Goal: Task Accomplishment & Management: Complete application form

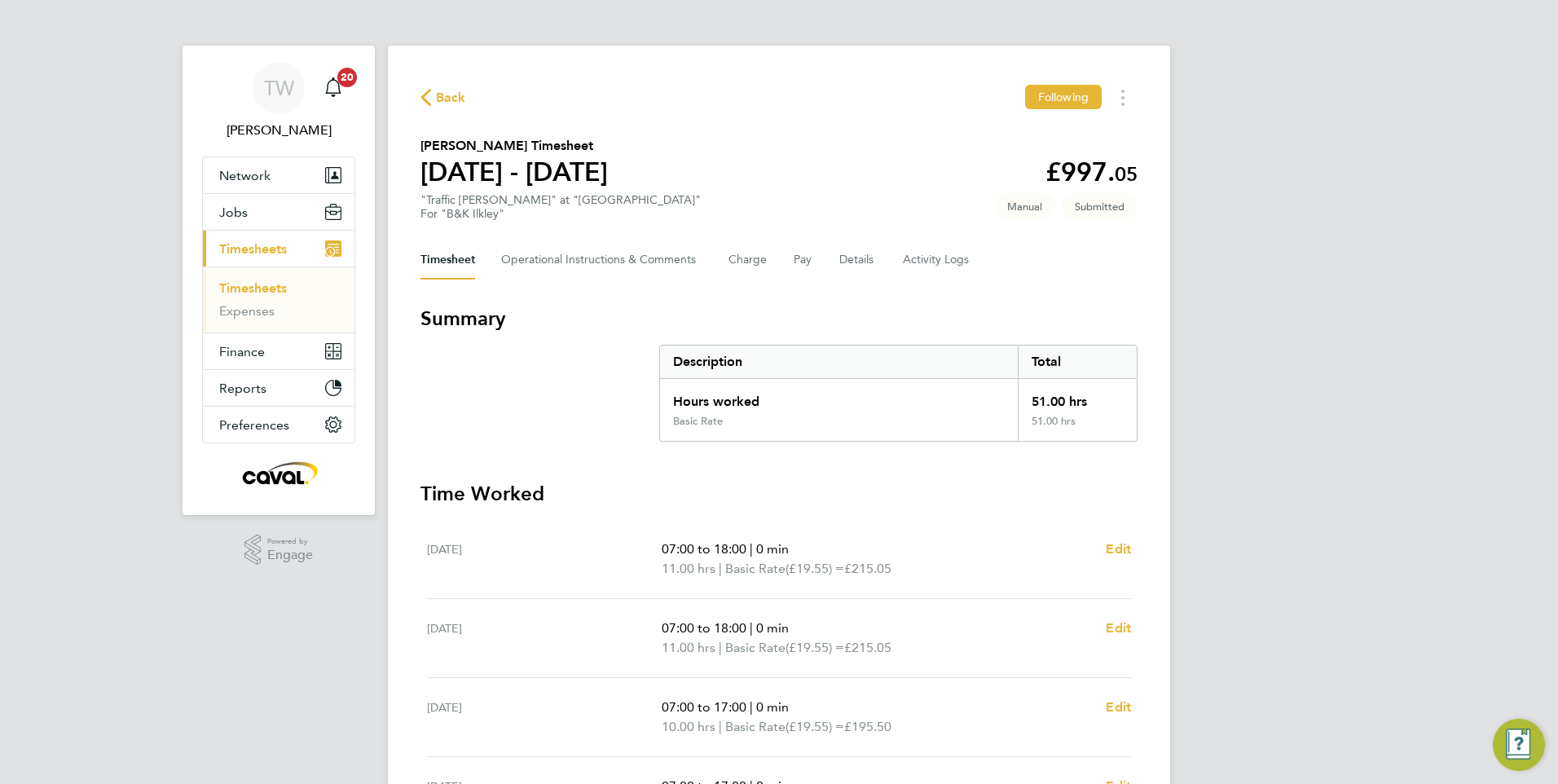
click at [261, 280] on link "Timesheets" at bounding box center [253, 287] width 68 height 15
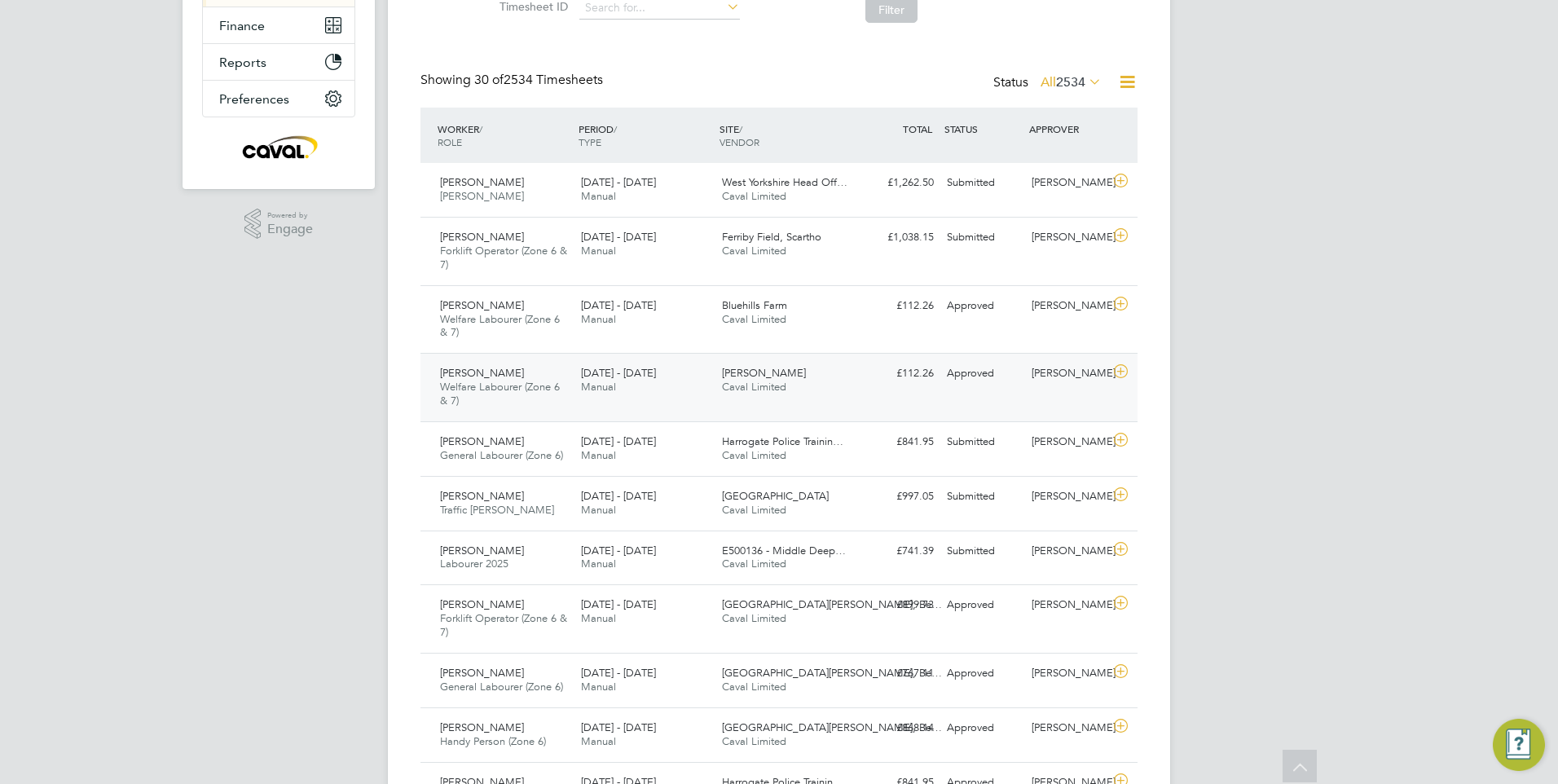
click at [834, 378] on div "Bierley Lane Caval Limited" at bounding box center [786, 380] width 141 height 41
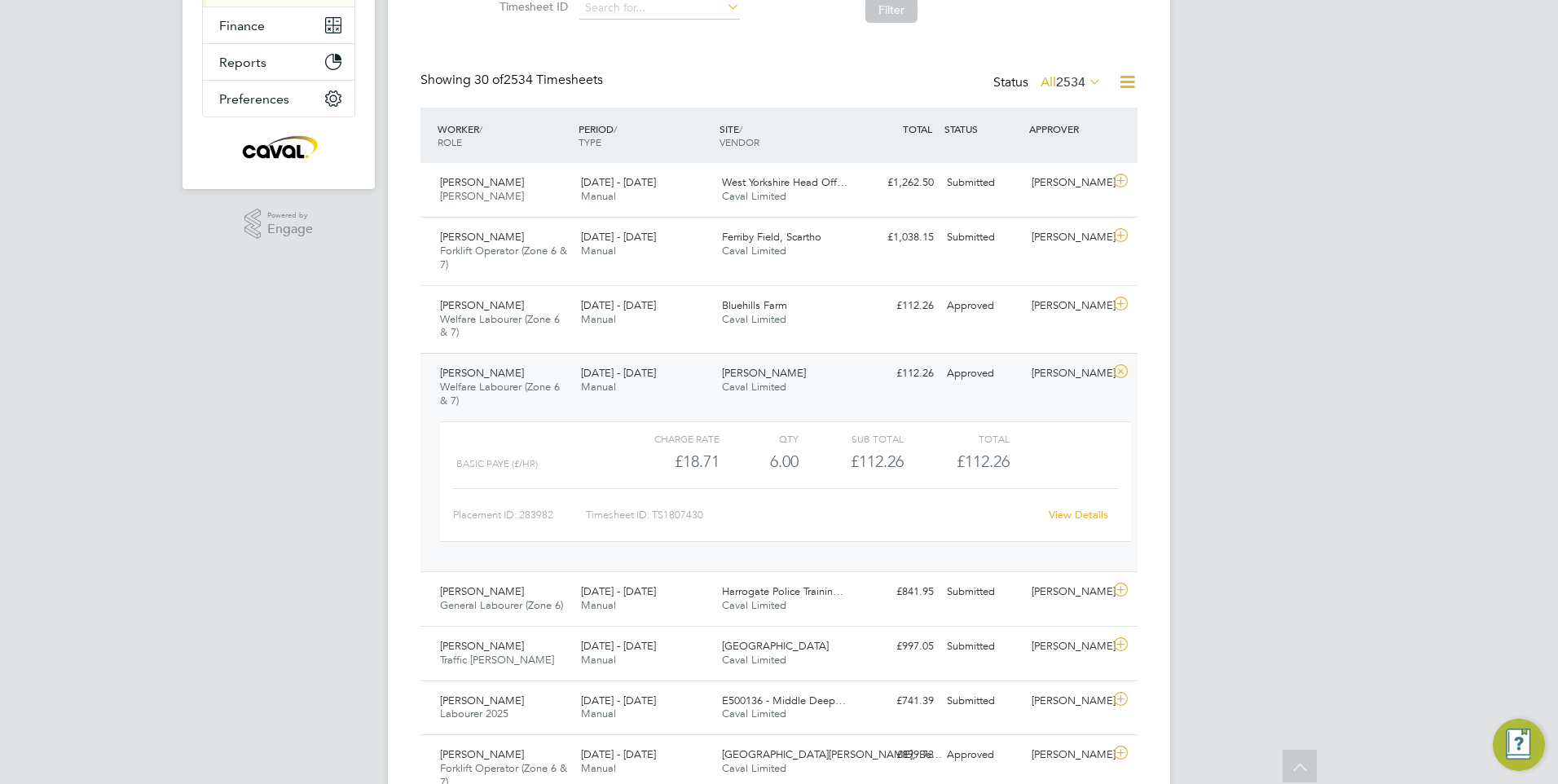
click at [1073, 507] on div "View Details" at bounding box center [1078, 515] width 80 height 26
click at [1076, 512] on link "View Details" at bounding box center [1079, 514] width 60 height 14
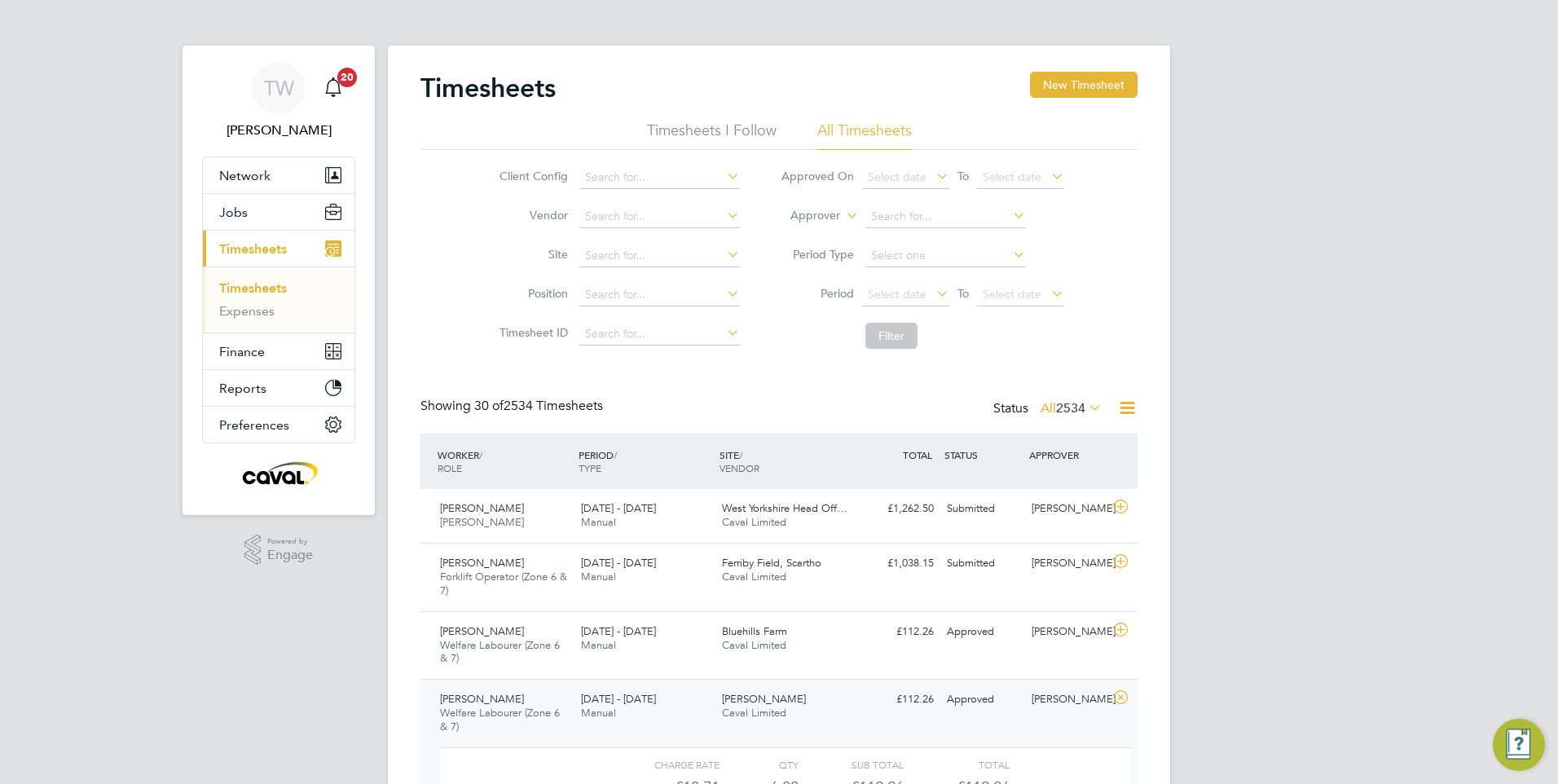
click at [269, 285] on link "Timesheets" at bounding box center [253, 287] width 68 height 15
click at [1076, 82] on button "New Timesheet" at bounding box center [1084, 84] width 108 height 26
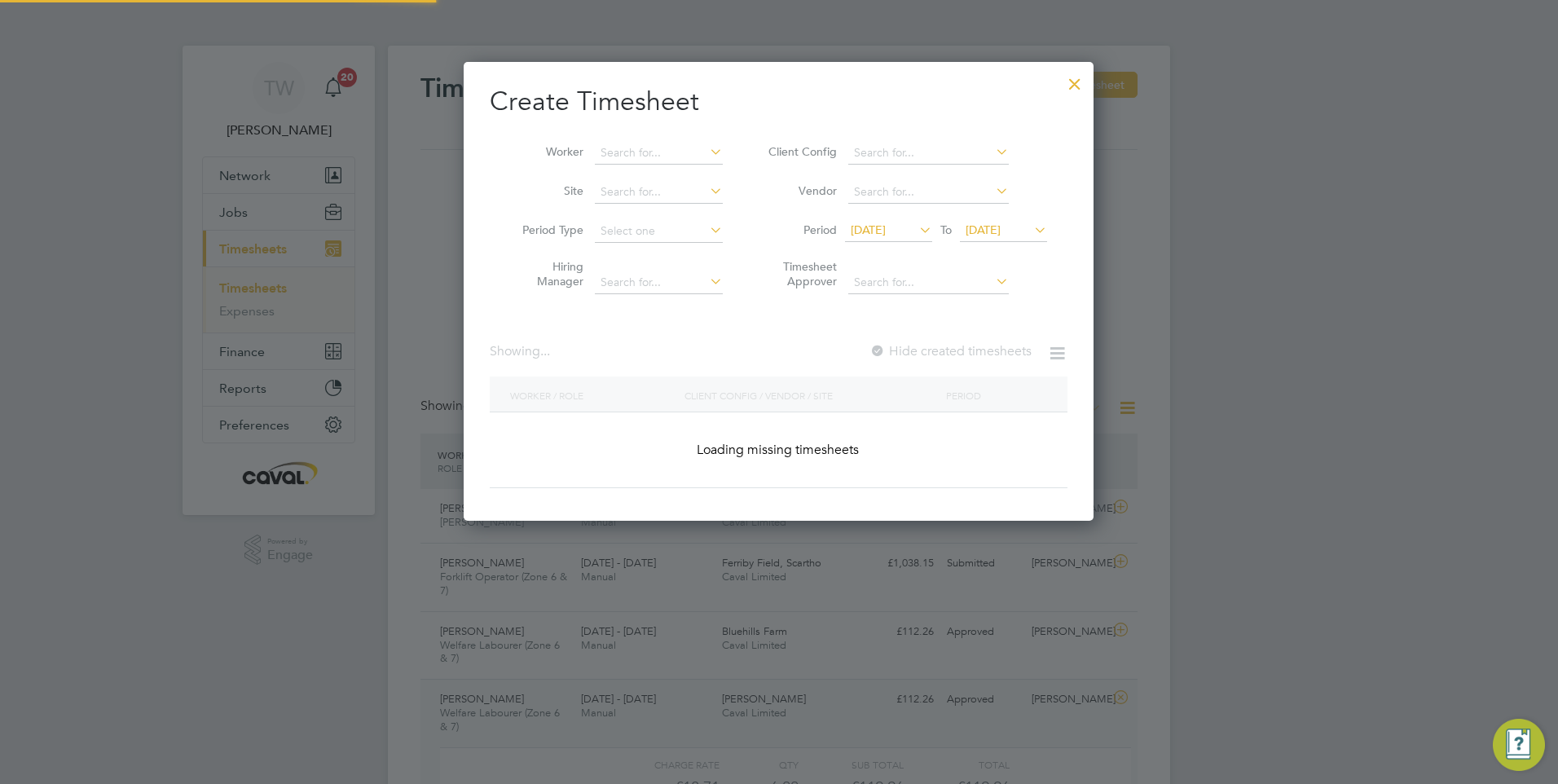
scroll to position [1282, 631]
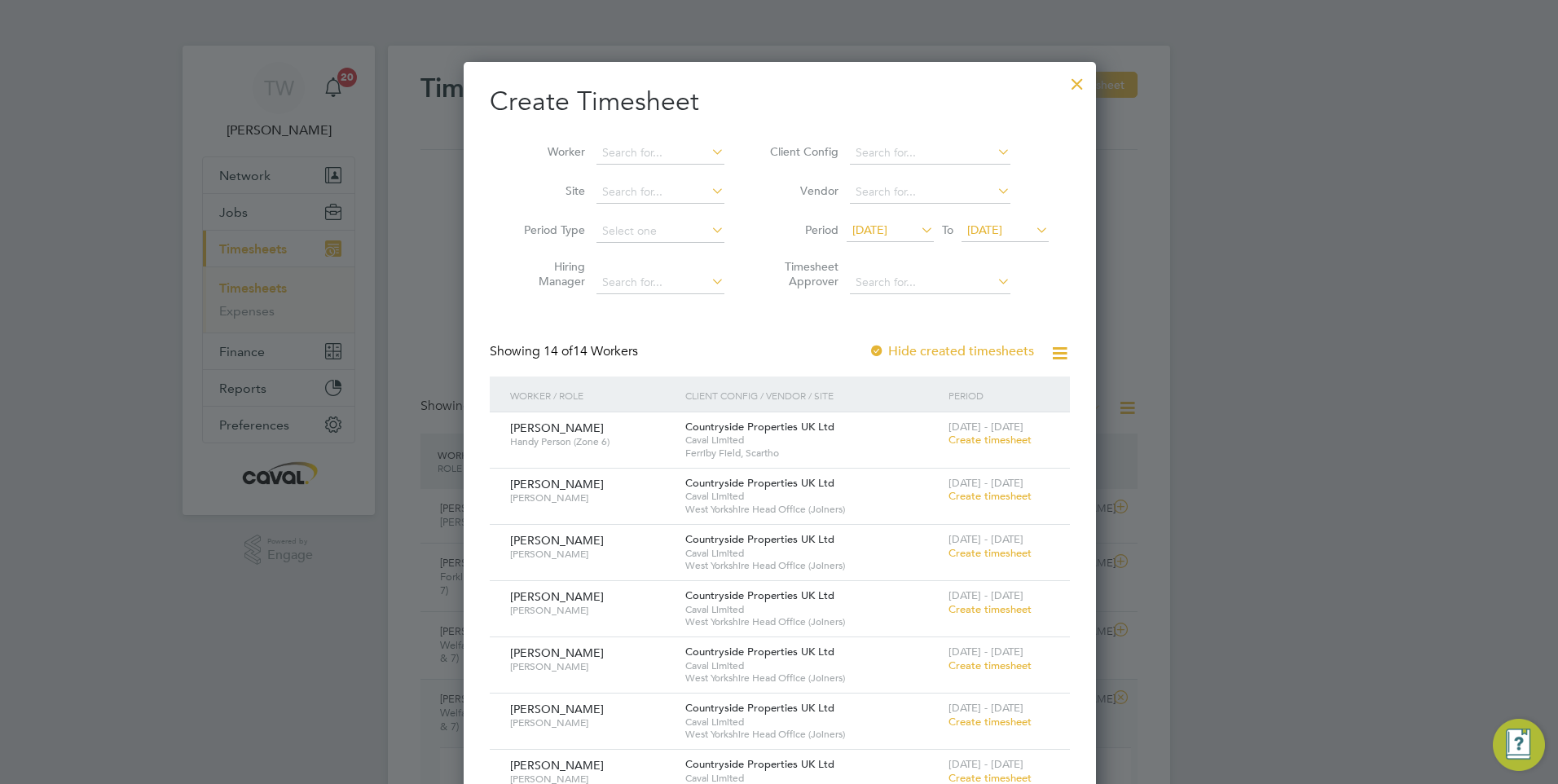
click at [1002, 237] on span "19 Aug 2025" at bounding box center [984, 229] width 35 height 14
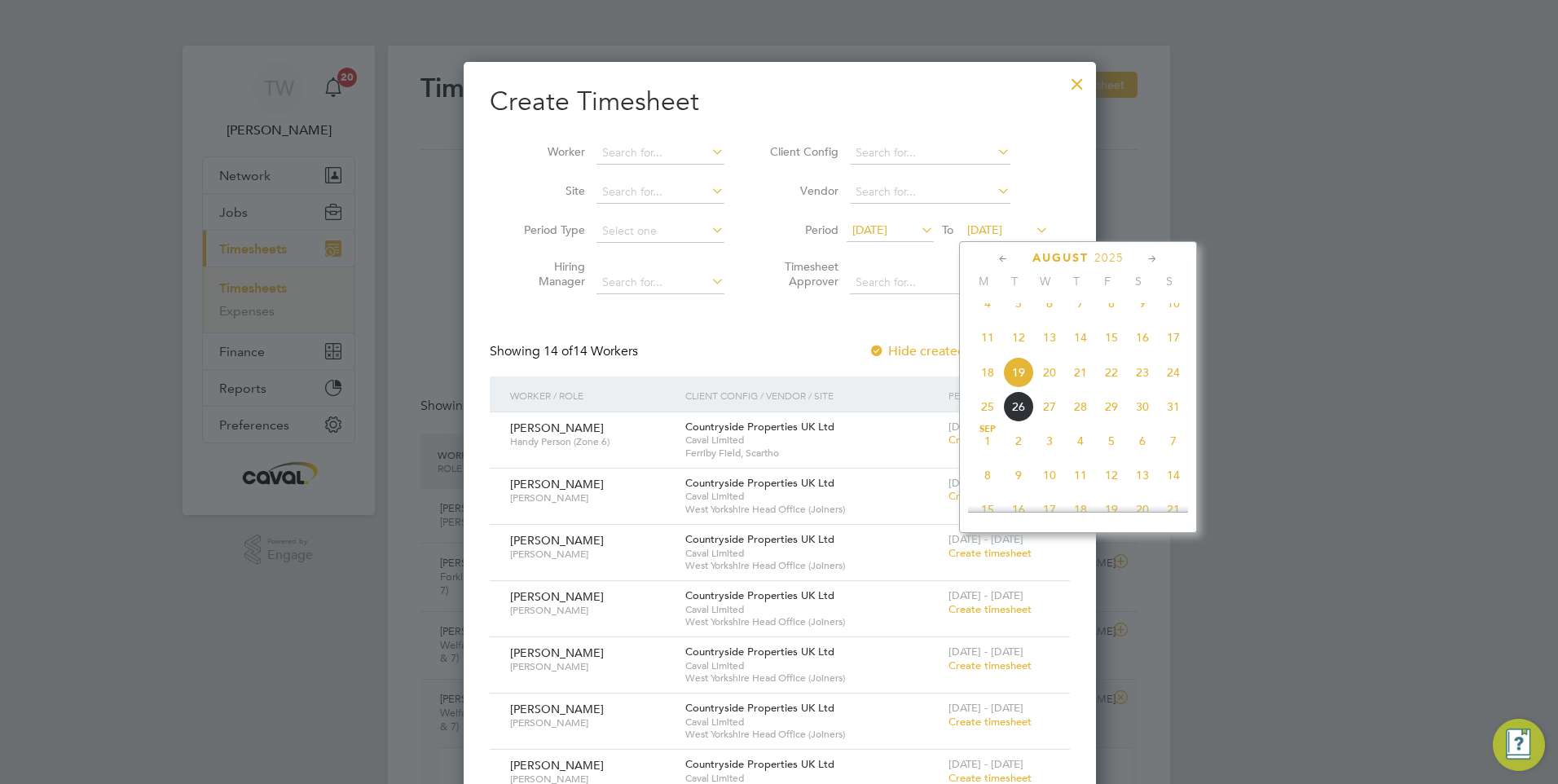
click at [1170, 387] on span "24" at bounding box center [1173, 372] width 31 height 31
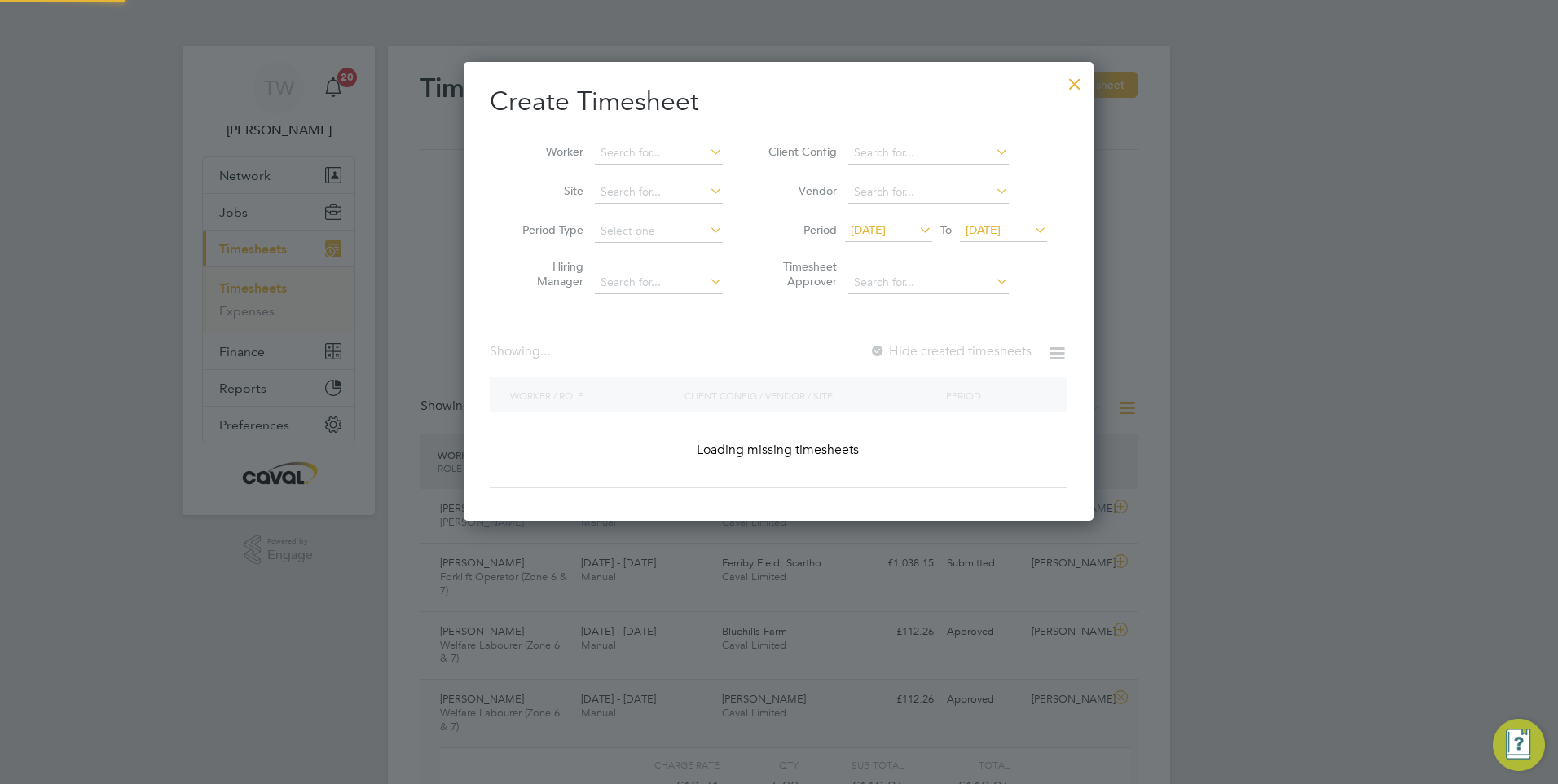
scroll to position [1339, 631]
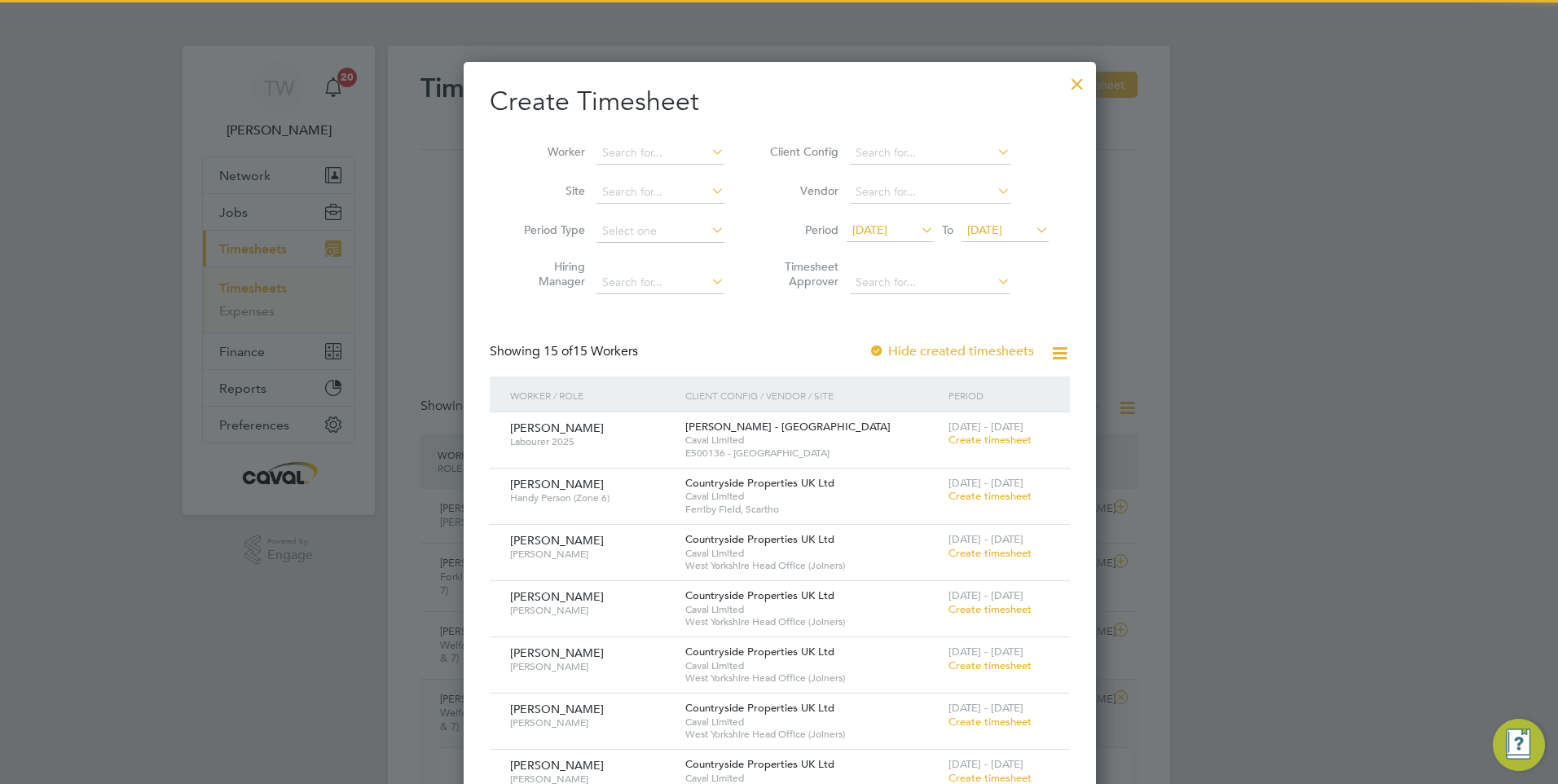
click at [889, 238] on span "12 Aug 2025" at bounding box center [890, 230] width 87 height 22
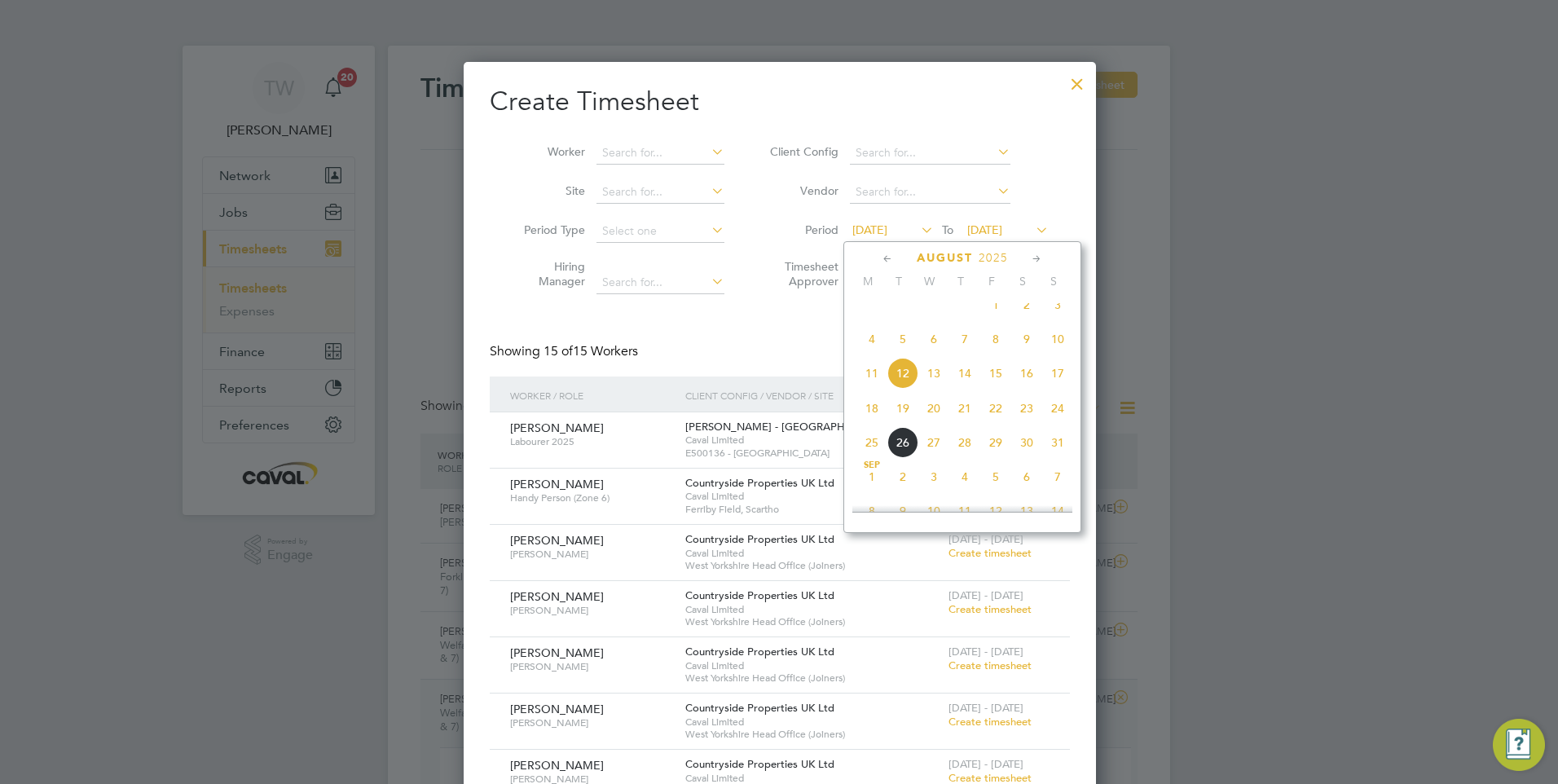
click at [868, 416] on span "18" at bounding box center [872, 408] width 31 height 31
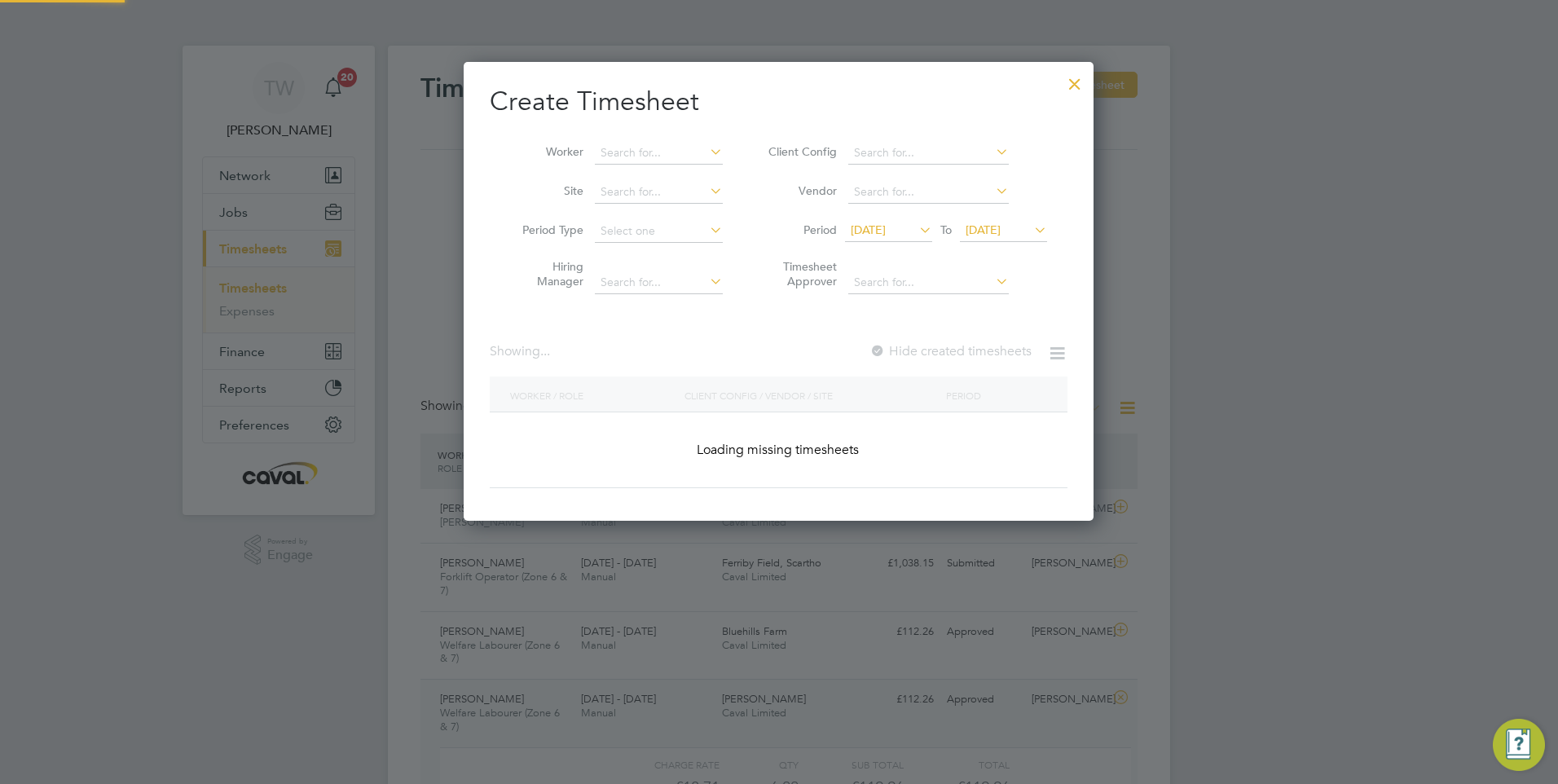
scroll to position [1227, 631]
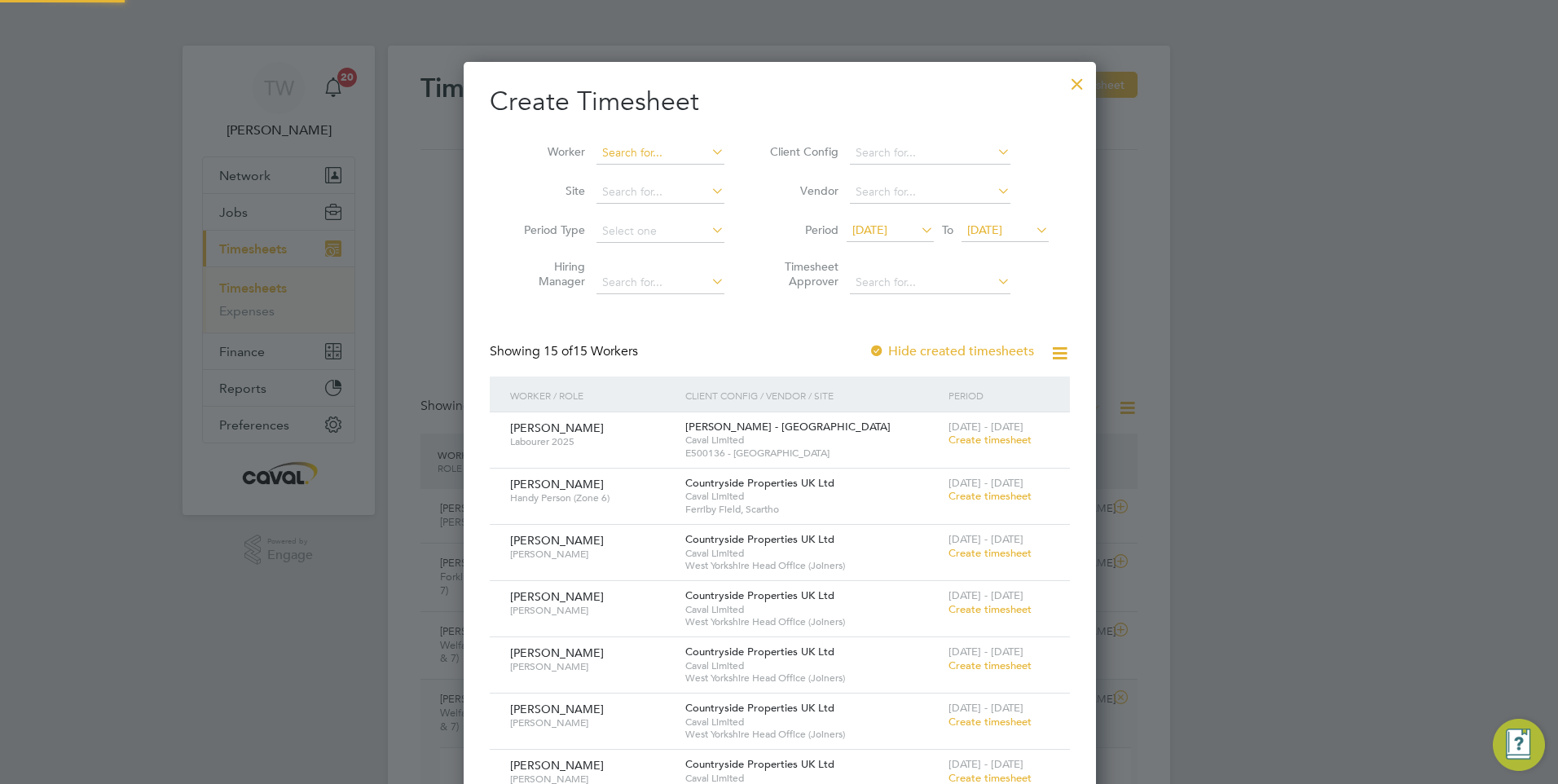
click at [660, 162] on input at bounding box center [661, 153] width 128 height 23
click at [678, 168] on li "Luke W illis" at bounding box center [662, 174] width 137 height 22
type input "Luke Willis"
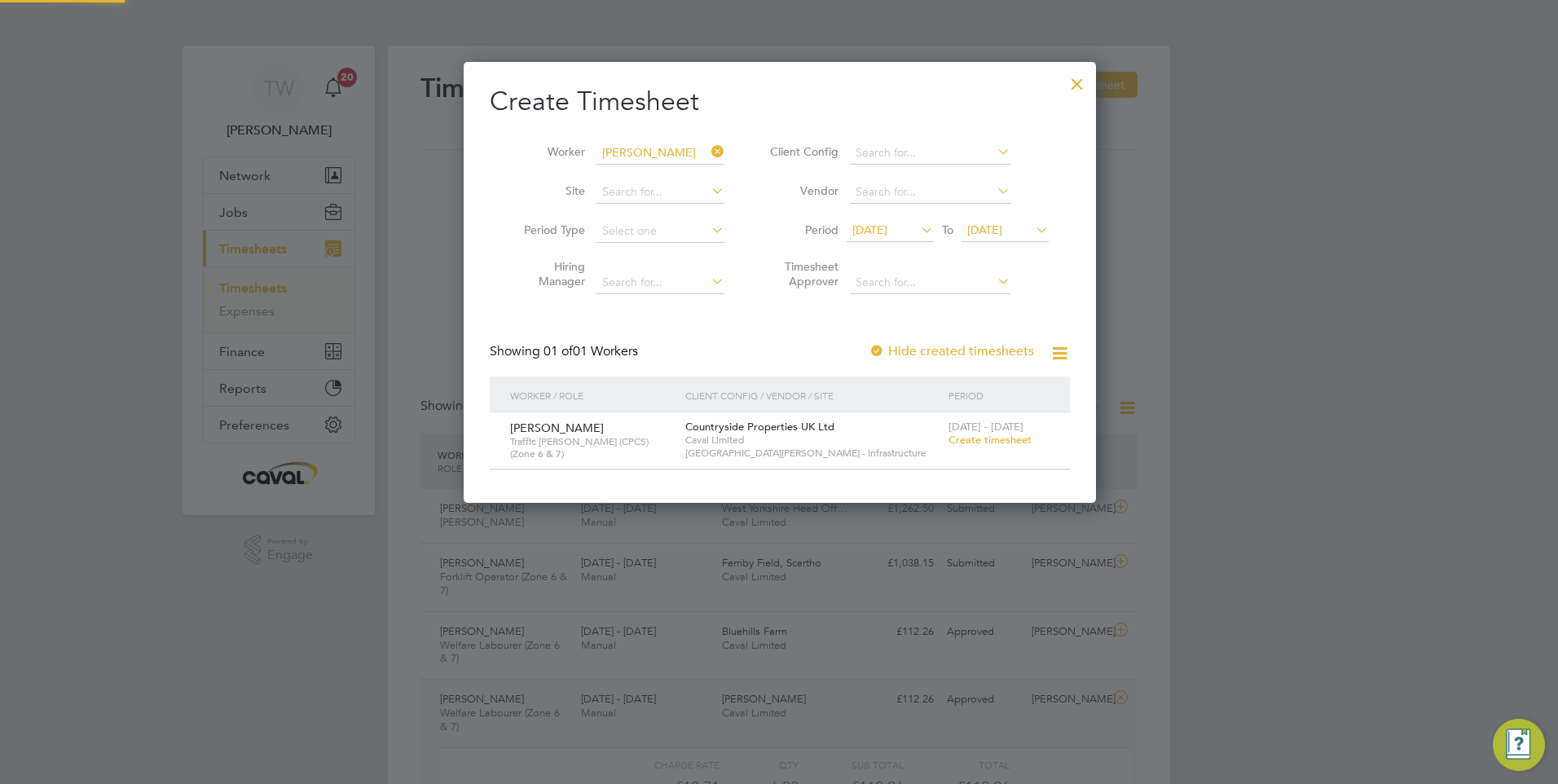
scroll to position [439, 631]
click at [969, 439] on span "Create timesheet" at bounding box center [990, 439] width 83 height 14
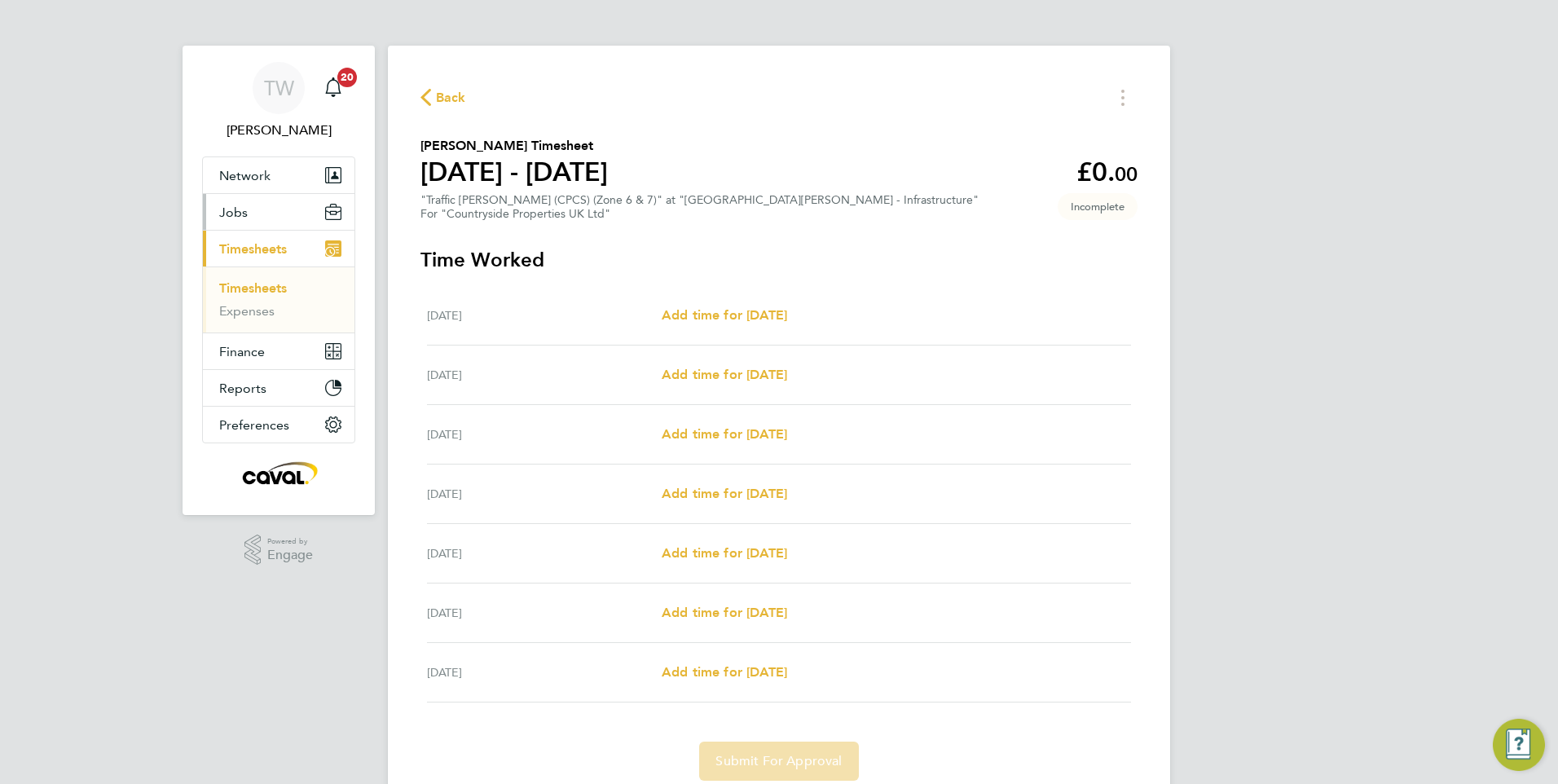
click at [264, 213] on button "Jobs" at bounding box center [279, 212] width 152 height 36
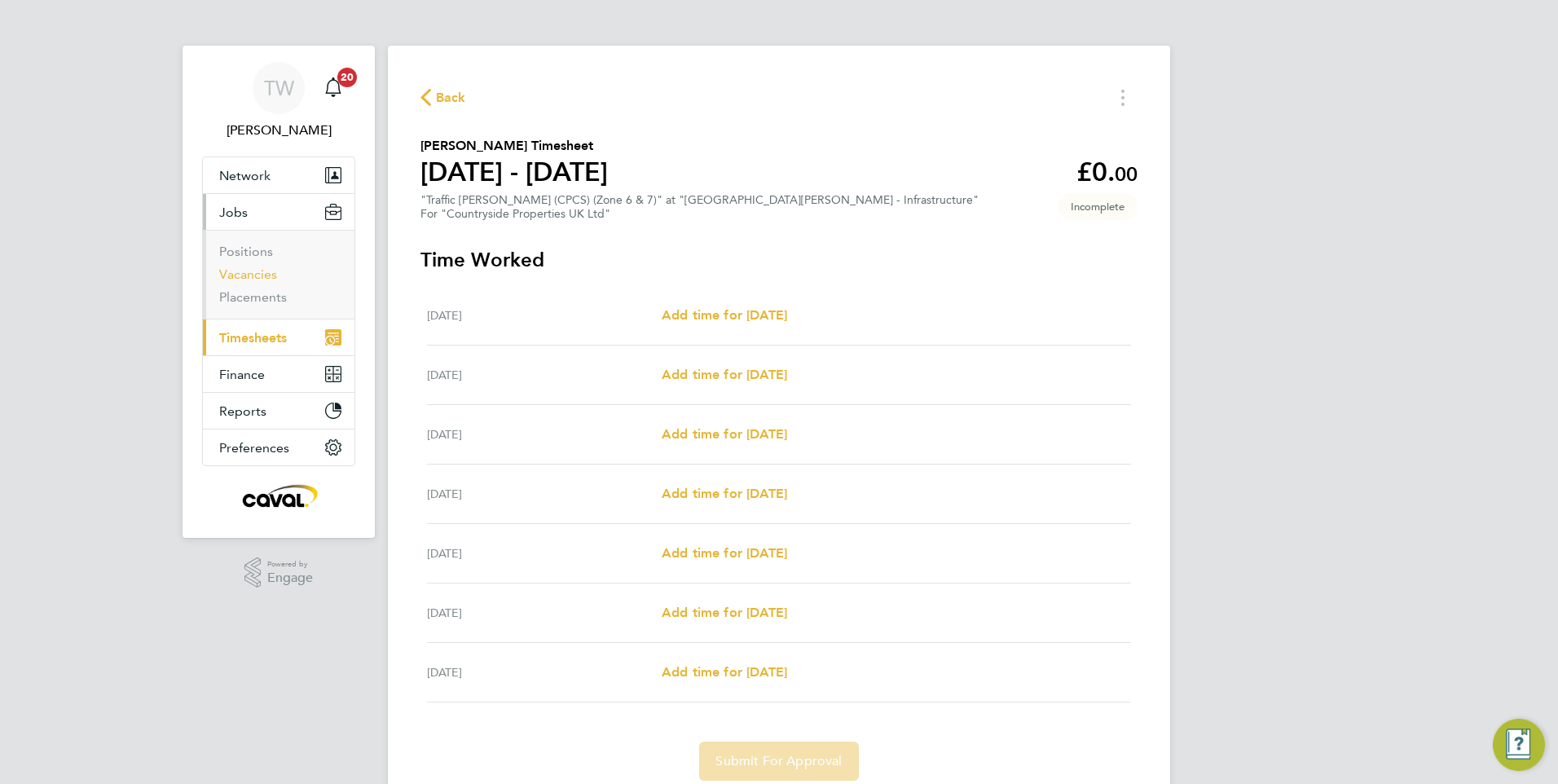
click at [254, 269] on link "Vacancies" at bounding box center [249, 274] width 58 height 15
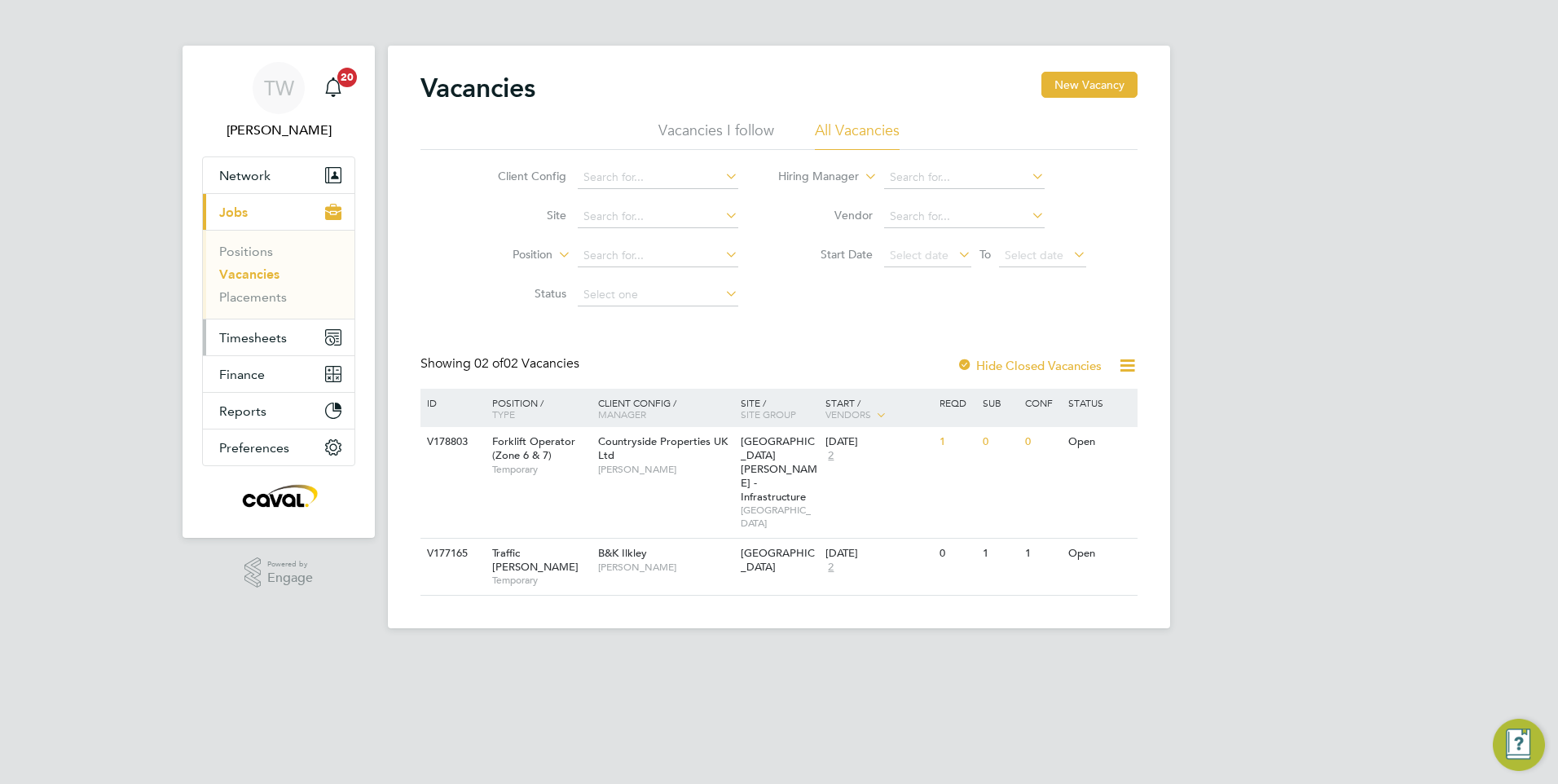
click at [270, 335] on span "Timesheets" at bounding box center [253, 337] width 68 height 15
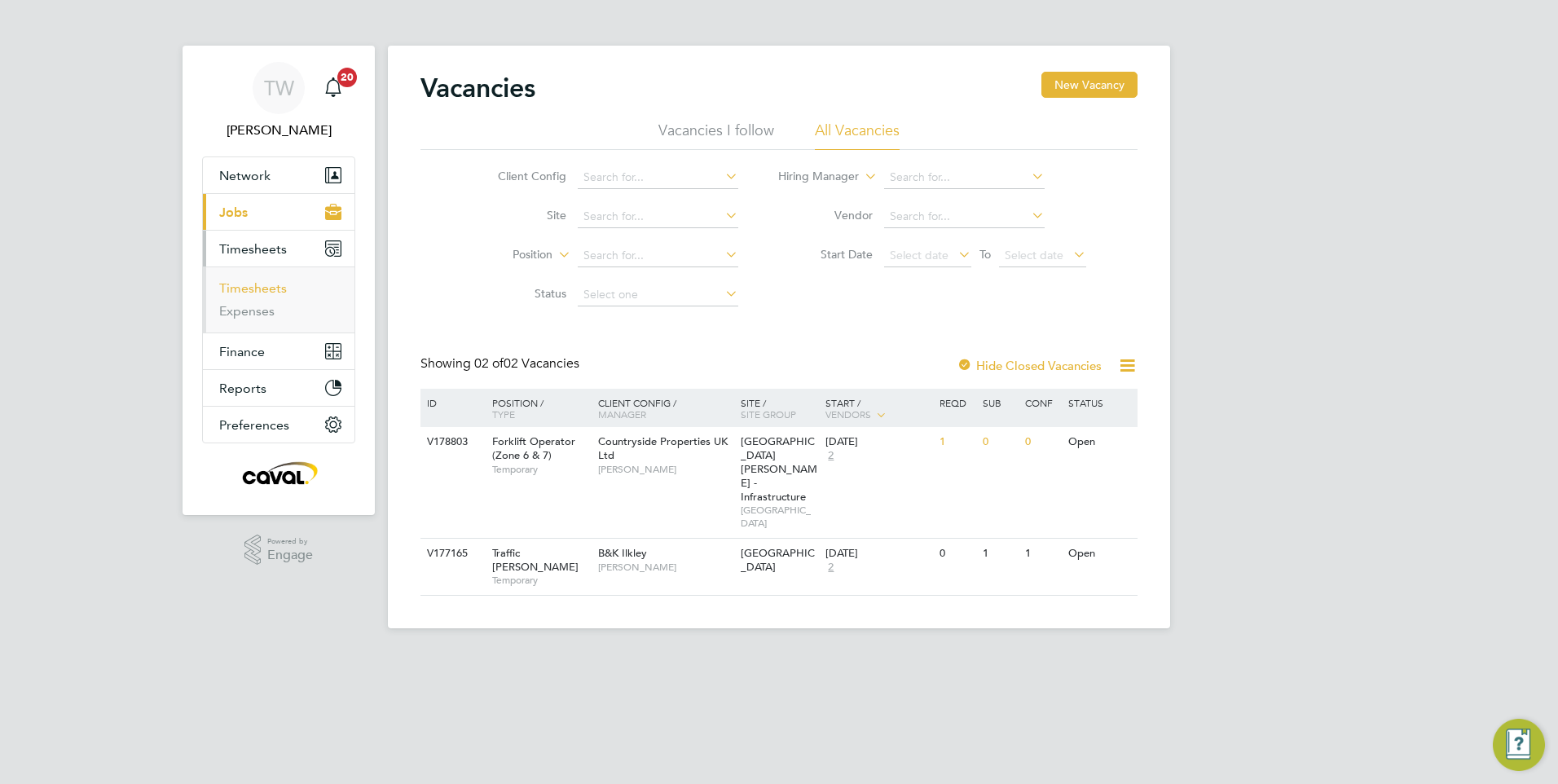
click at [270, 291] on link "Timesheets" at bounding box center [253, 287] width 68 height 15
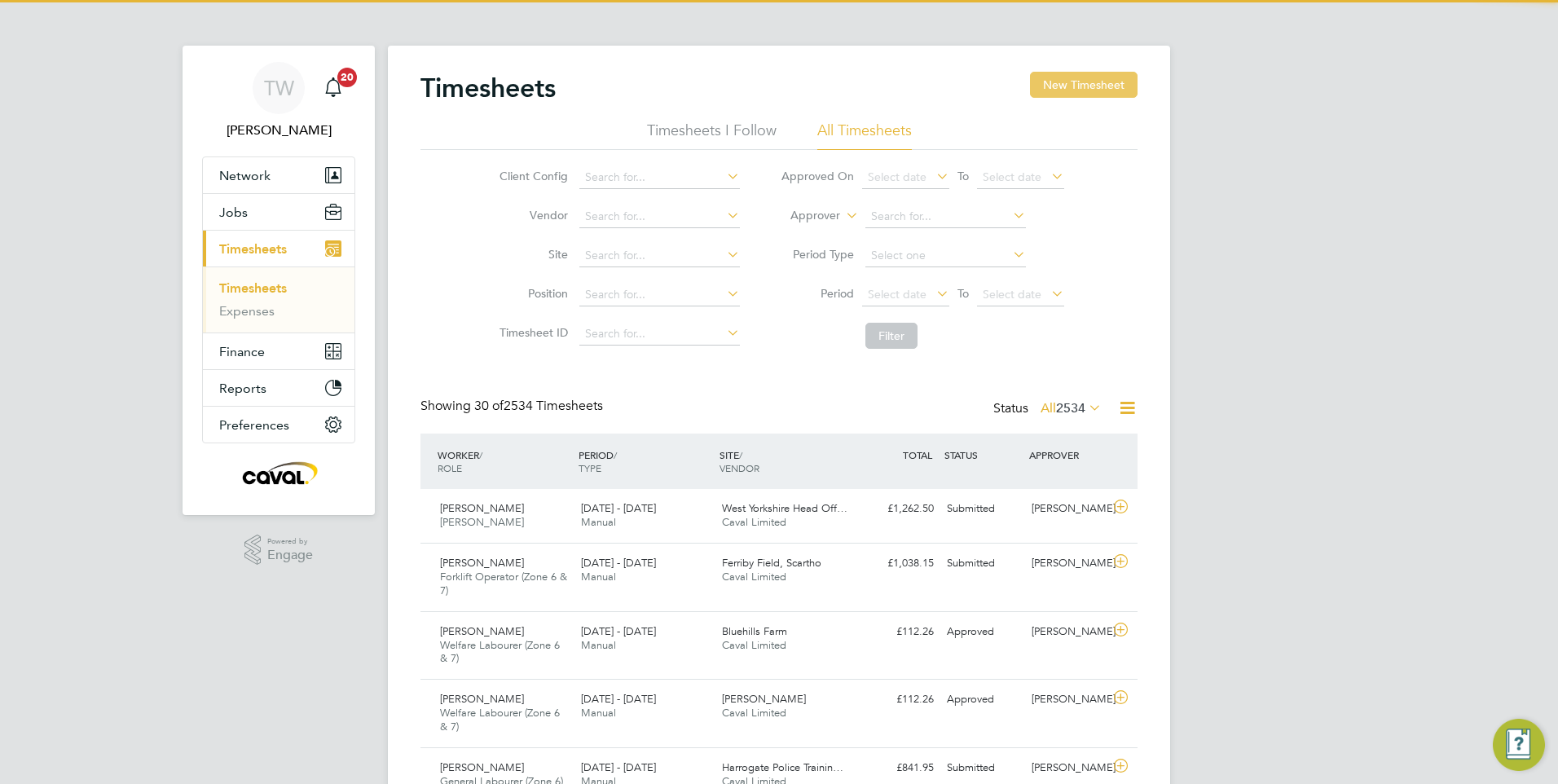
scroll to position [54, 142]
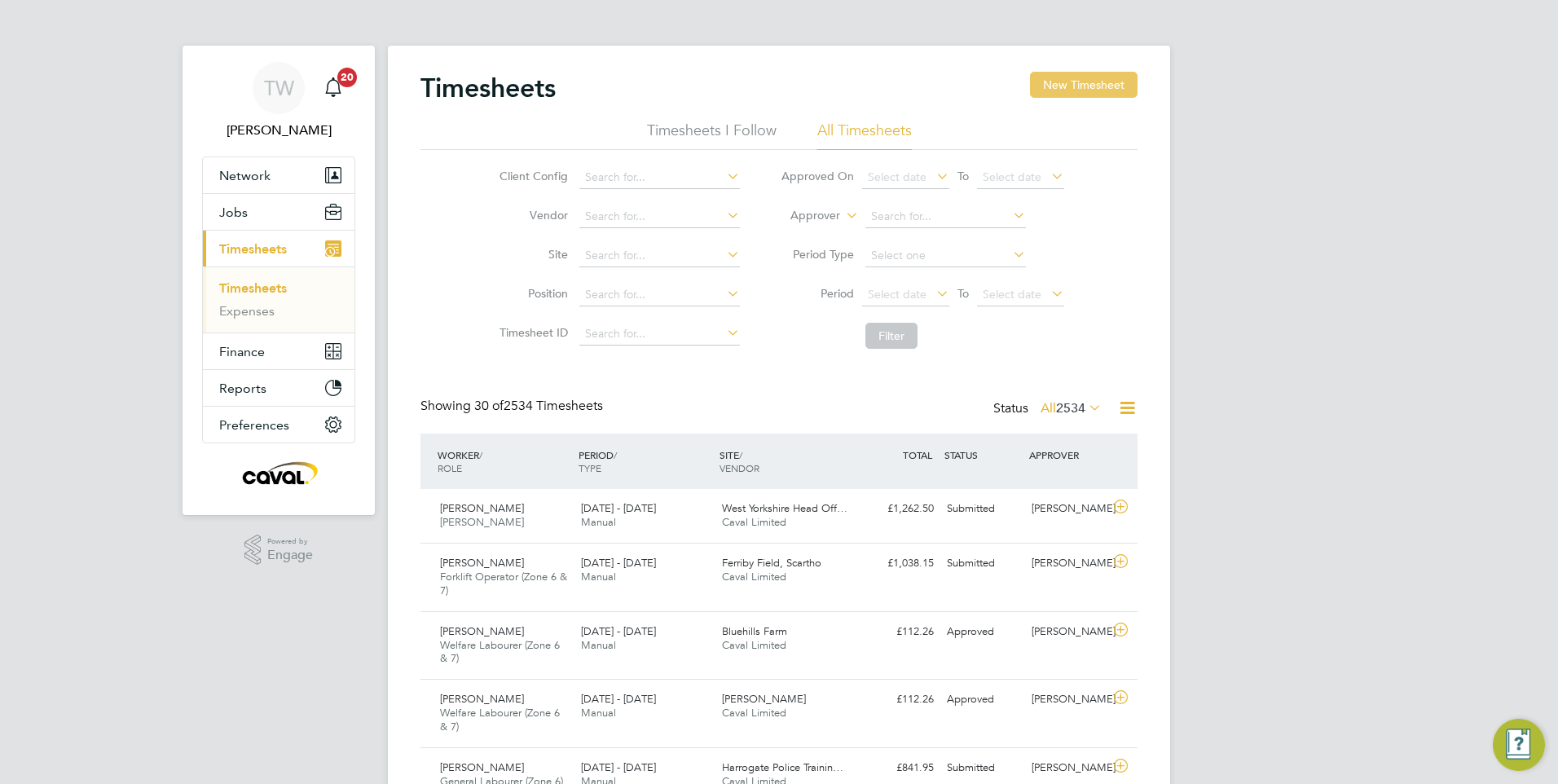
click at [1065, 83] on button "New Timesheet" at bounding box center [1084, 84] width 108 height 26
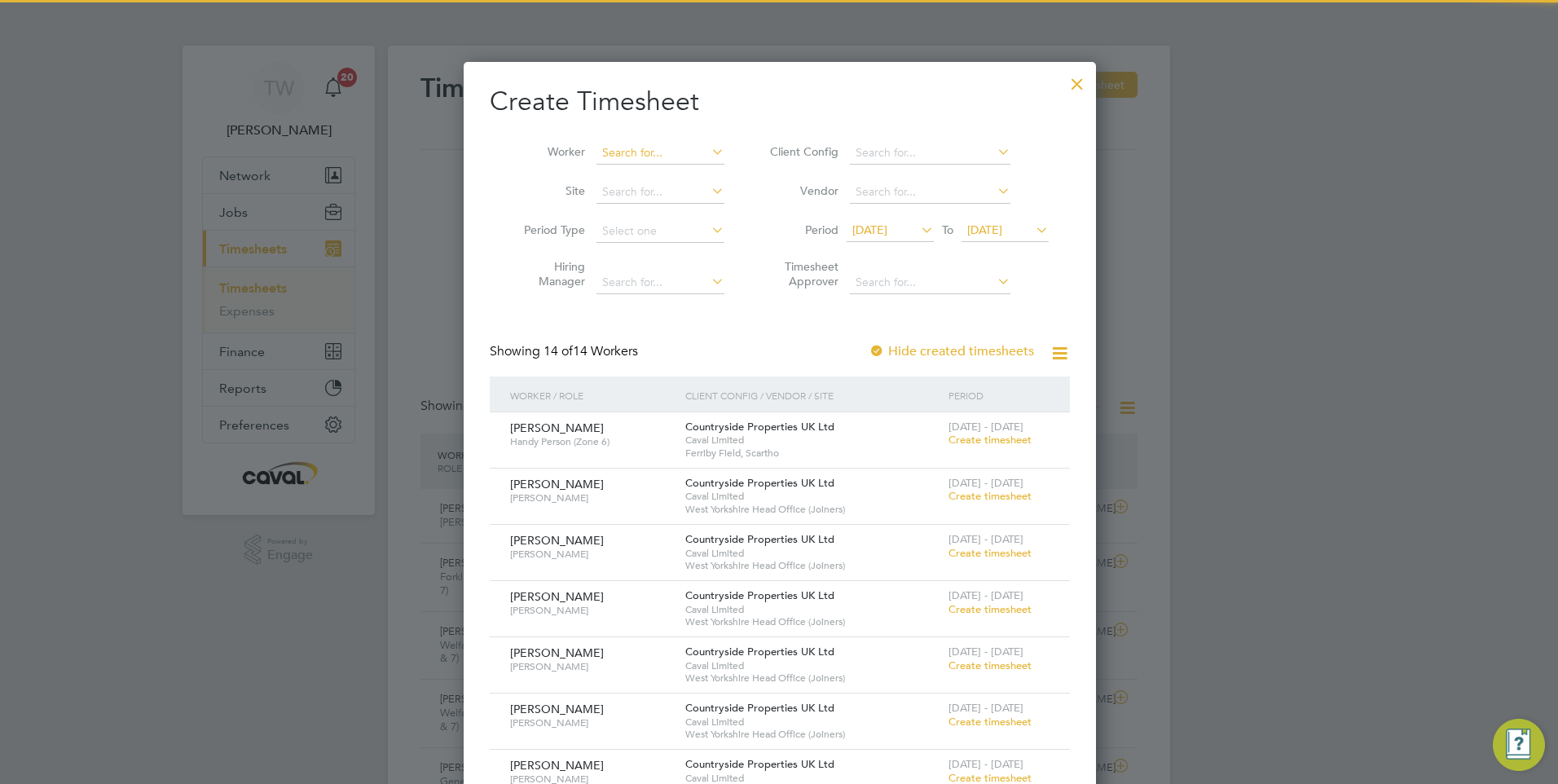
click at [643, 155] on input at bounding box center [661, 153] width 128 height 23
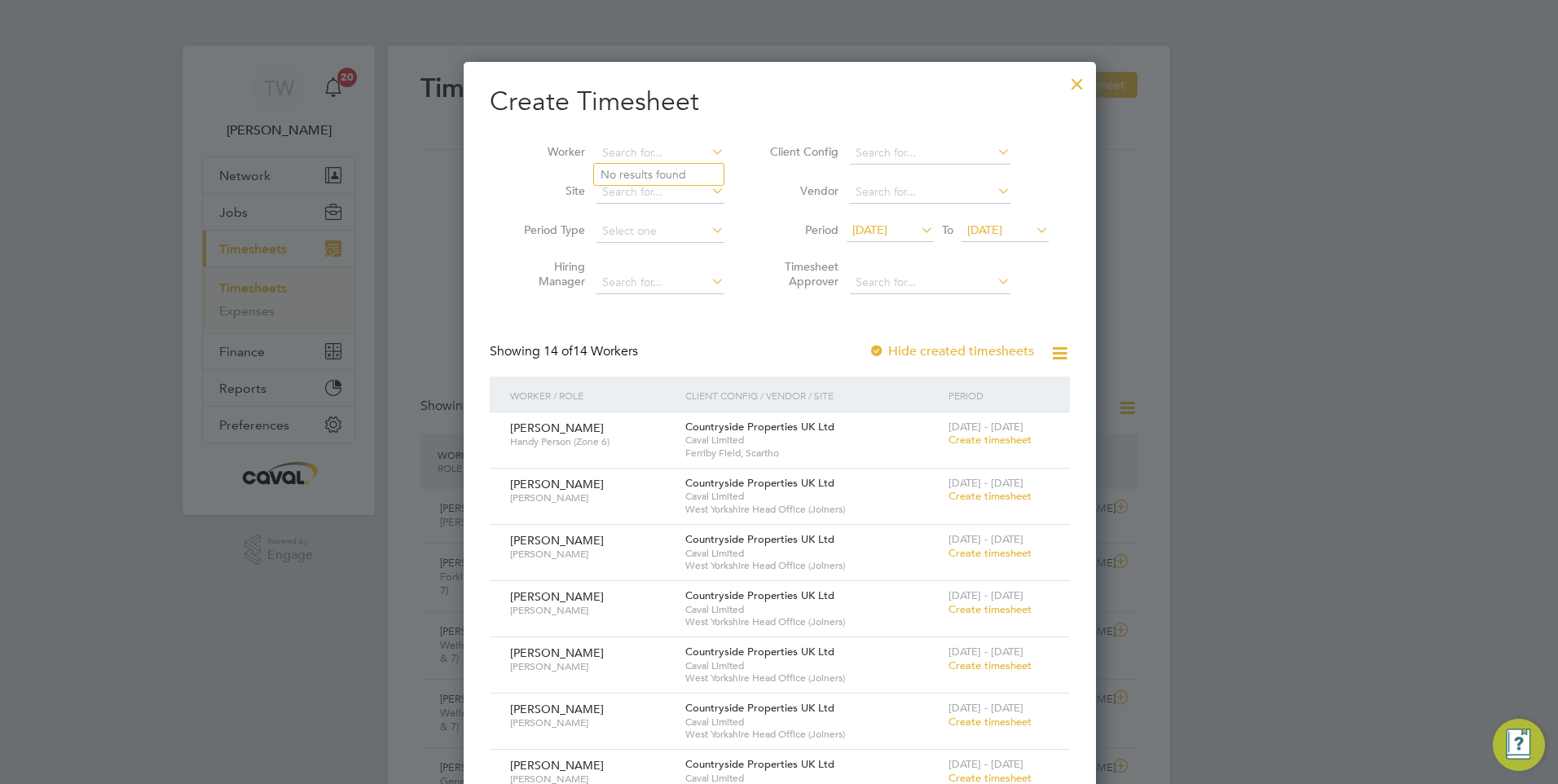
click at [976, 229] on span "19 Aug 2025" at bounding box center [984, 229] width 35 height 14
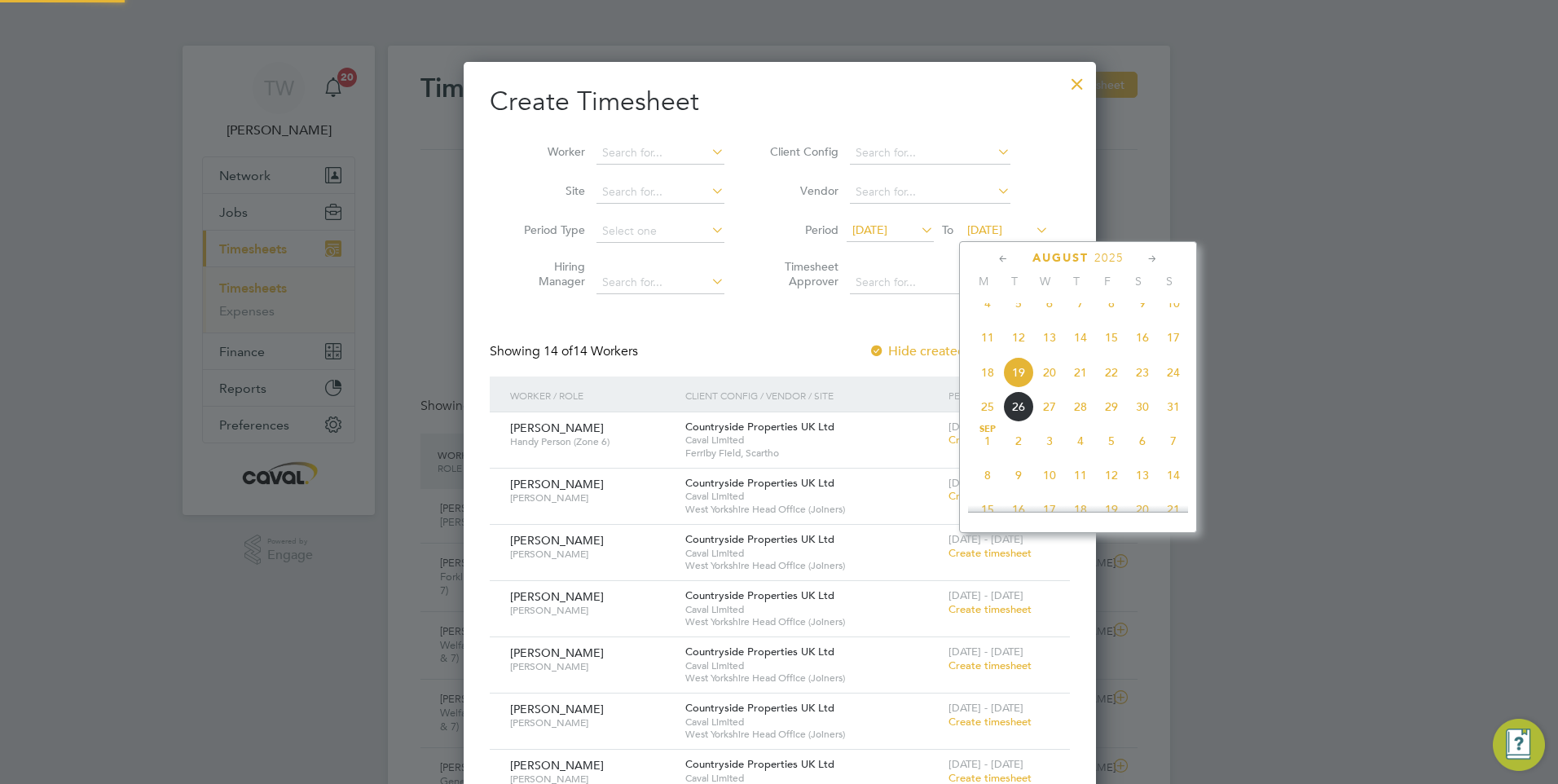
click at [1172, 387] on span "24" at bounding box center [1173, 372] width 31 height 31
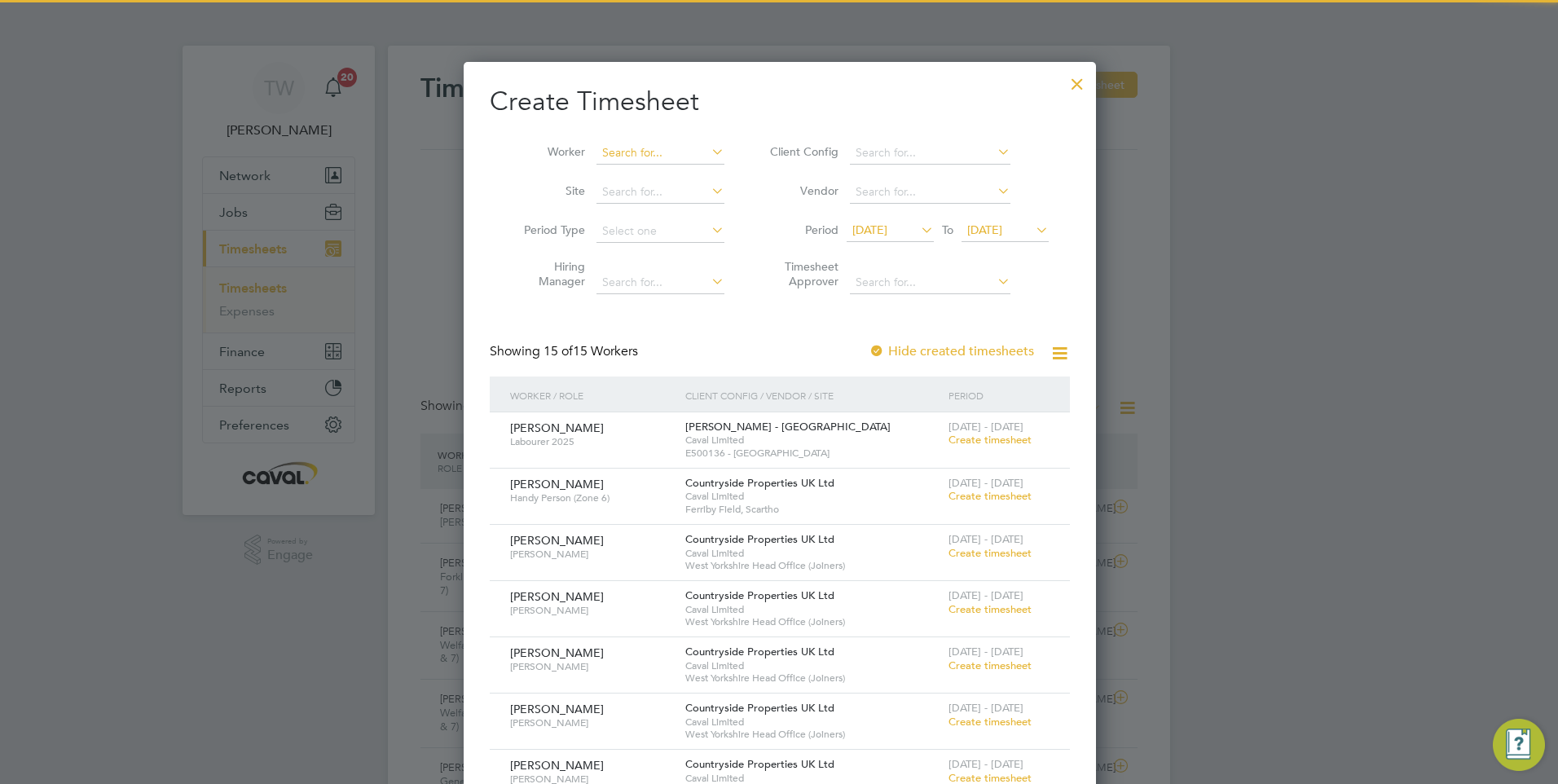
click at [647, 154] on input at bounding box center [661, 153] width 128 height 23
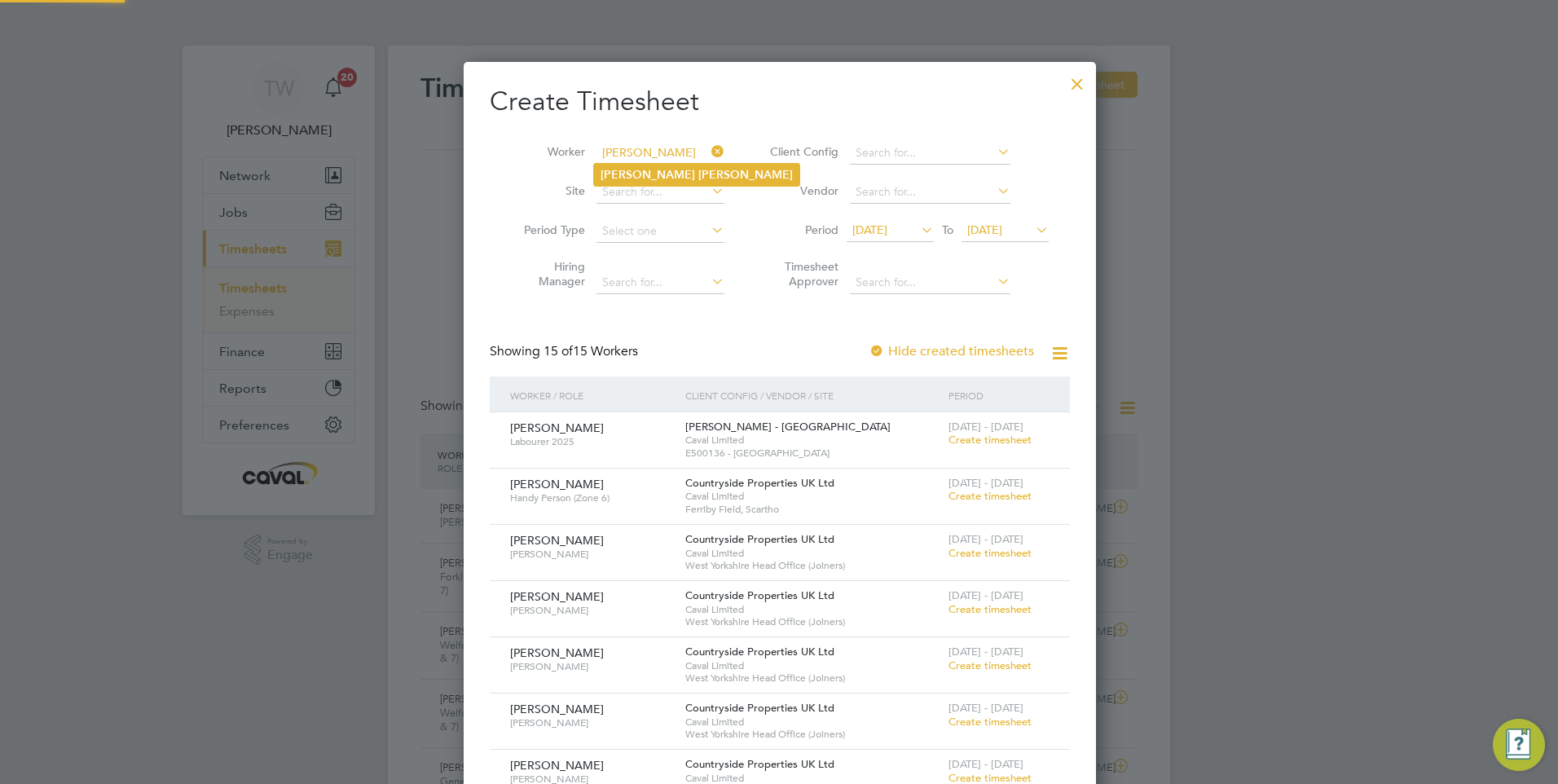
click at [676, 177] on li "Luke Willis" at bounding box center [696, 174] width 205 height 22
type input "Luke Willis"
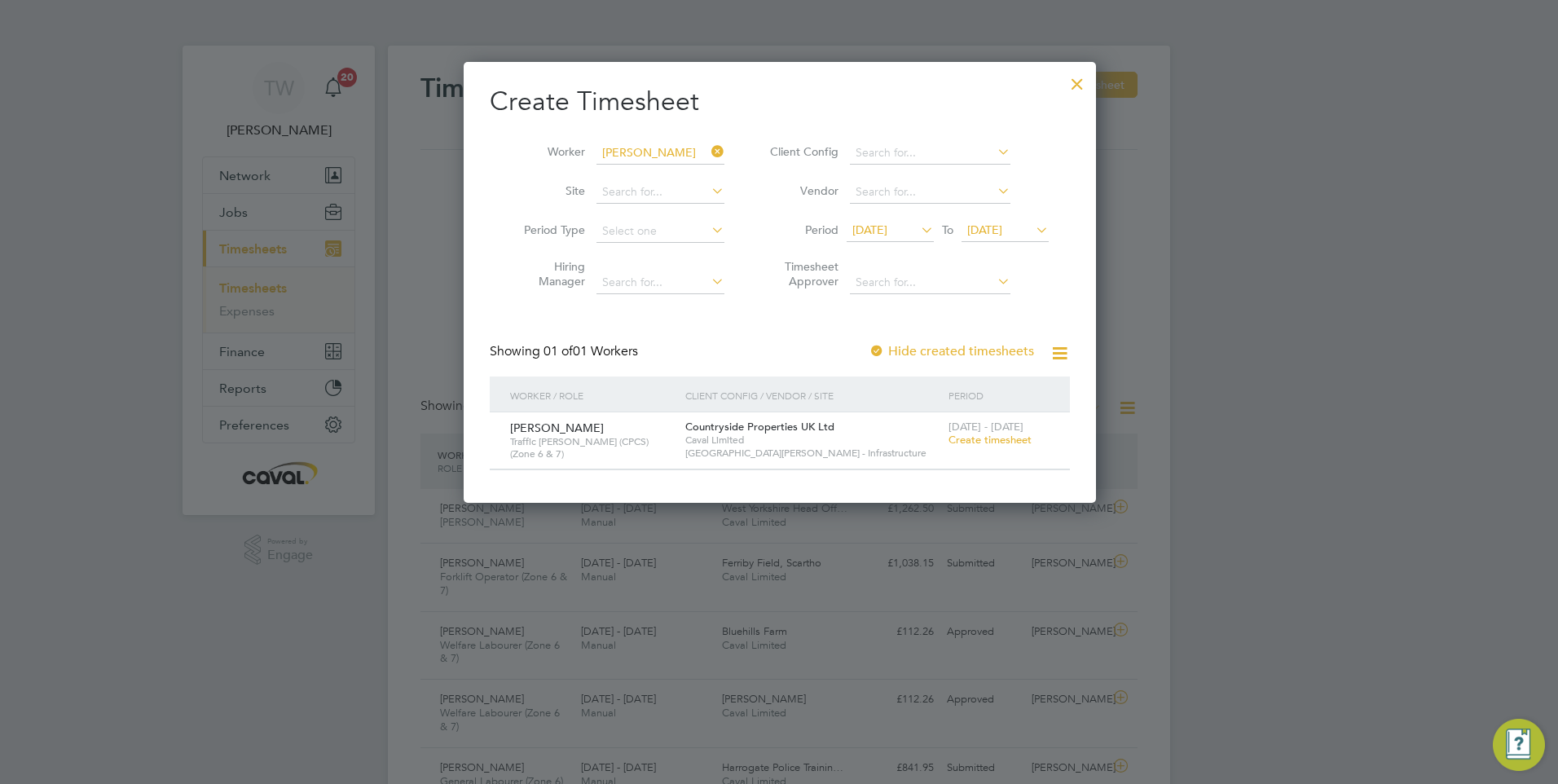
click at [975, 436] on span "Create timesheet" at bounding box center [990, 439] width 83 height 14
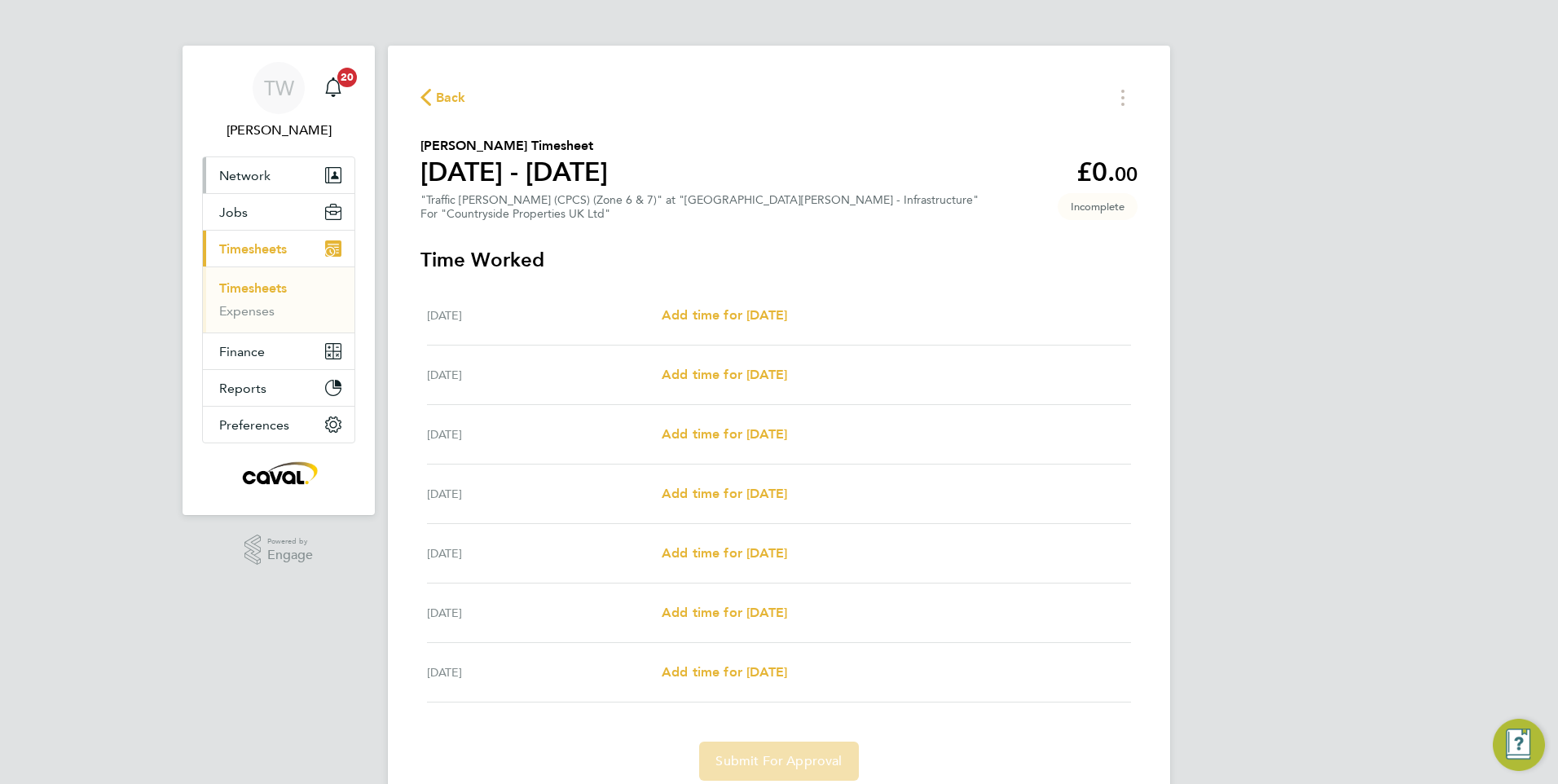
click at [293, 172] on button "Network" at bounding box center [279, 175] width 152 height 36
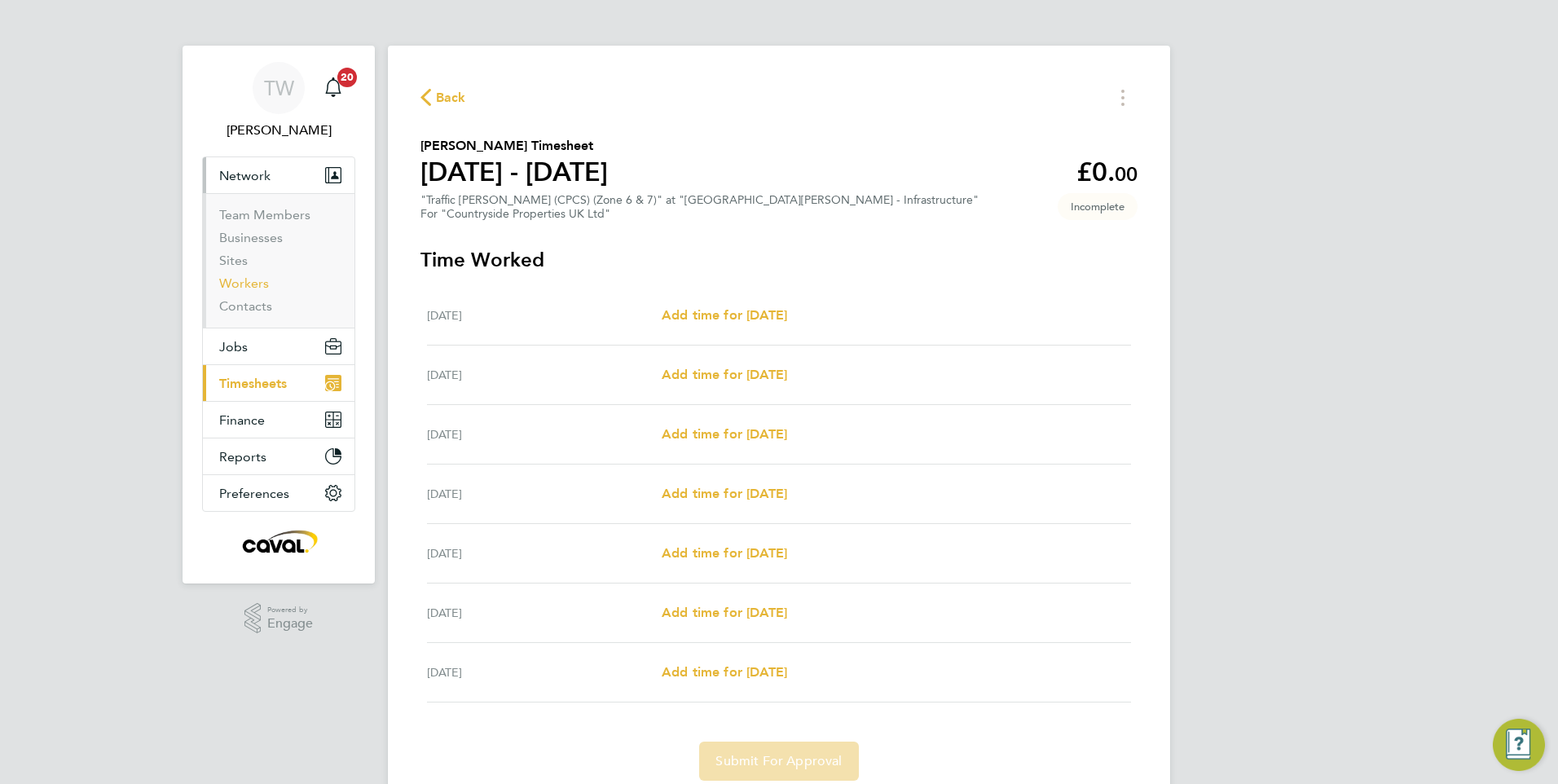
click at [260, 280] on link "Workers" at bounding box center [244, 283] width 50 height 15
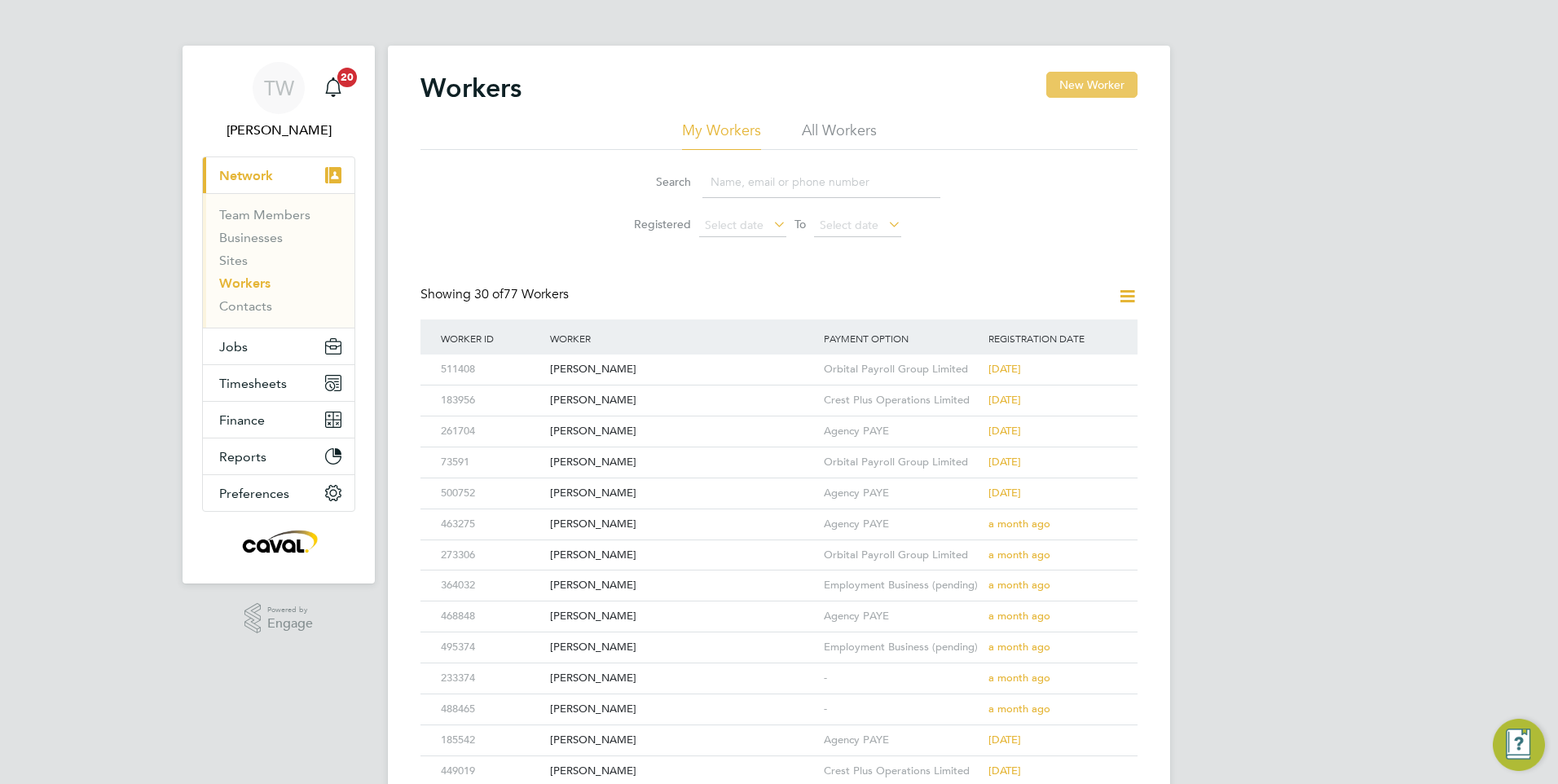
click at [1069, 94] on button "New Worker" at bounding box center [1092, 84] width 91 height 26
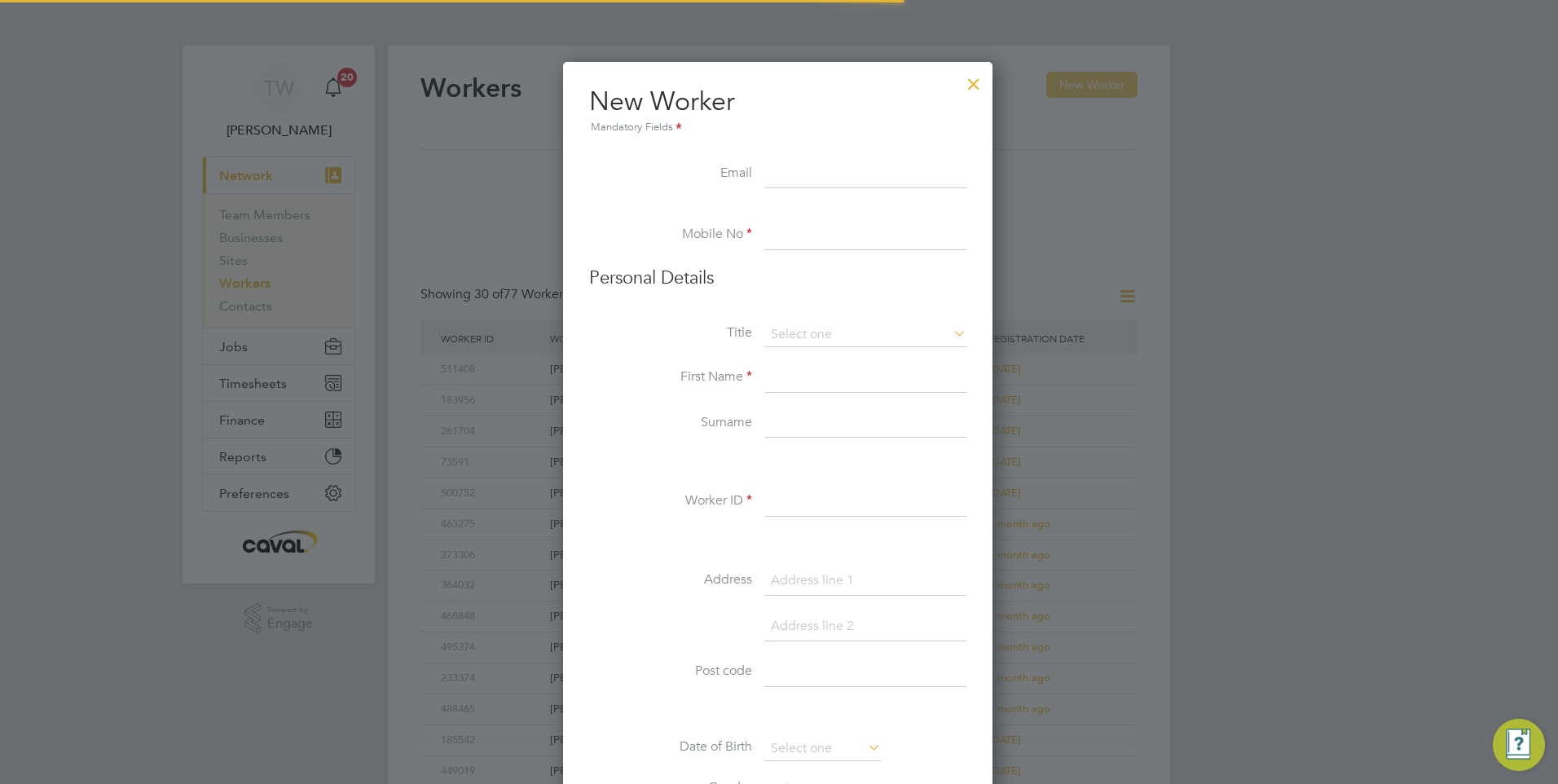
scroll to position [1386, 432]
paste input "sabson90@gmail.com"
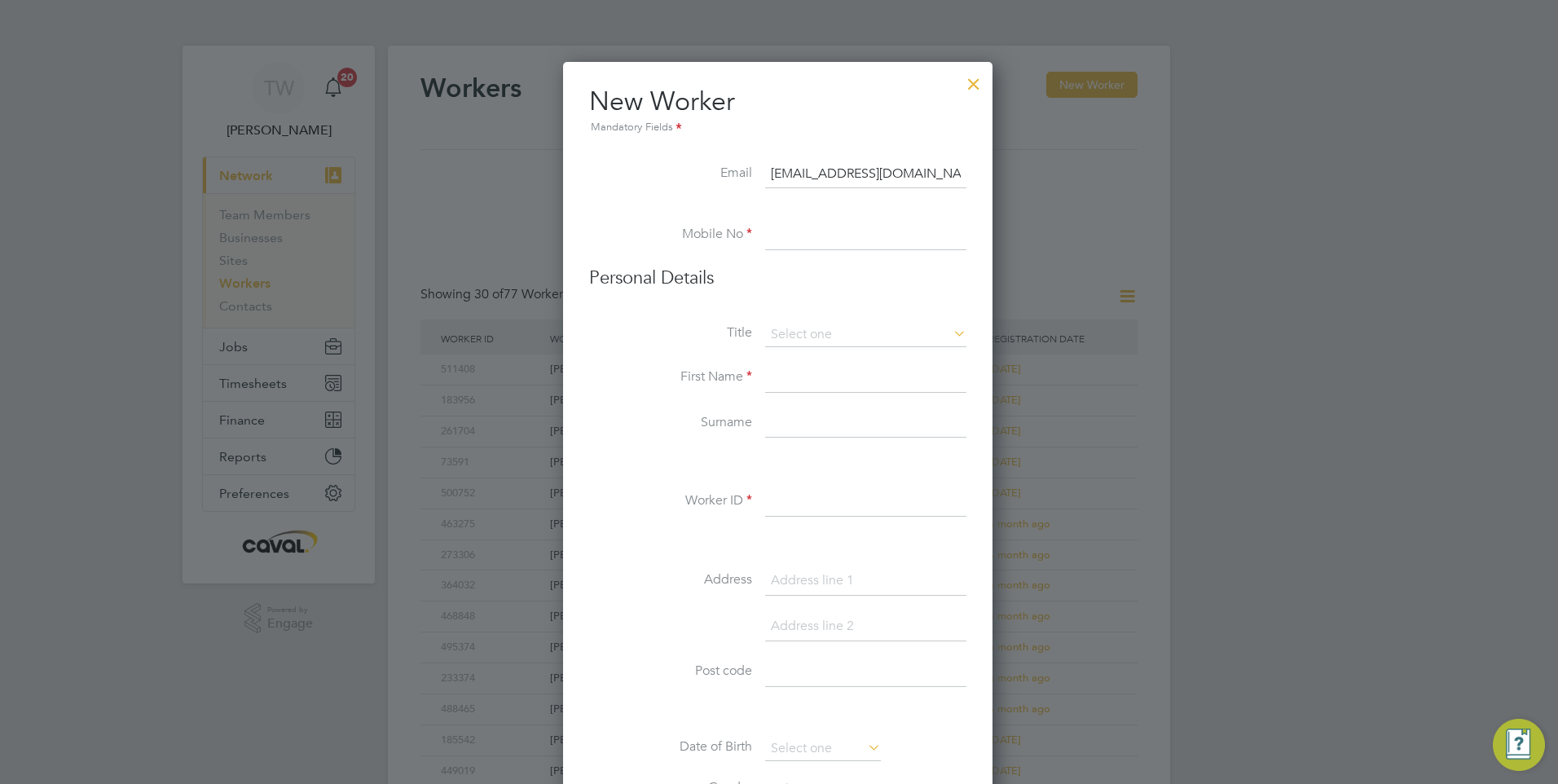
type input "sabson90@gmail.com"
drag, startPoint x: 776, startPoint y: 237, endPoint x: 764, endPoint y: 545, distance: 308.2
click at [776, 237] on input at bounding box center [866, 235] width 202 height 29
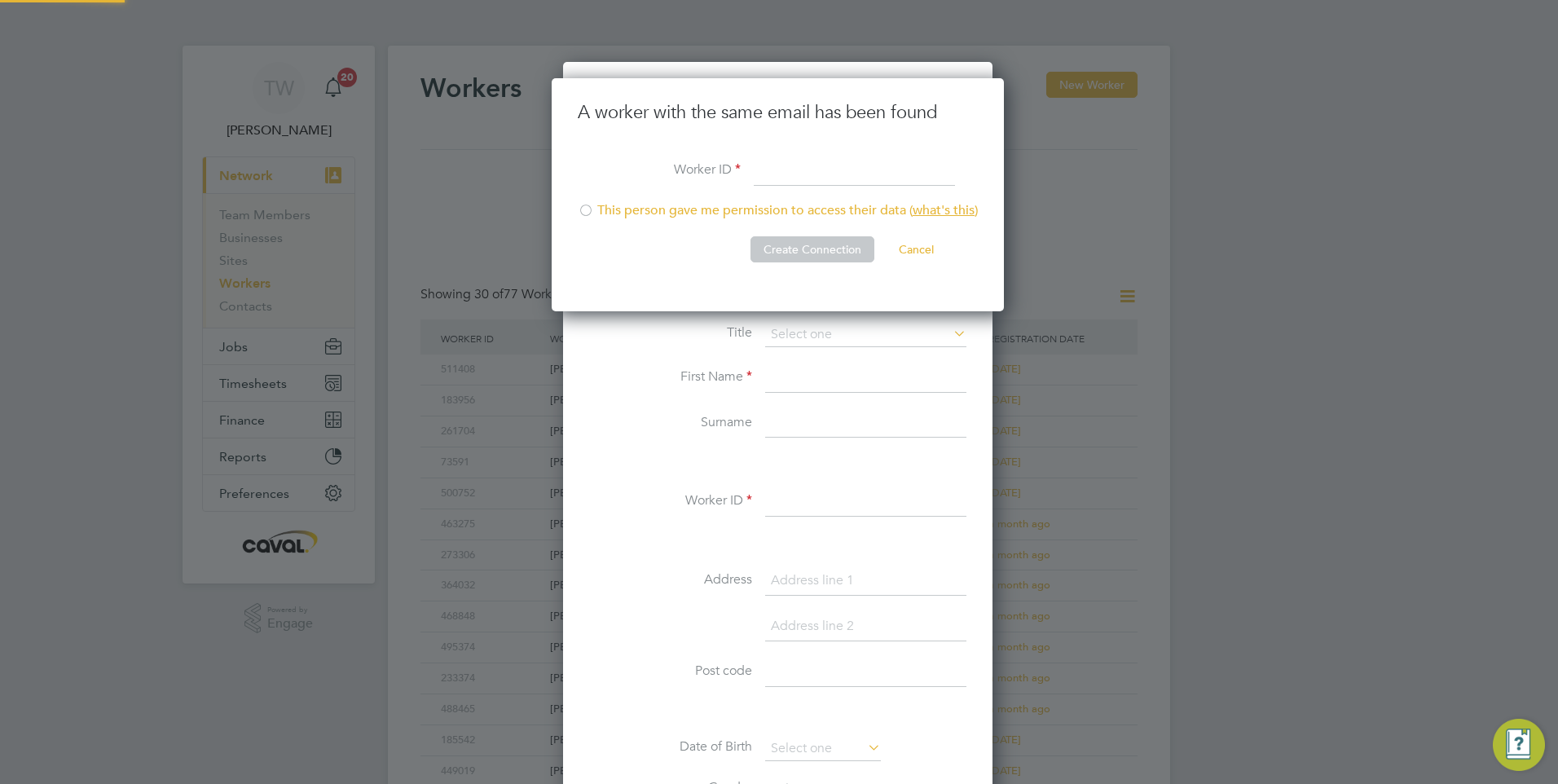
scroll to position [234, 455]
click at [921, 240] on button "Cancel" at bounding box center [916, 249] width 61 height 26
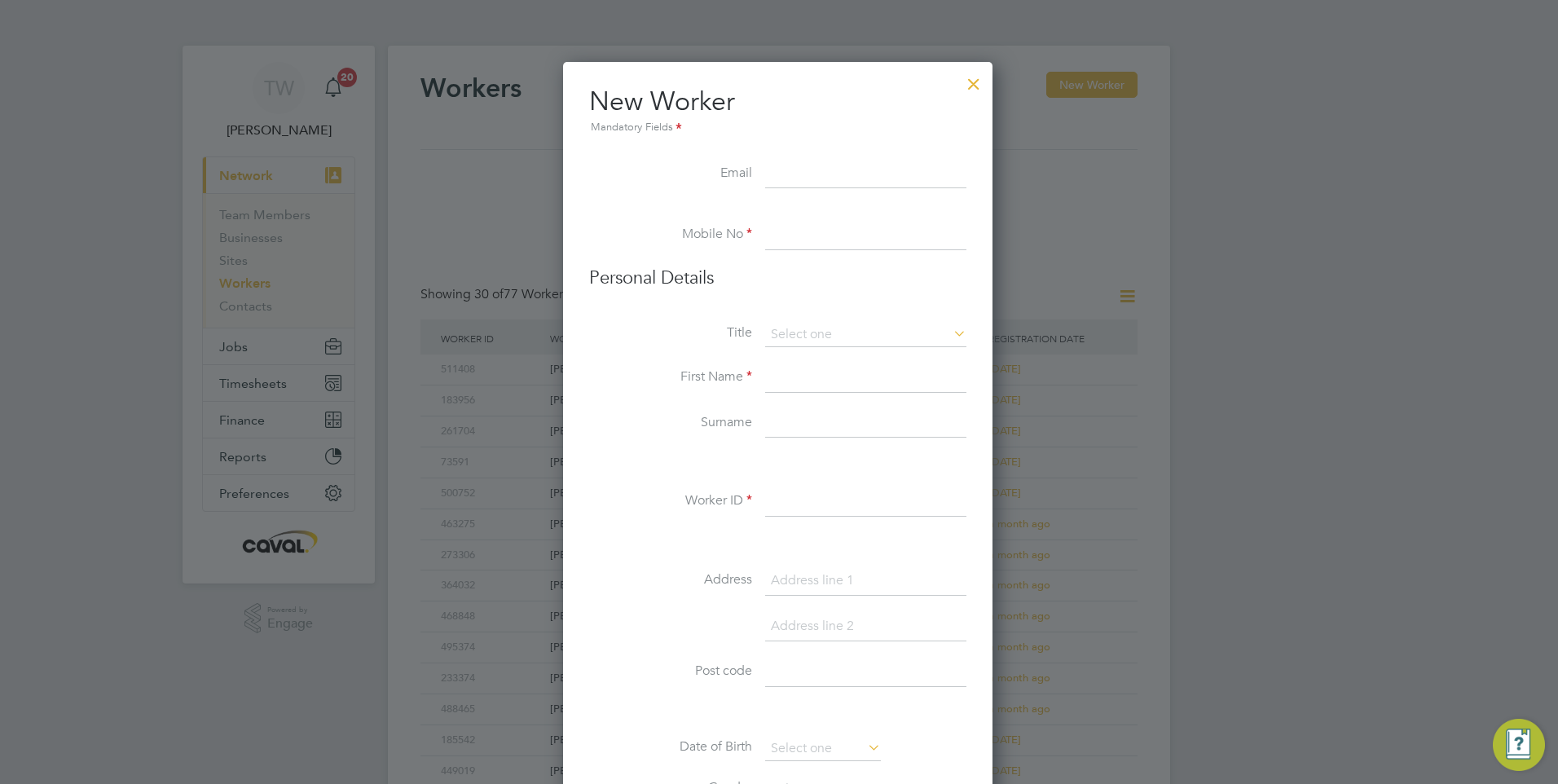
drag, startPoint x: 783, startPoint y: 175, endPoint x: 784, endPoint y: 186, distance: 11.0
click at [784, 175] on input at bounding box center [866, 174] width 202 height 29
paste input "sabson90@gmail.com"
type input "sabson90@gmail.co.uk"
drag, startPoint x: 909, startPoint y: 224, endPoint x: 902, endPoint y: 239, distance: 16.6
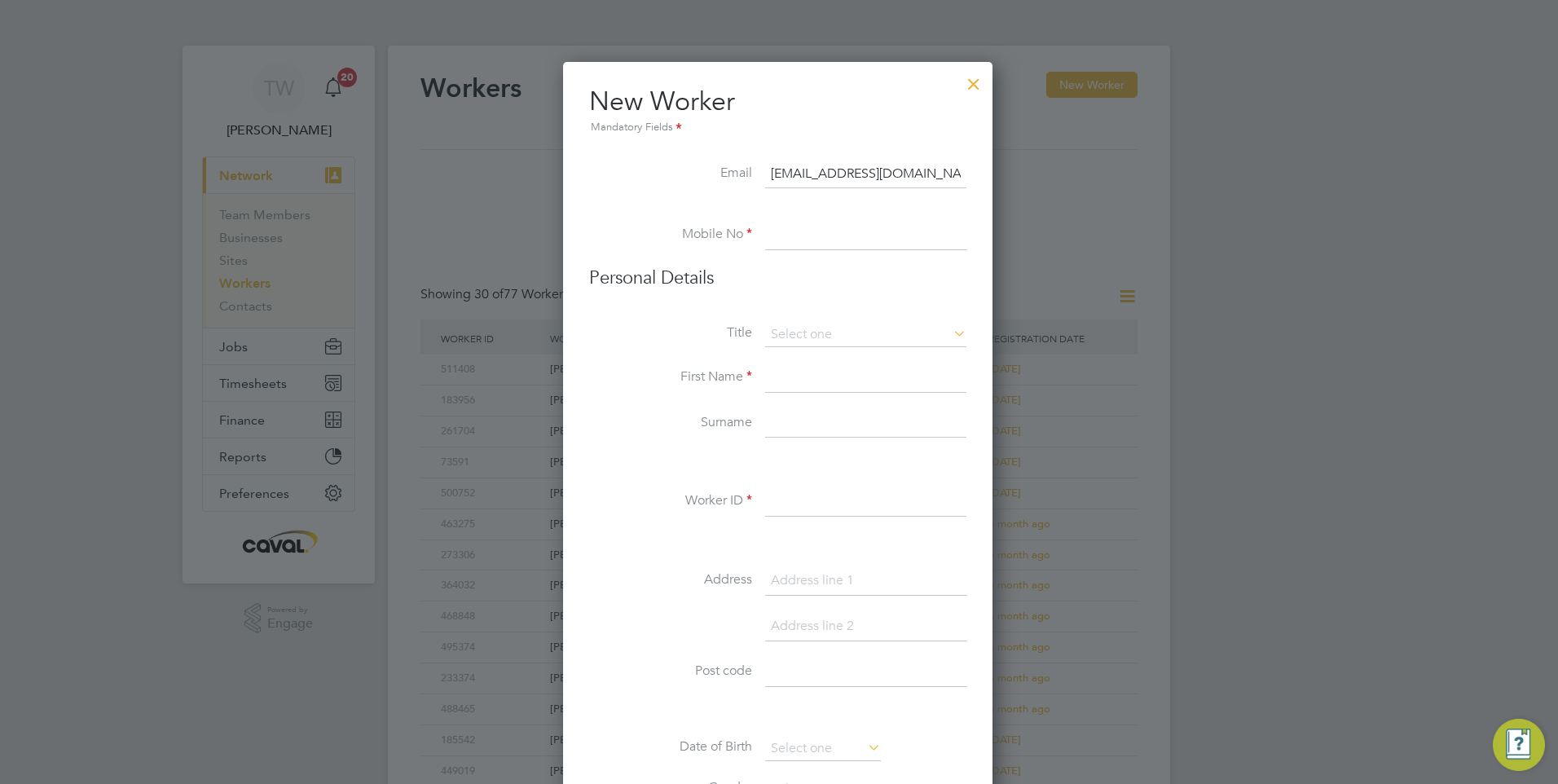
click at [909, 224] on input at bounding box center [866, 235] width 202 height 29
paste input "7748 549829"
type input "07748 549829"
click at [785, 336] on input at bounding box center [866, 334] width 202 height 24
click at [793, 361] on li "Mr" at bounding box center [866, 357] width 203 height 21
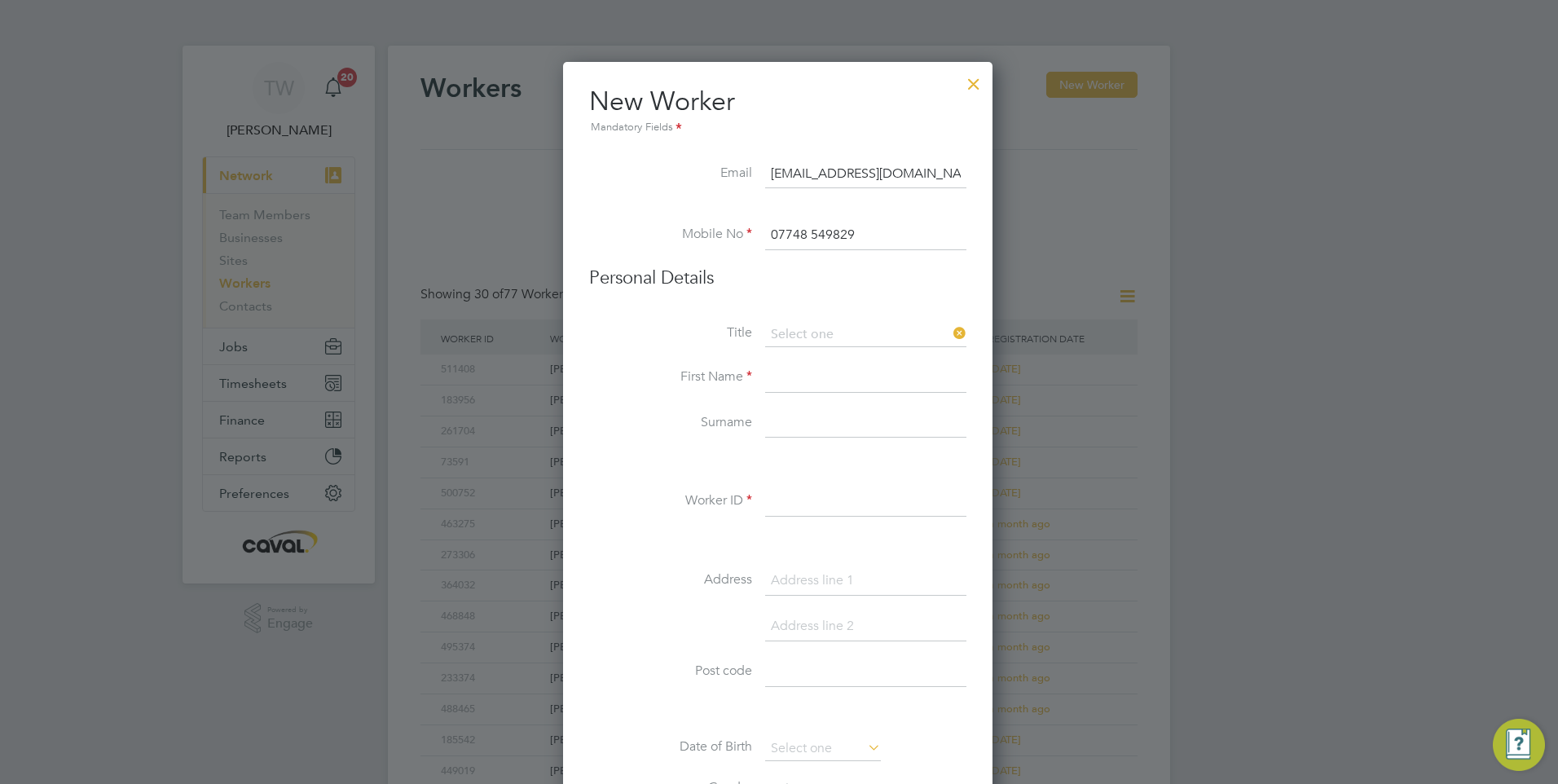
type input "Mr"
click at [801, 378] on input at bounding box center [866, 378] width 202 height 29
type input "Shaun"
type input "Abson"
drag, startPoint x: 831, startPoint y: 505, endPoint x: 856, endPoint y: 499, distance: 25.7
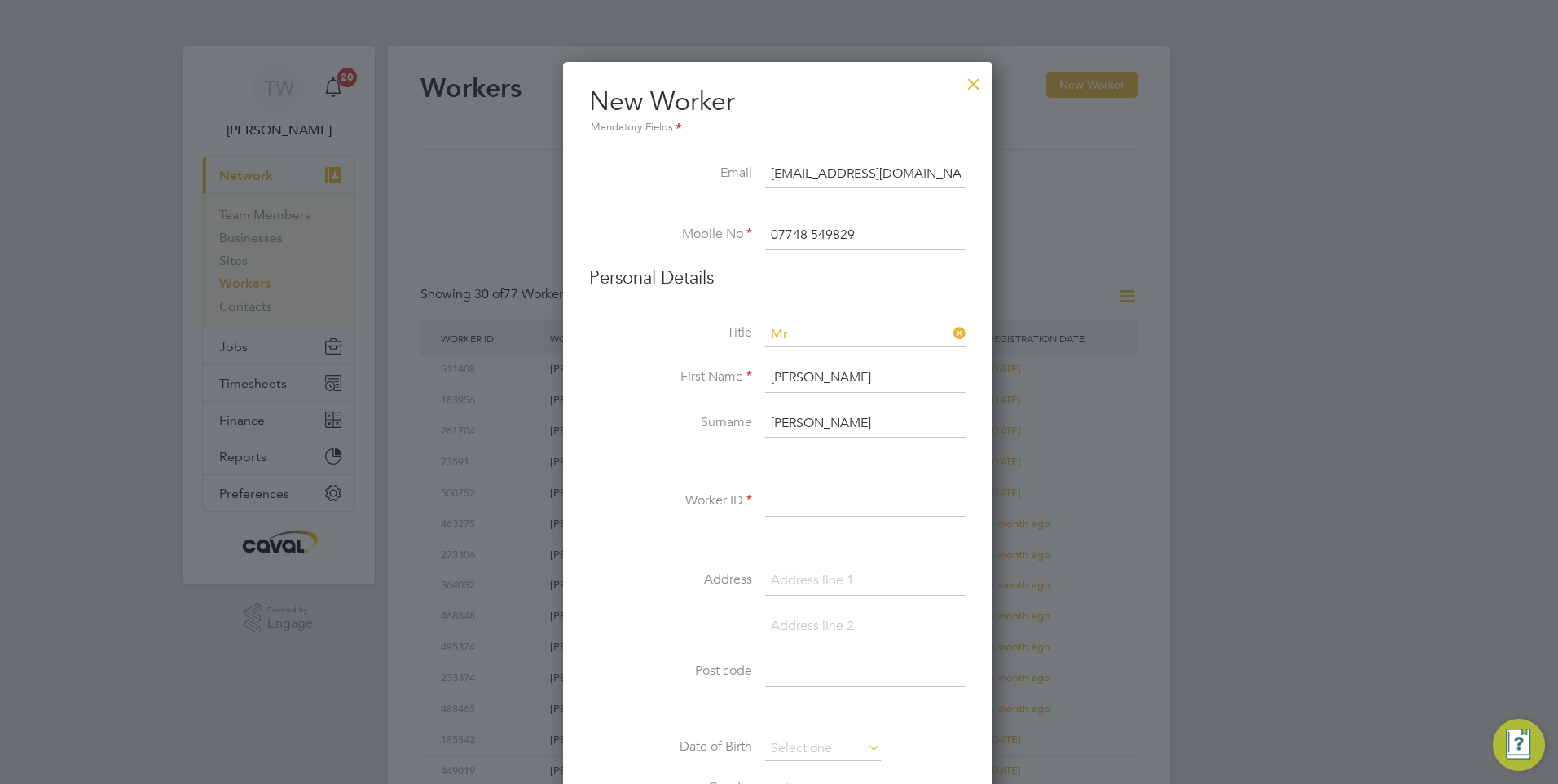
click at [831, 505] on input at bounding box center [866, 501] width 202 height 29
paste input "215493"
type input "215493"
click at [821, 581] on input at bounding box center [866, 581] width 202 height 29
paste input "14 Cliff Terrace"
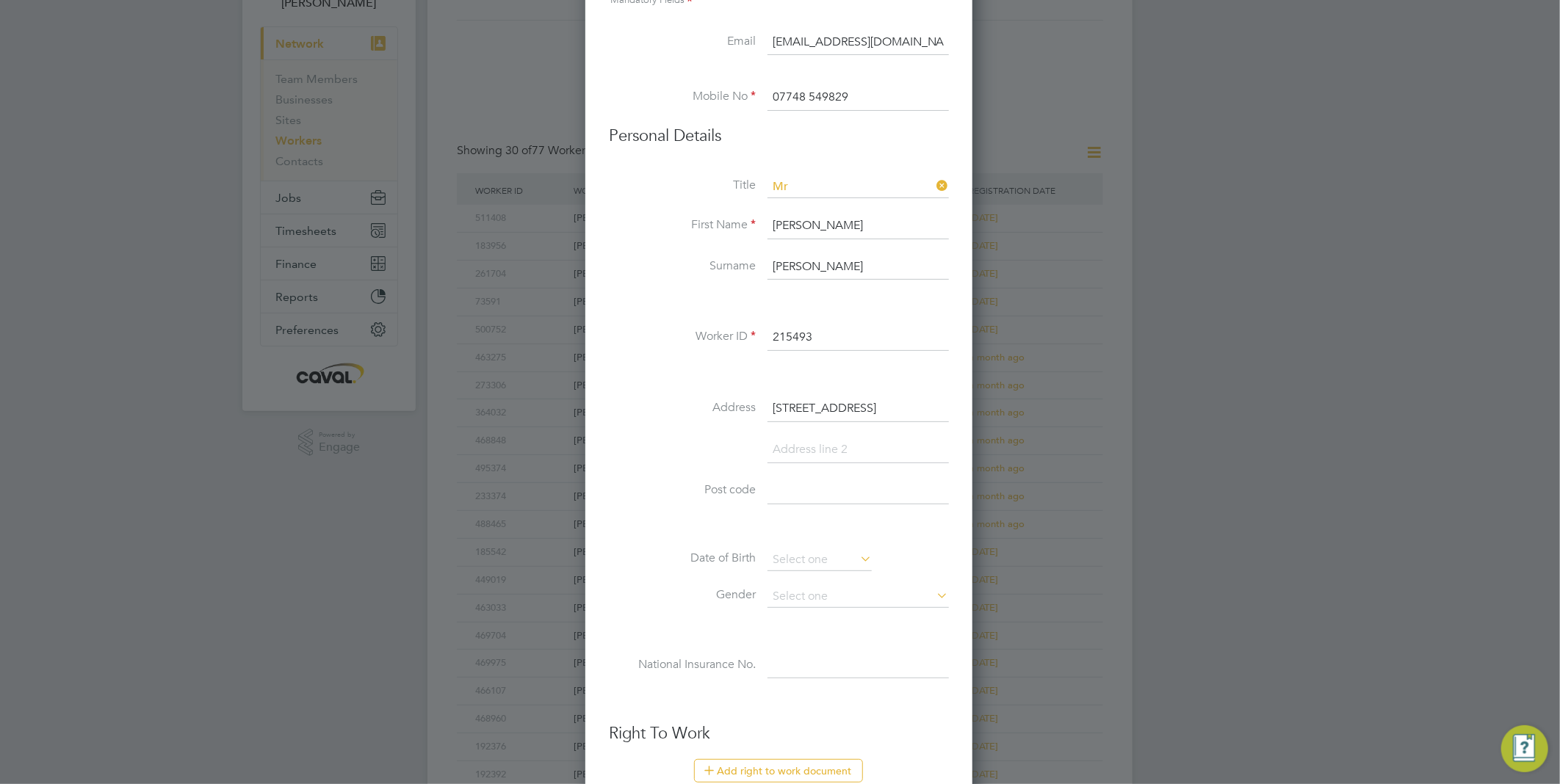
scroll to position [244, 0]
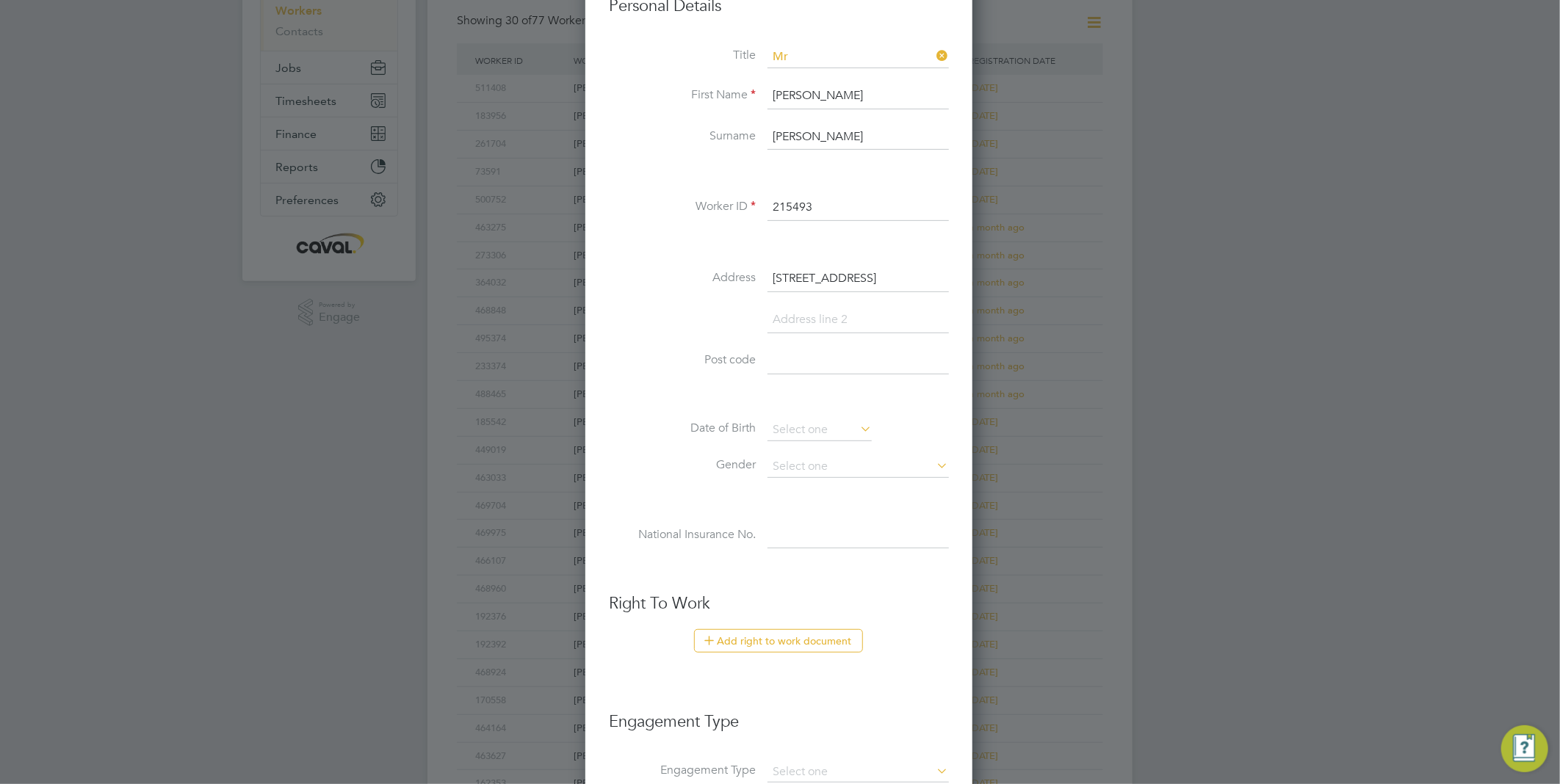
type input "14 Cliff Terrace"
drag, startPoint x: 806, startPoint y: 316, endPoint x: 789, endPoint y: 348, distance: 36.2
click at [806, 316] on input at bounding box center [858, 320] width 182 height 26
paste input "Hornsea"
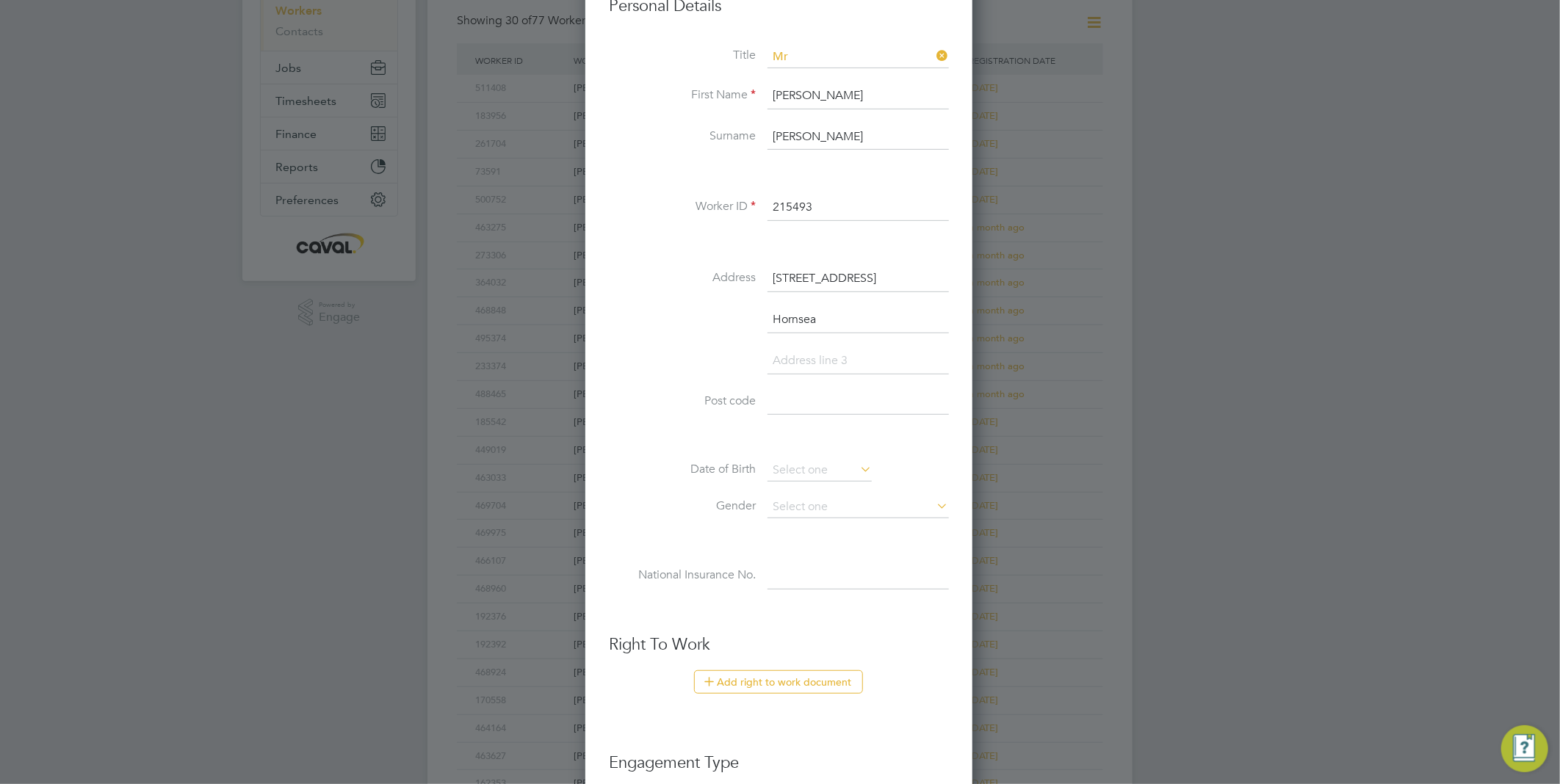
type input "Hornsea"
click at [825, 398] on input at bounding box center [858, 402] width 182 height 26
paste input "HU18 1JA"
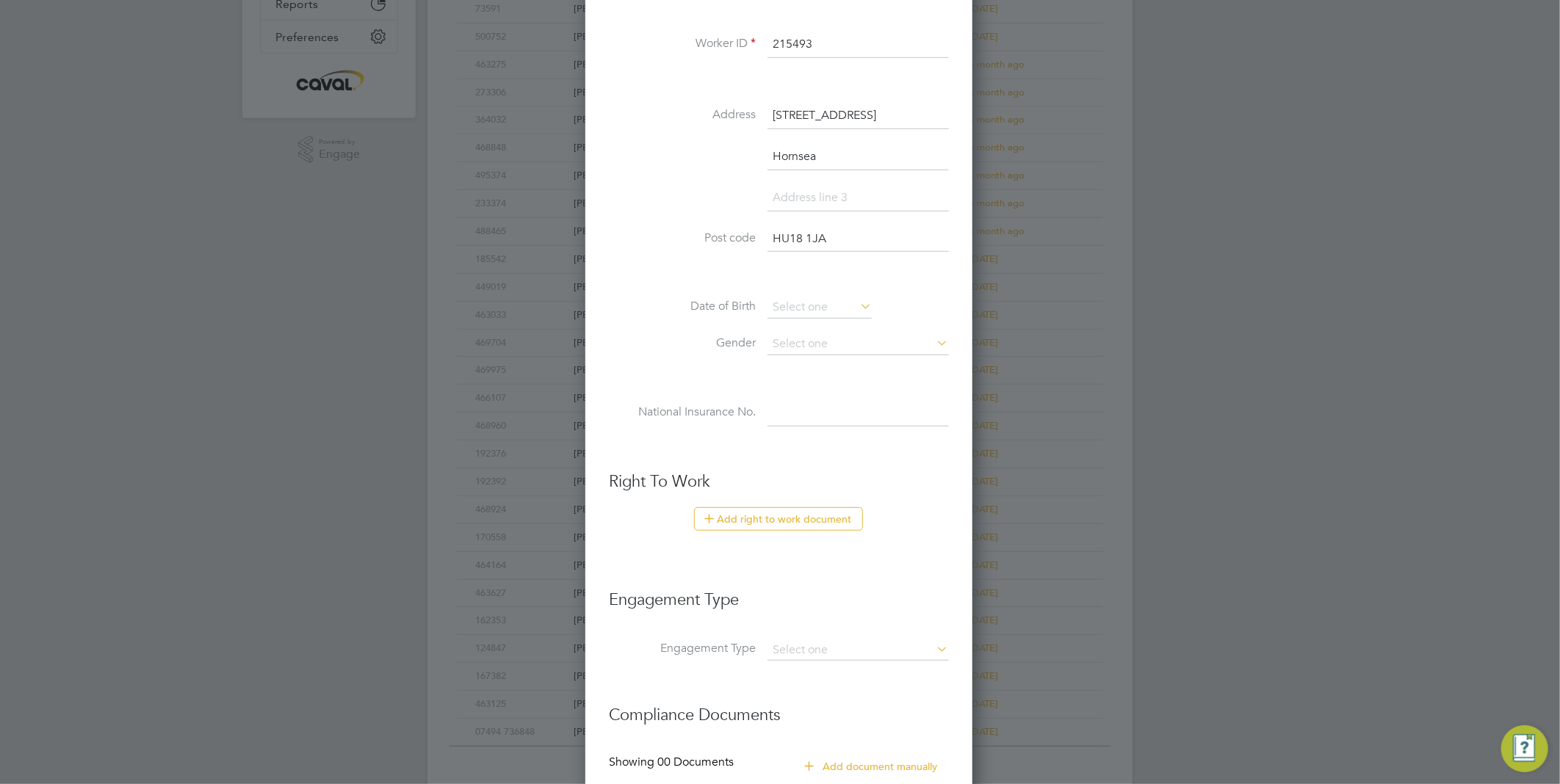
type input "HU18 1JA"
click at [788, 306] on input at bounding box center [820, 307] width 104 height 22
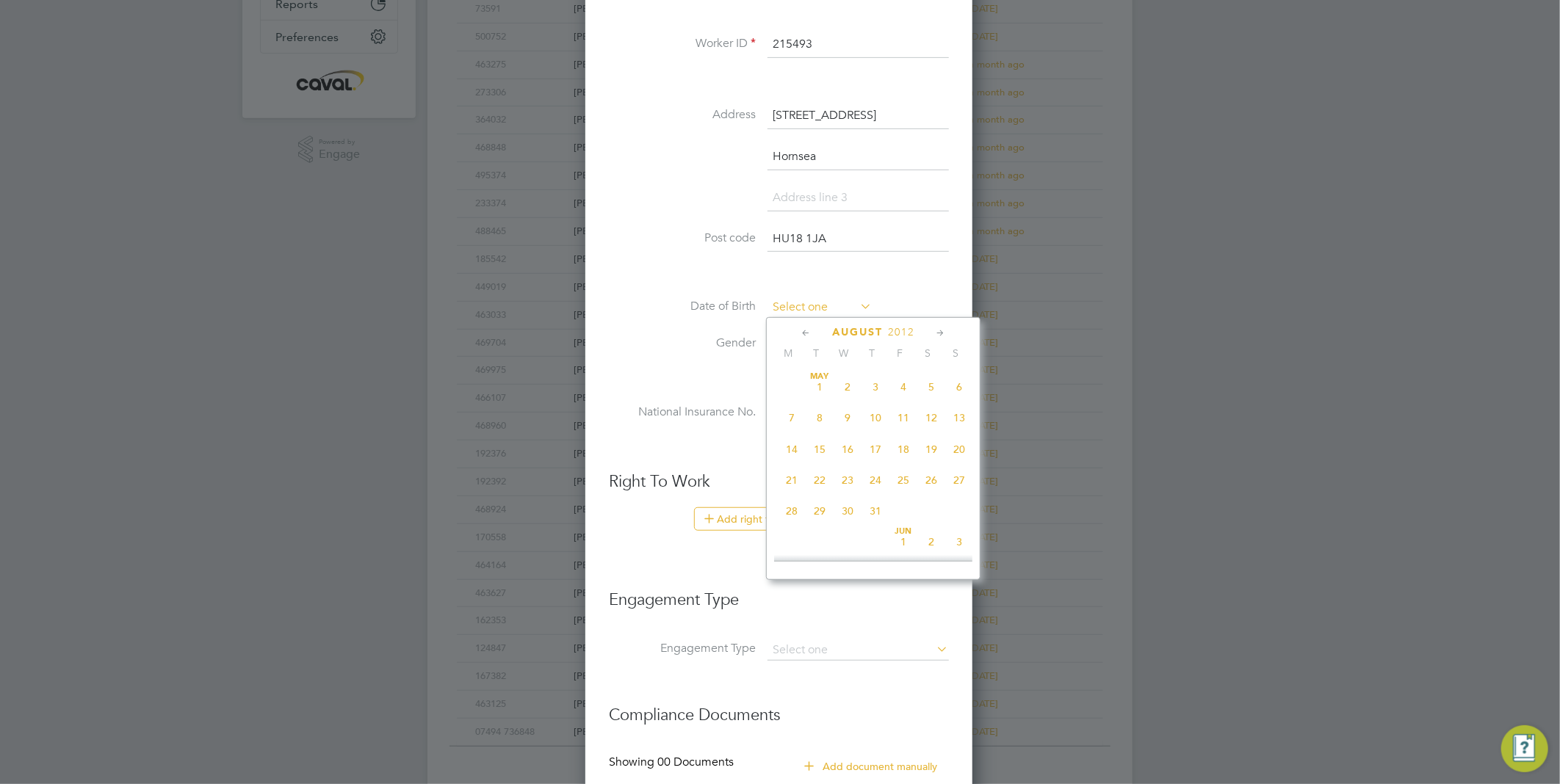
scroll to position [535, 0]
click at [911, 327] on span "2012" at bounding box center [901, 331] width 26 height 12
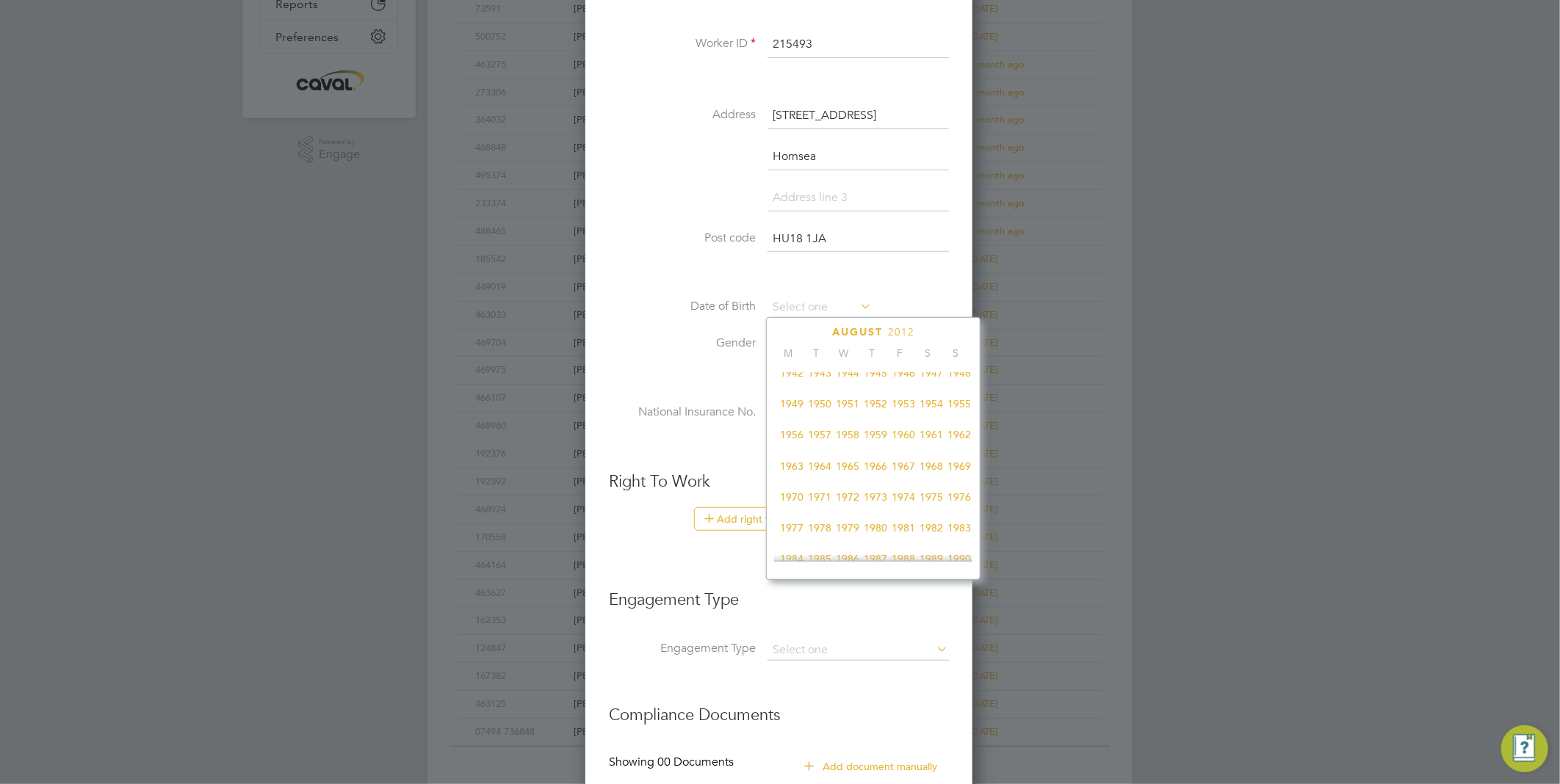
scroll to position [405, 0]
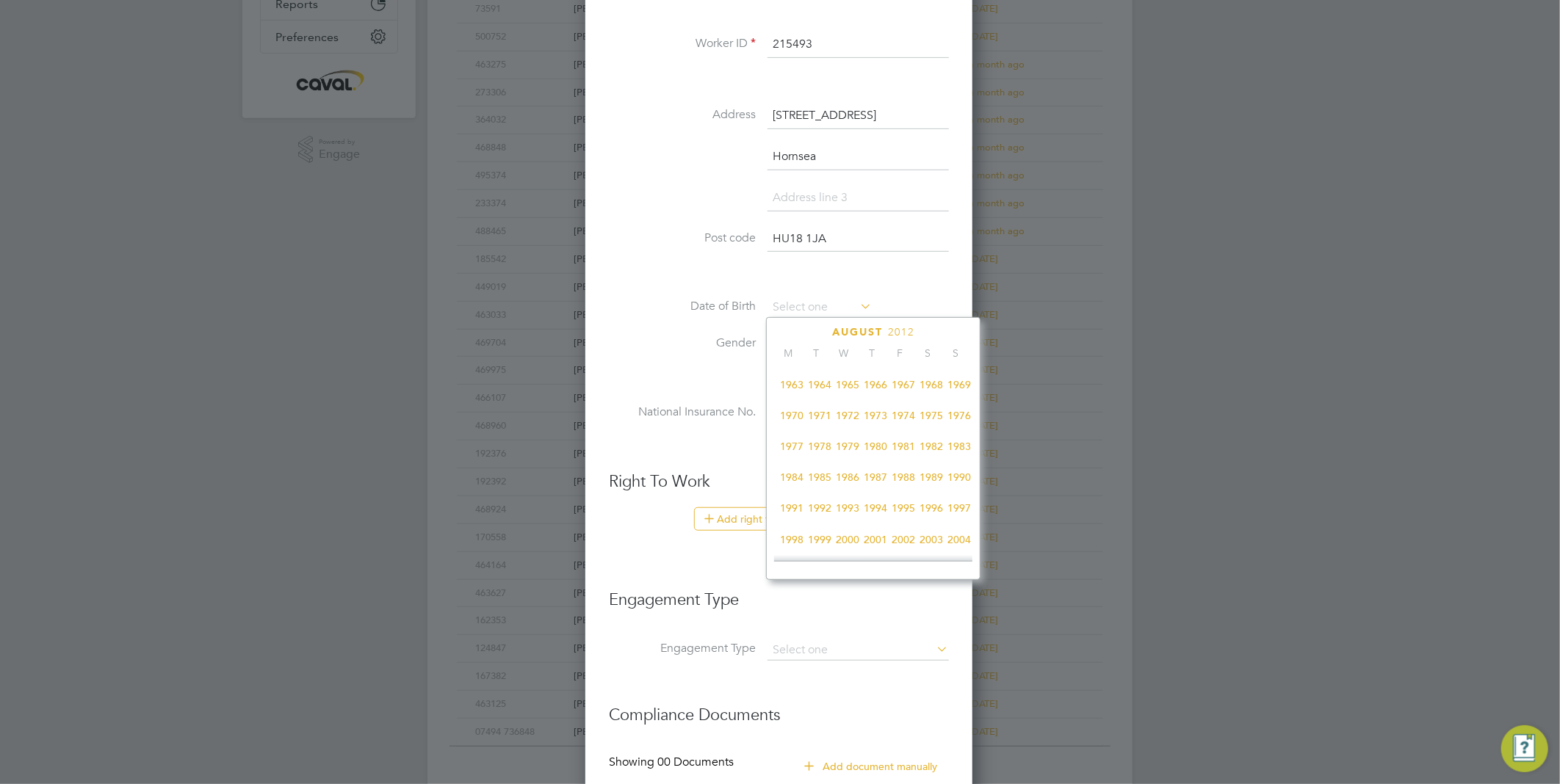
click at [795, 482] on span "1984" at bounding box center [792, 477] width 28 height 28
click at [808, 335] on icon at bounding box center [806, 334] width 14 height 16
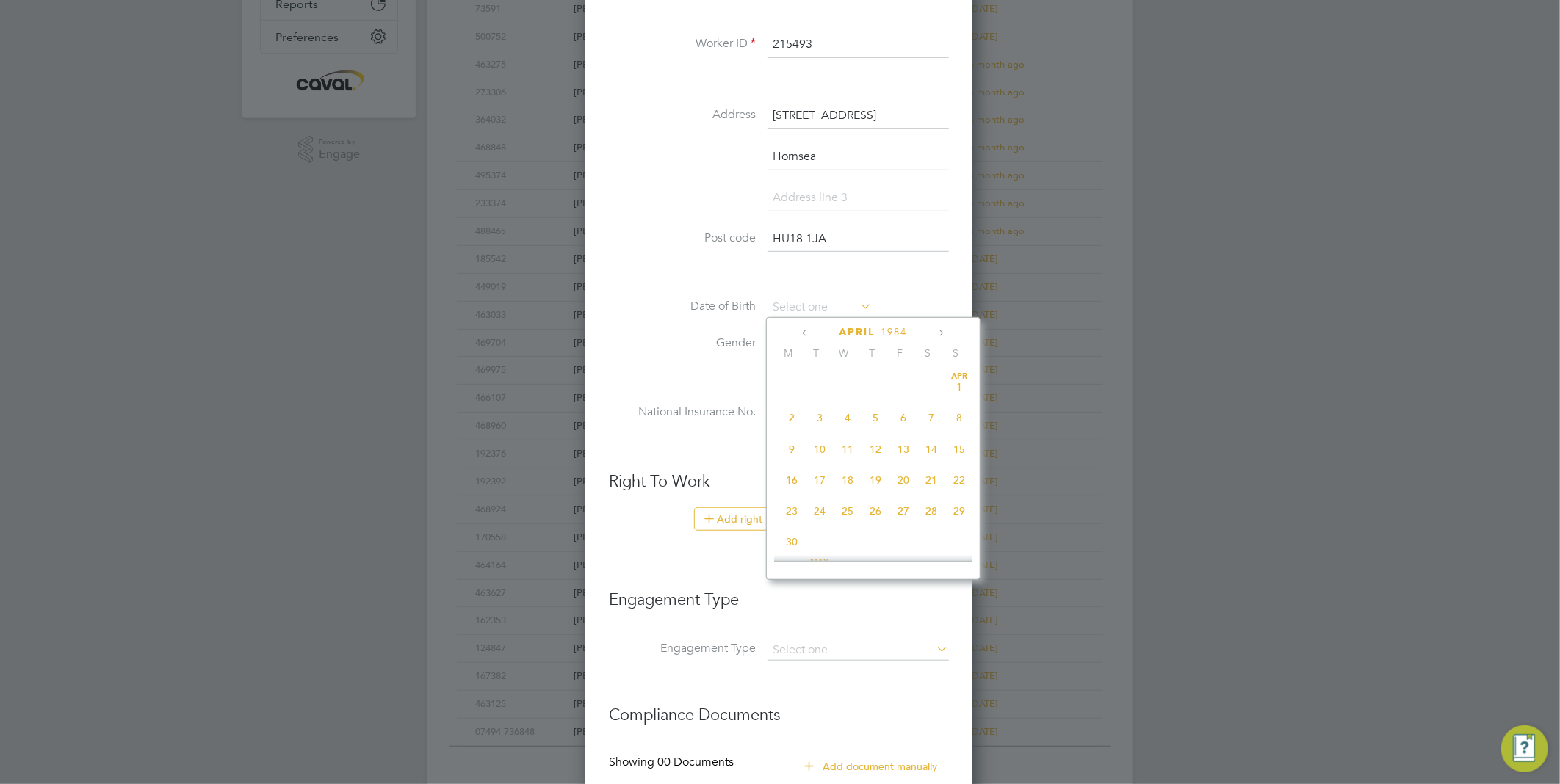
click at [808, 335] on icon at bounding box center [806, 334] width 14 height 16
click at [928, 385] on span "4" at bounding box center [931, 387] width 28 height 28
type input "04 Feb 1984"
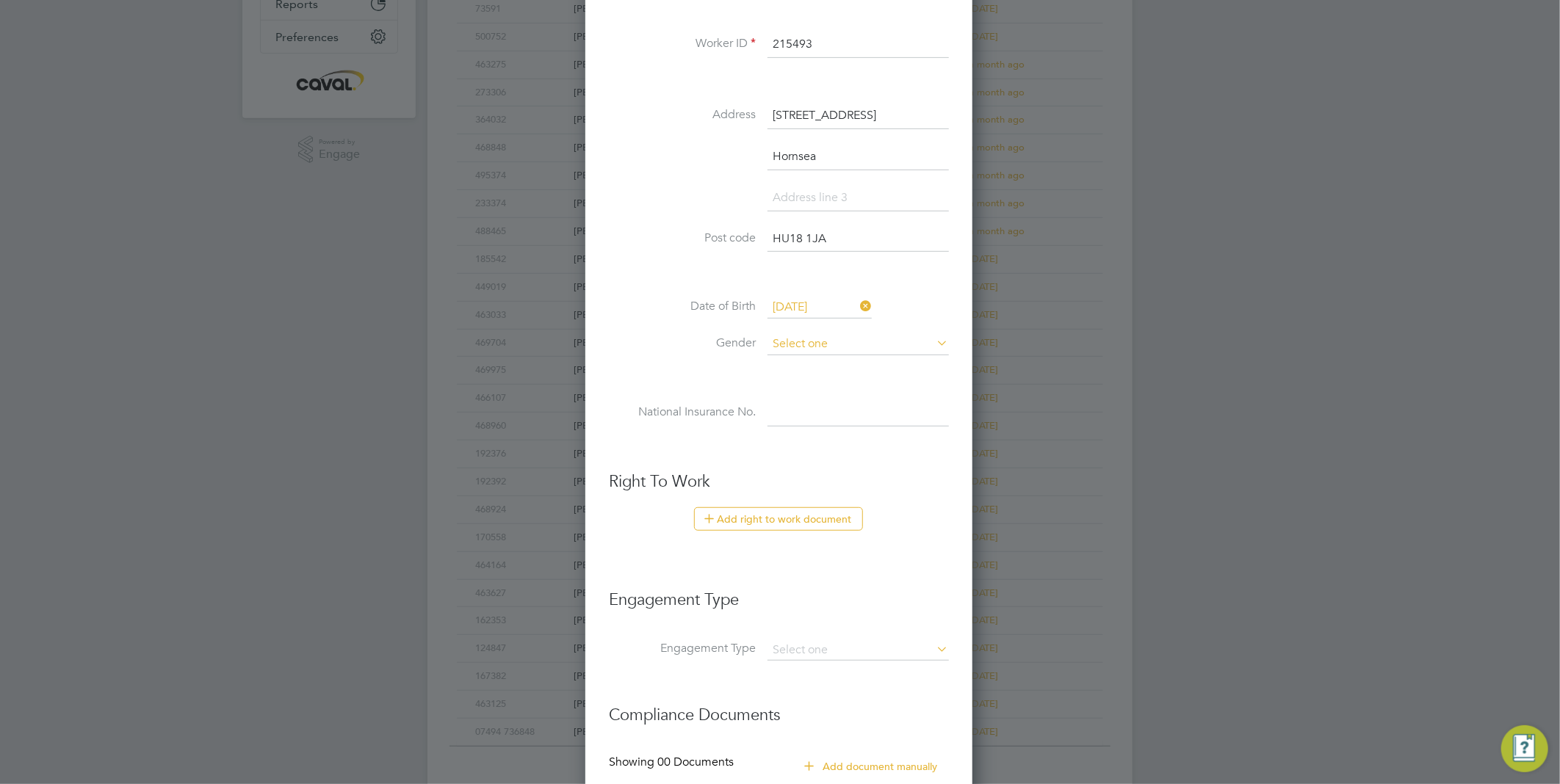
click at [825, 334] on input at bounding box center [858, 344] width 182 height 22
click at [824, 357] on li "Male" at bounding box center [858, 363] width 183 height 19
type input "Male"
click at [809, 407] on input at bounding box center [858, 413] width 182 height 26
paste input "JT586728A"
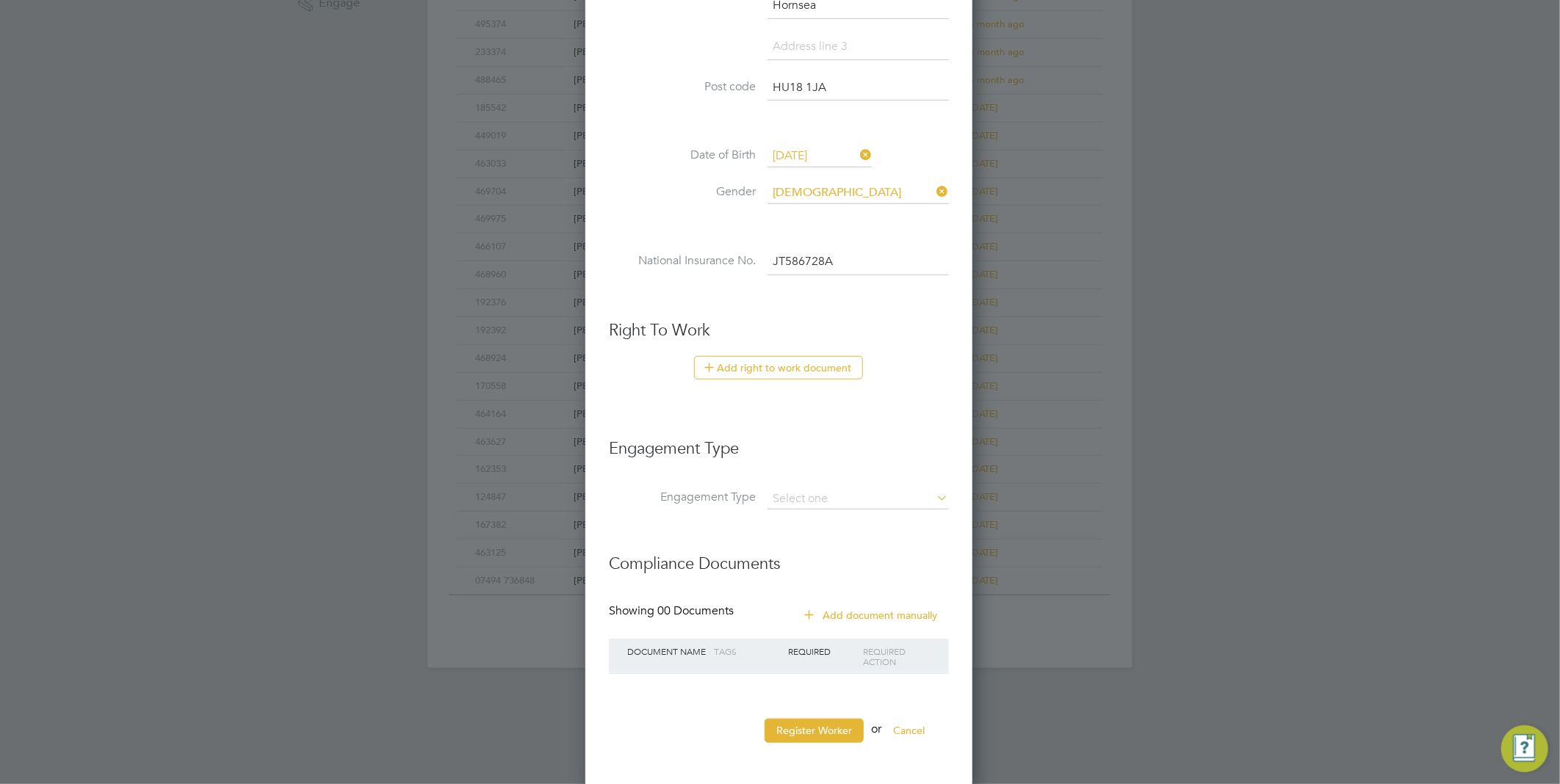
scroll to position [559, 0]
type input "JT 58 67 28 A"
click at [762, 362] on button "Add right to work document" at bounding box center [778, 366] width 169 height 24
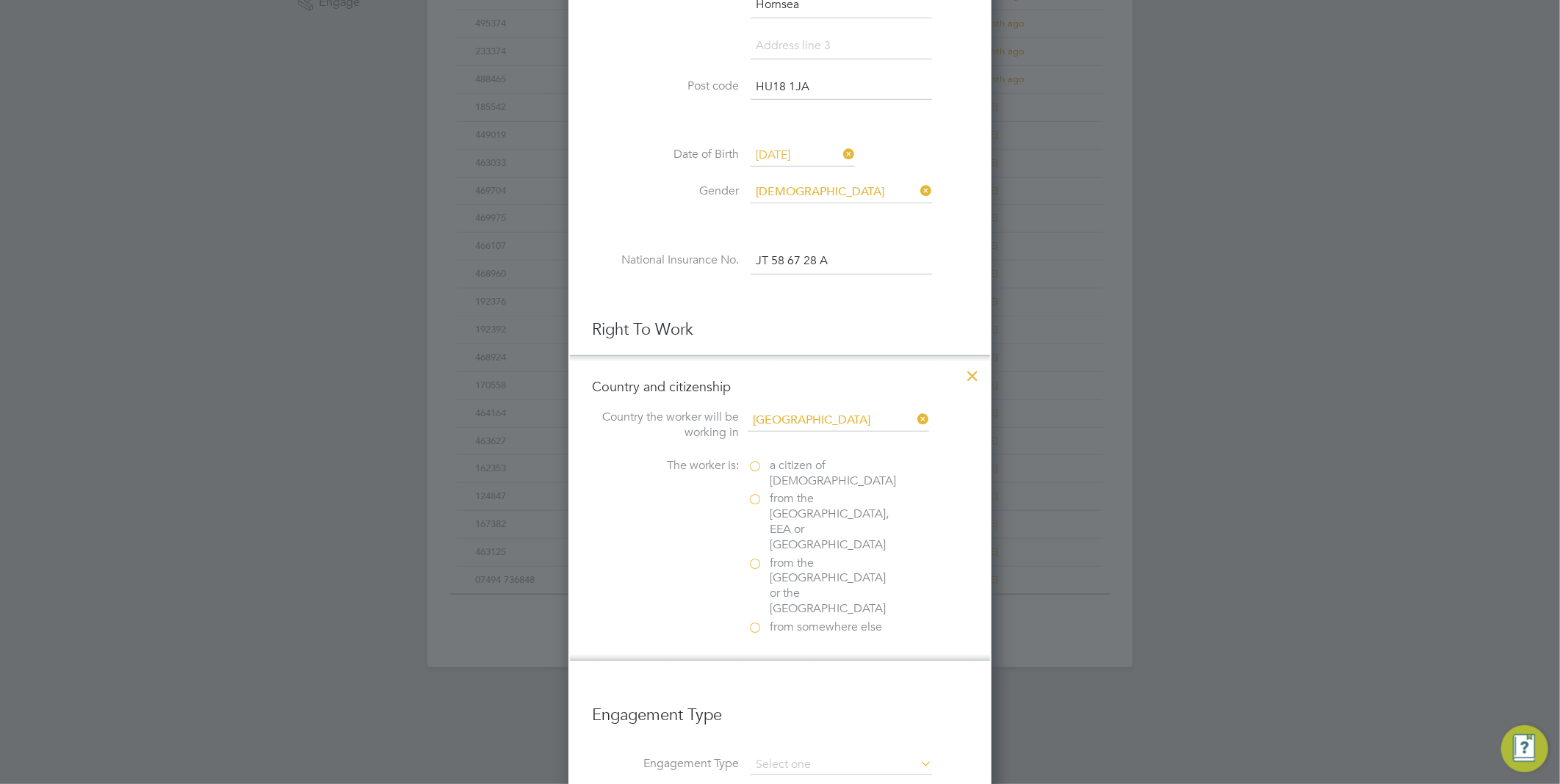
click at [754, 467] on label "a citizen of United Kingdom" at bounding box center [821, 474] width 147 height 31
click at [0, 0] on input "a citizen of United Kingdom" at bounding box center [0, 0] width 0 height 0
click at [802, 684] on div "Passport" at bounding box center [858, 691] width 221 height 15
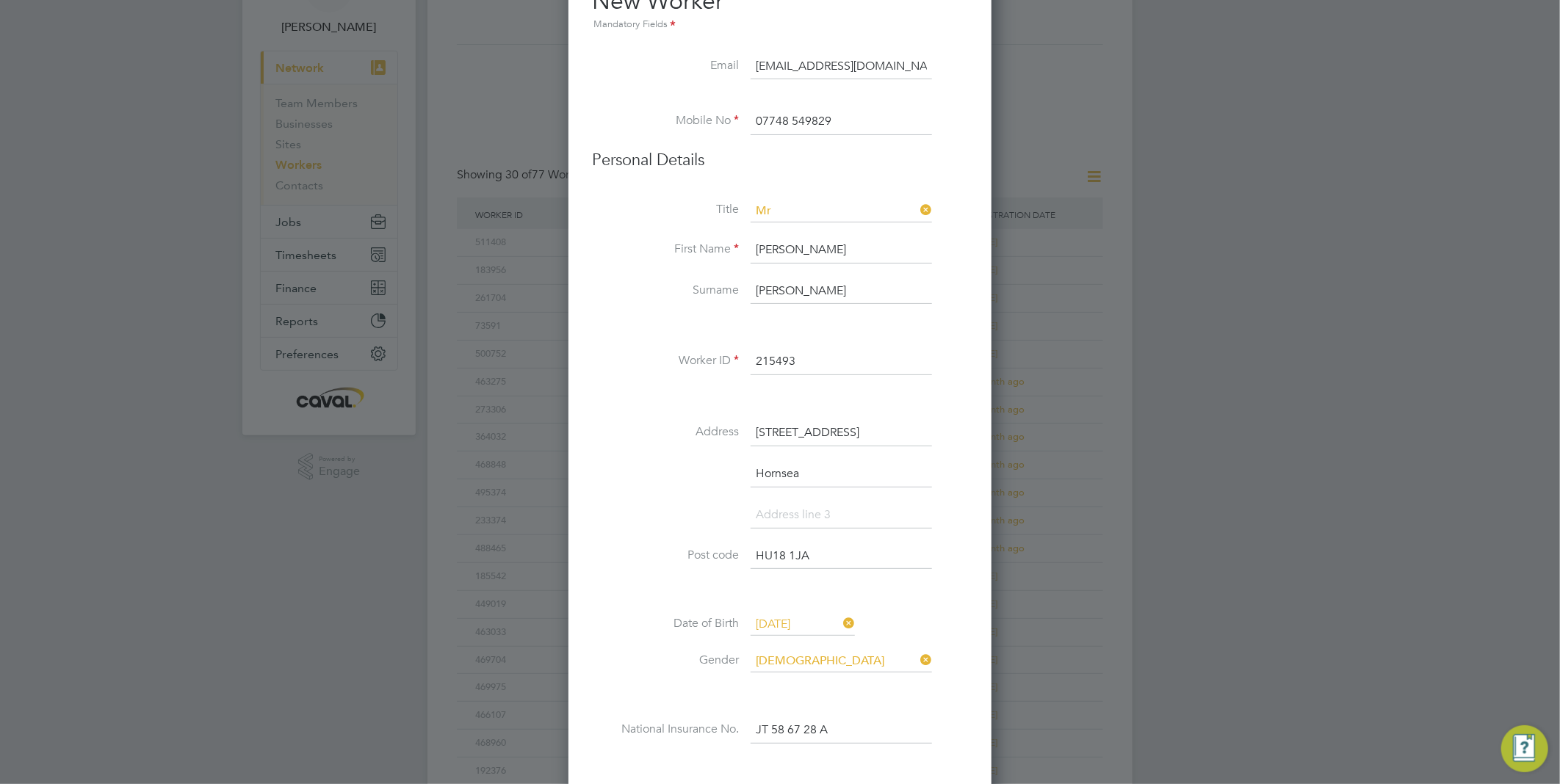
scroll to position [0, 0]
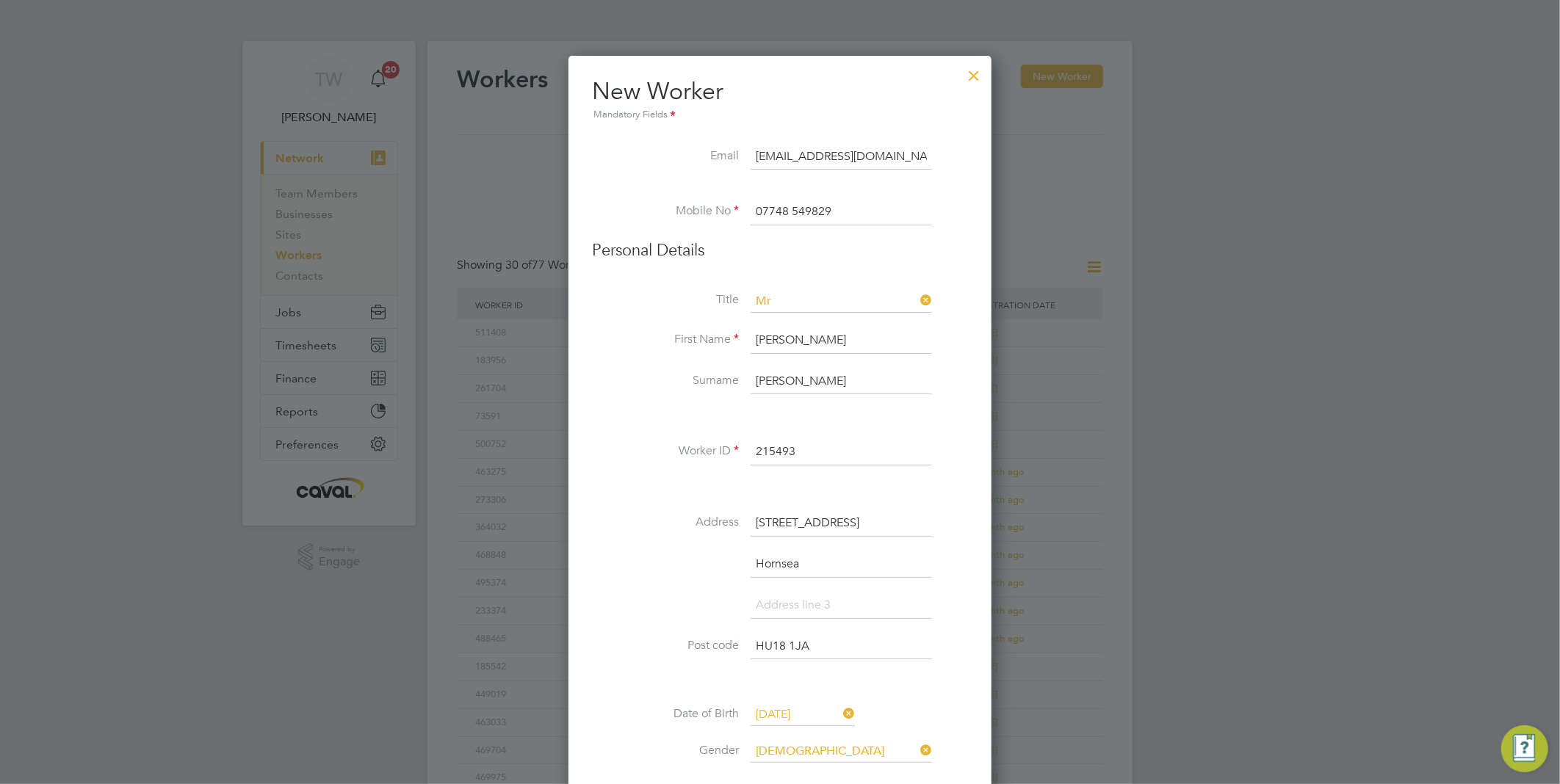
click at [981, 77] on div at bounding box center [974, 72] width 26 height 26
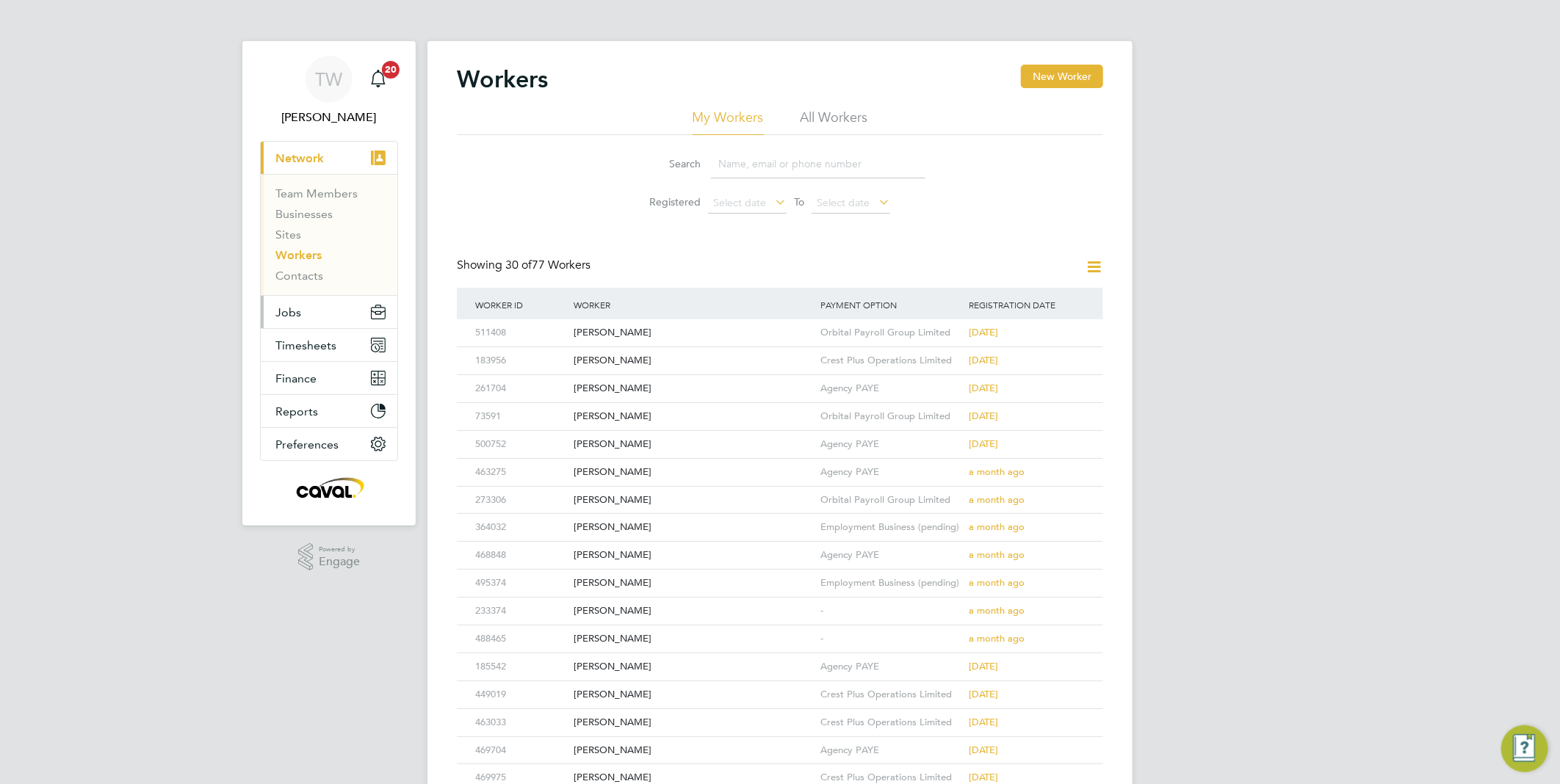
click at [307, 316] on button "Jobs" at bounding box center [329, 312] width 137 height 33
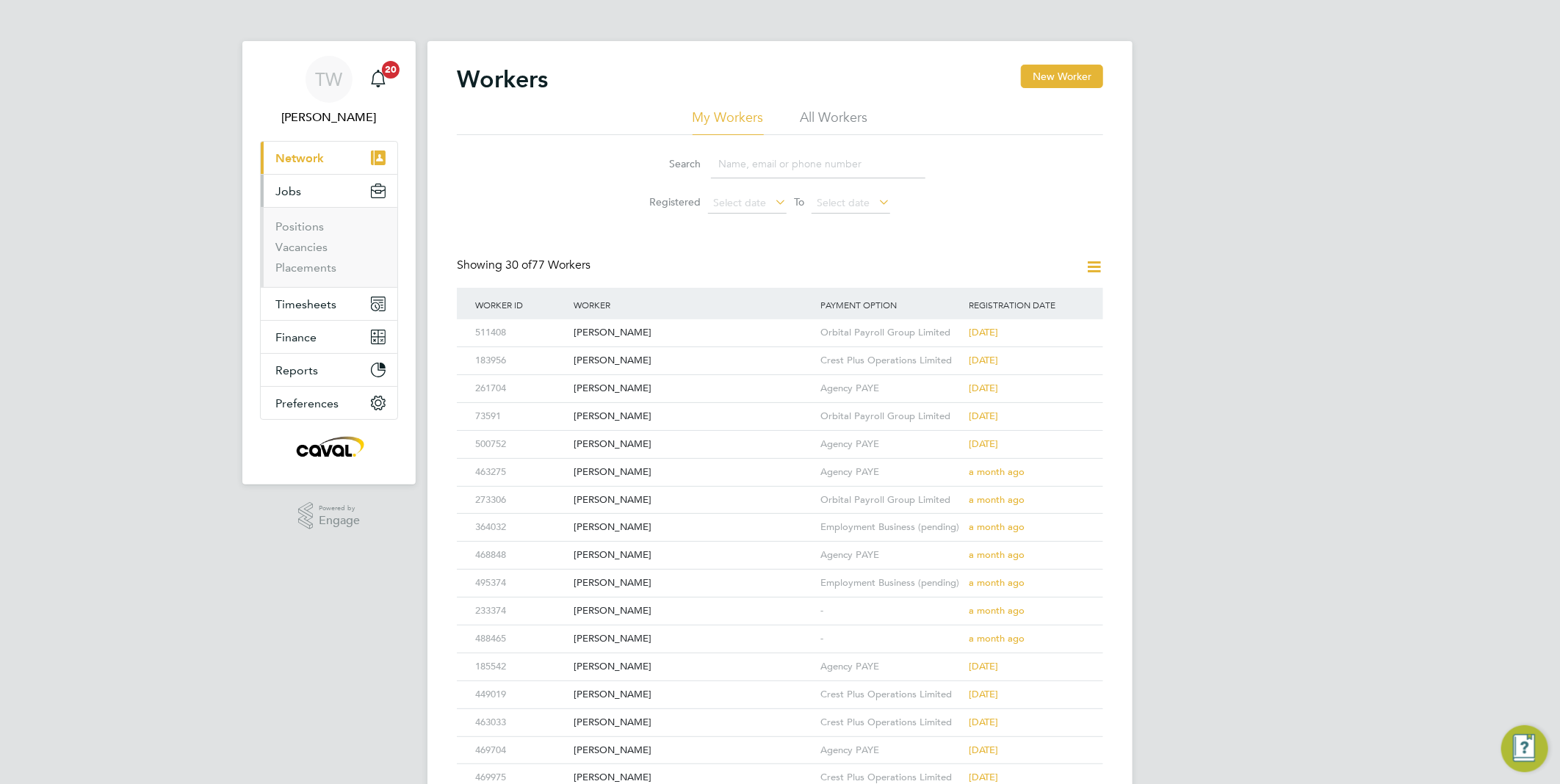
click at [309, 147] on button "Current page: Network" at bounding box center [329, 158] width 137 height 33
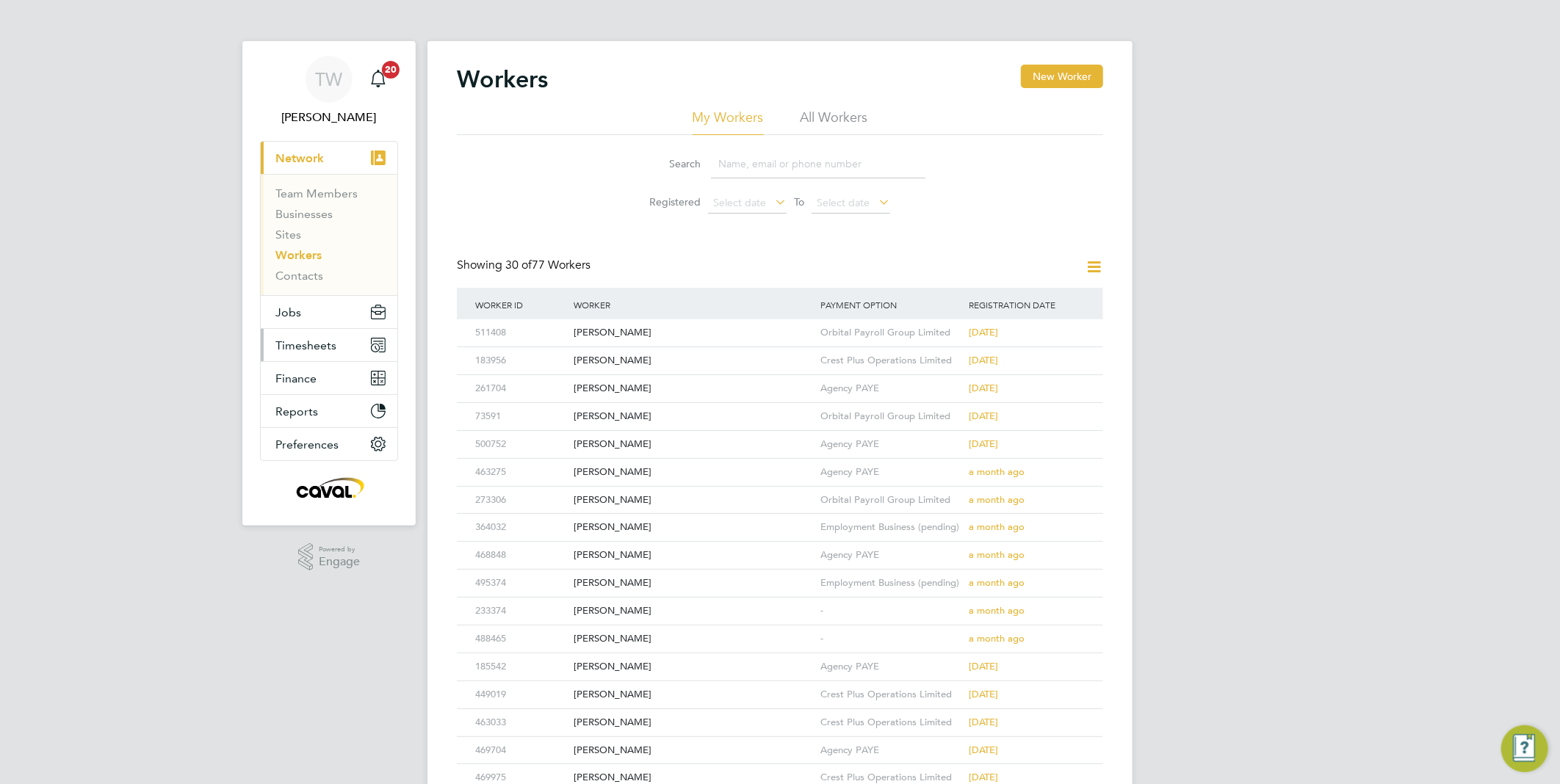
click at [319, 341] on span "Timesheets" at bounding box center [305, 345] width 61 height 14
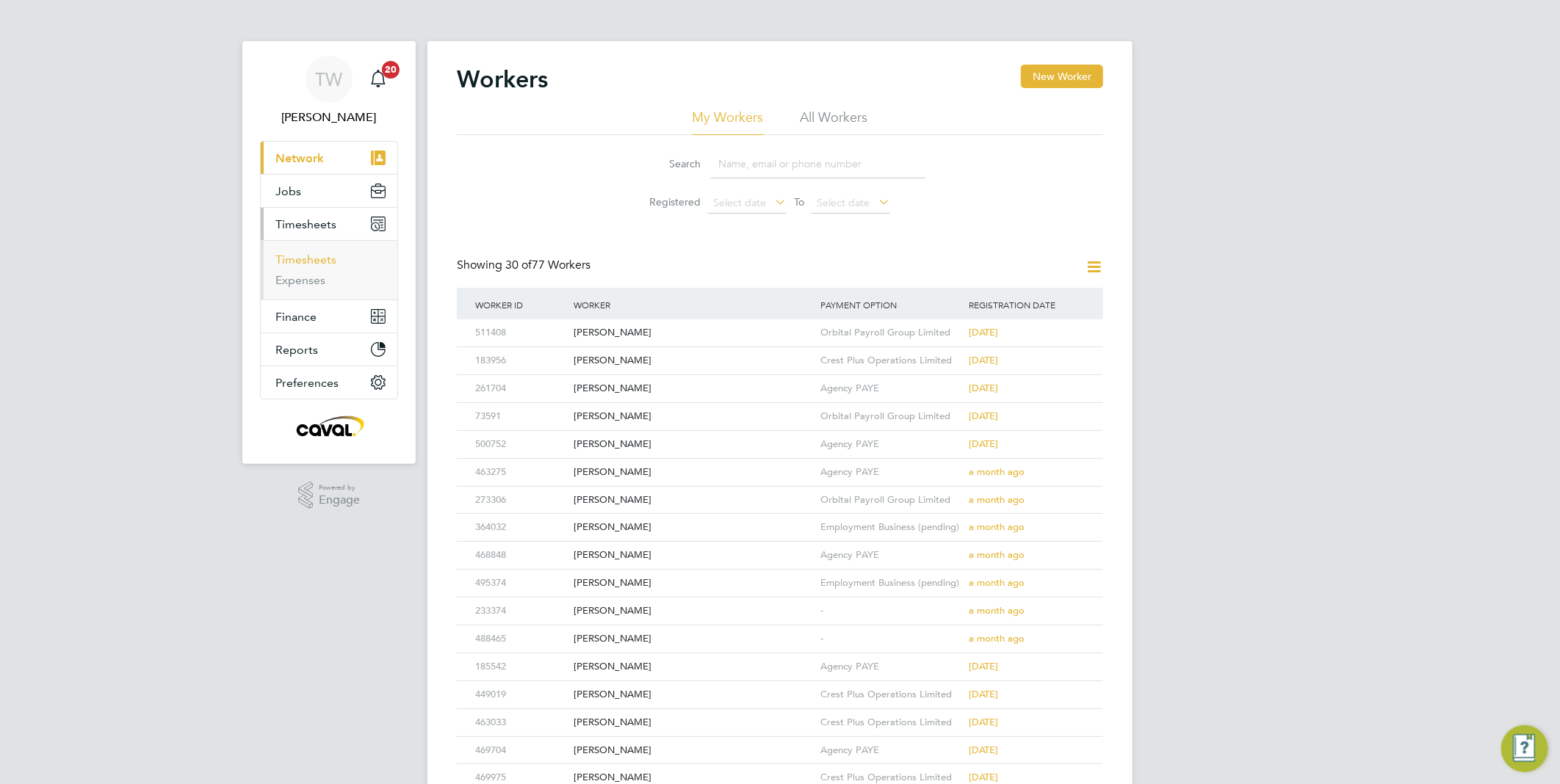
click at [314, 261] on link "Timesheets" at bounding box center [305, 259] width 61 height 14
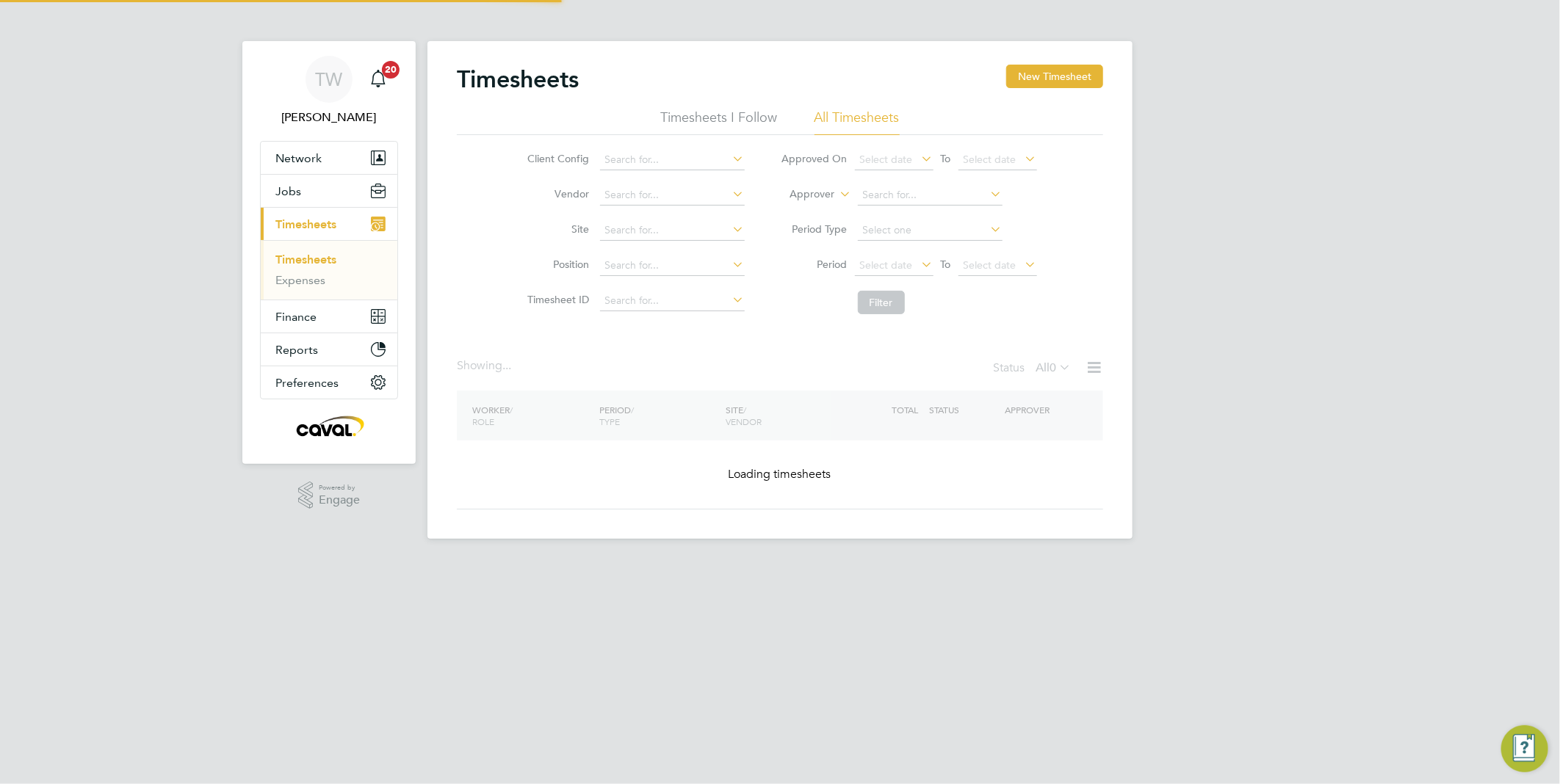
click at [1091, 76] on button "New Timesheet" at bounding box center [1054, 76] width 97 height 24
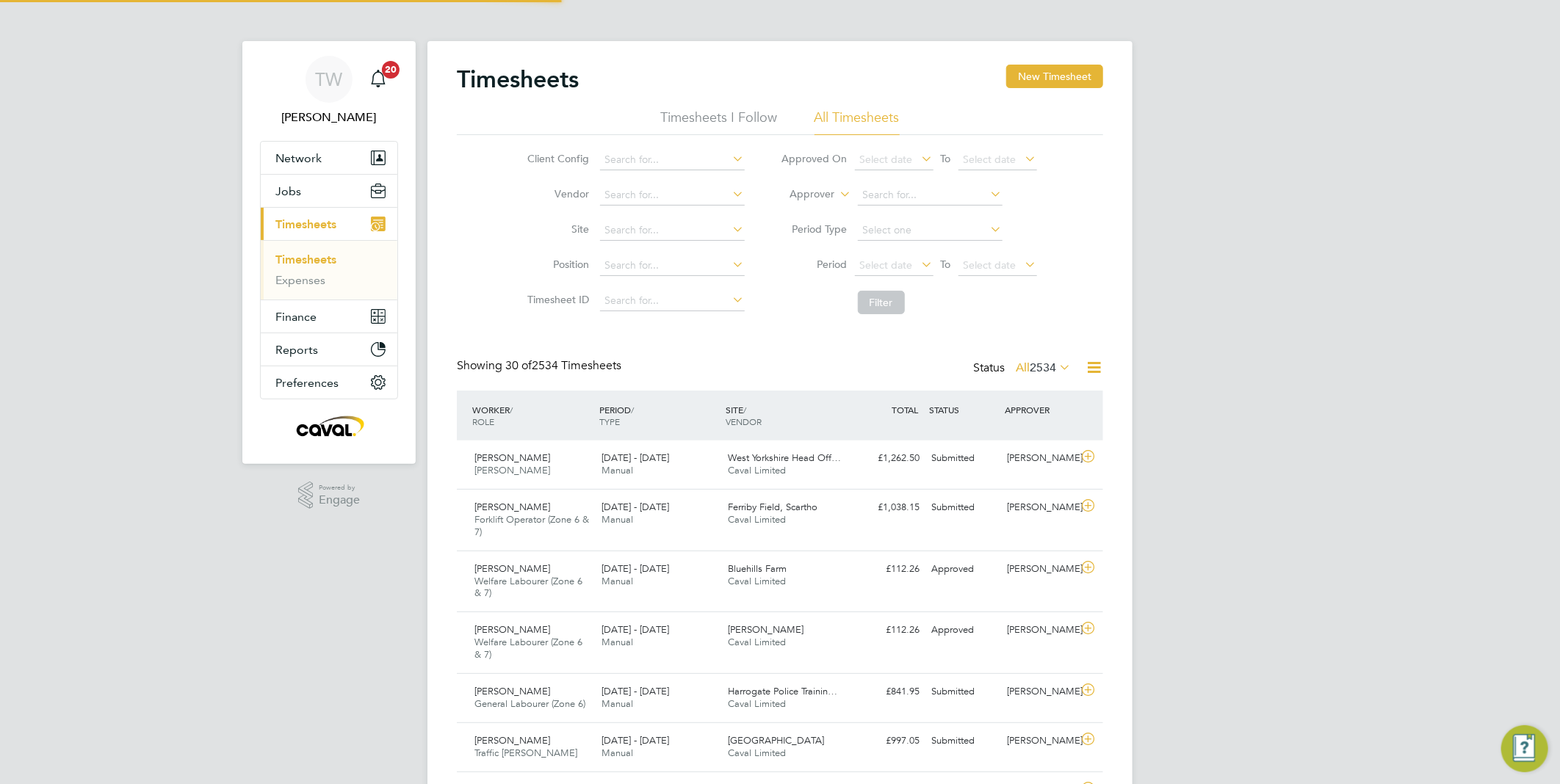
scroll to position [49, 128]
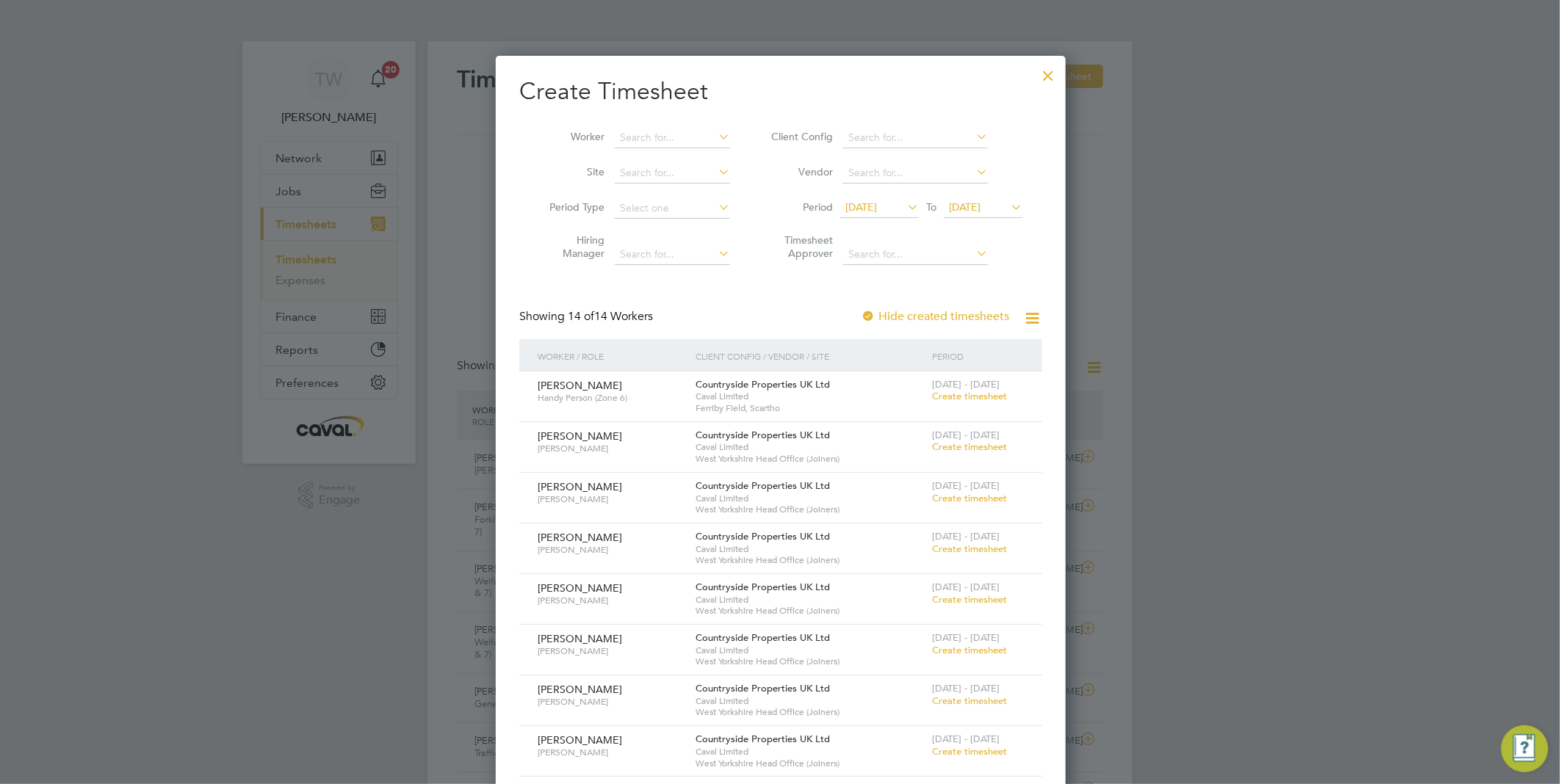
click at [968, 213] on span "19 Aug 2025" at bounding box center [983, 208] width 78 height 20
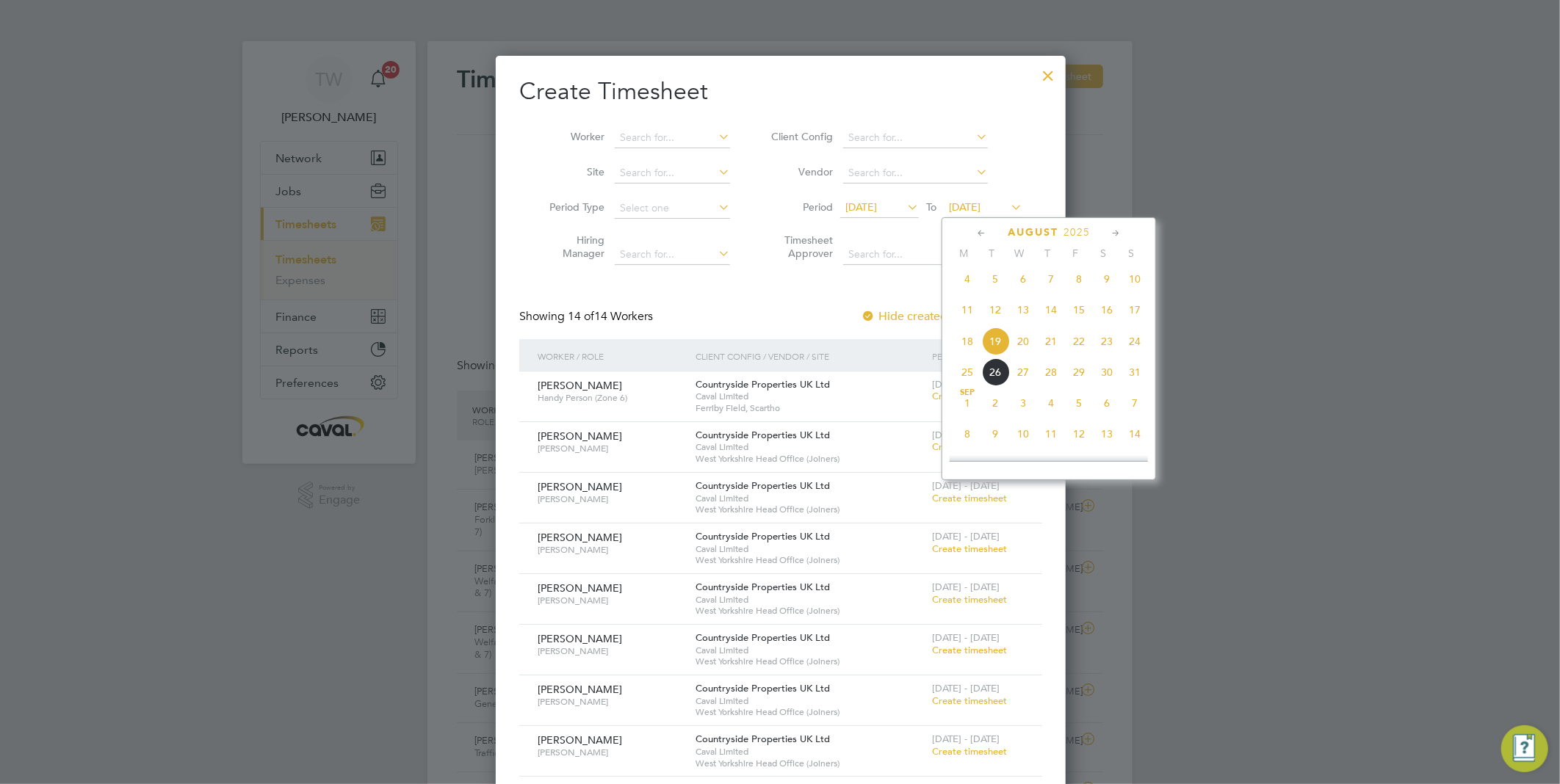
click at [1136, 354] on span "24" at bounding box center [1135, 341] width 28 height 28
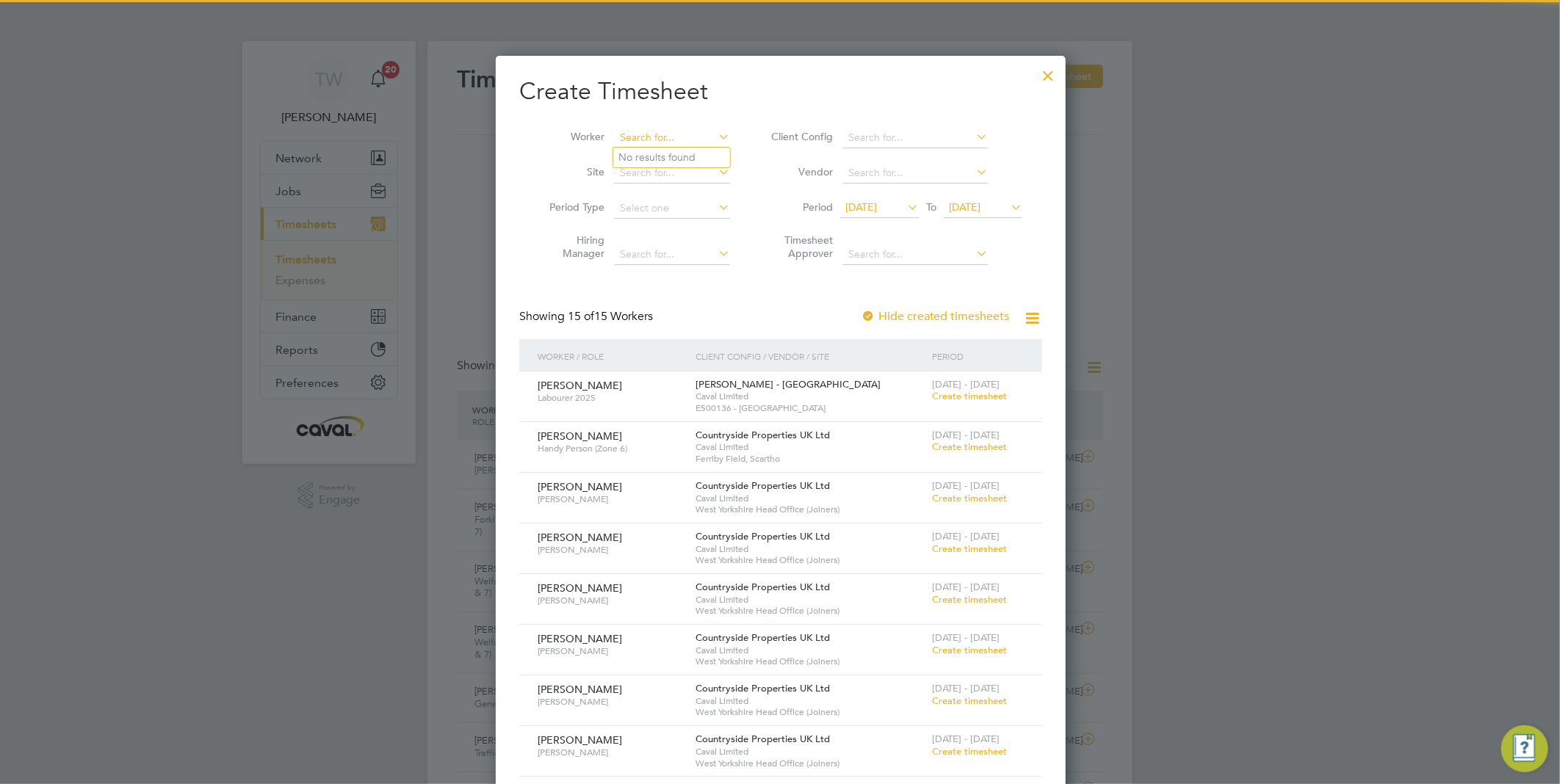
click at [638, 140] on input at bounding box center [673, 138] width 116 height 20
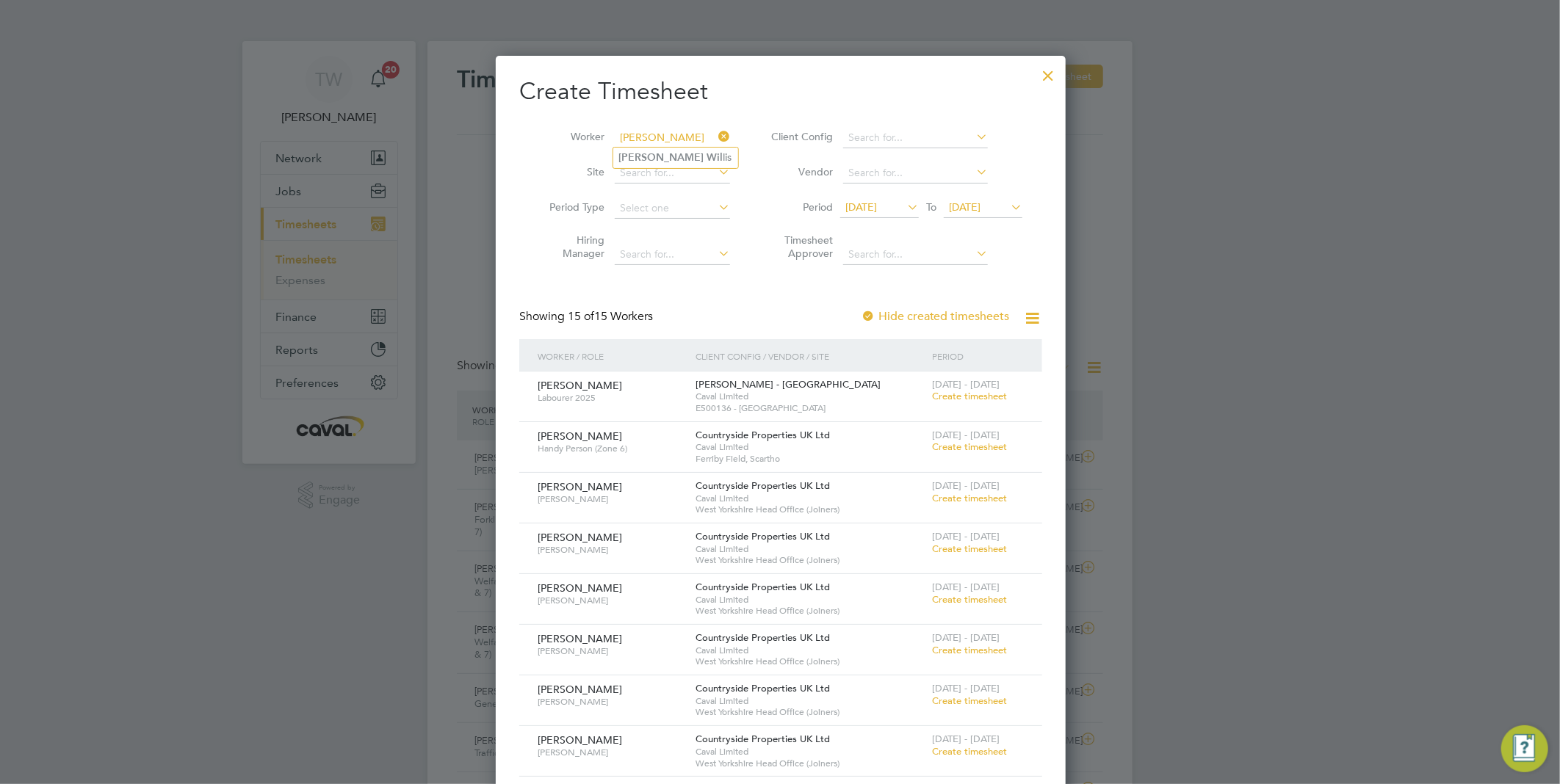
click at [718, 152] on li "Luke Wil lis" at bounding box center [675, 157] width 125 height 20
type input "Luke Willis"
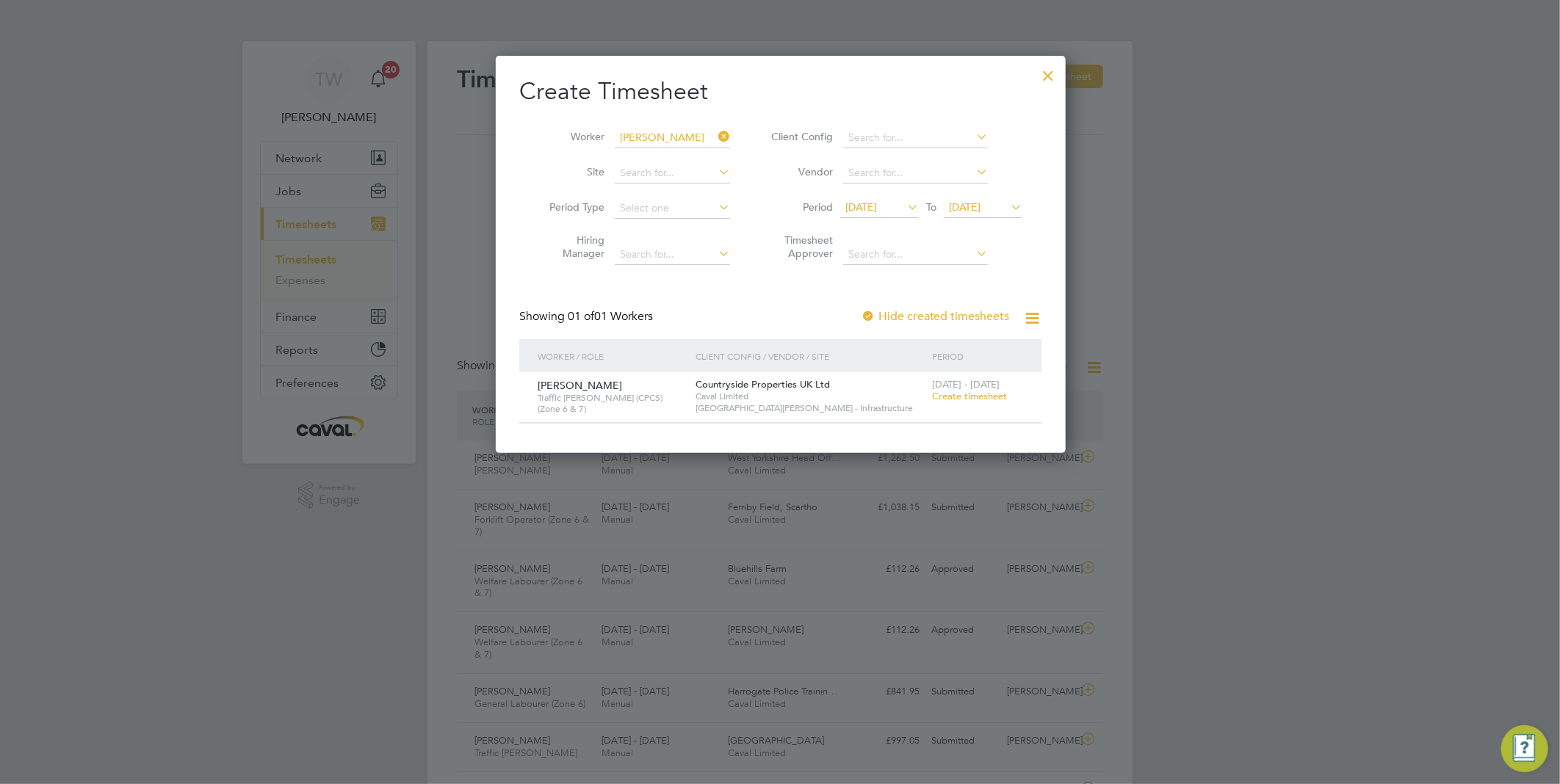
click at [966, 385] on span "[DATE] - [DATE]" at bounding box center [965, 383] width 68 height 12
click at [981, 390] on span "Create timesheet" at bounding box center [969, 396] width 75 height 12
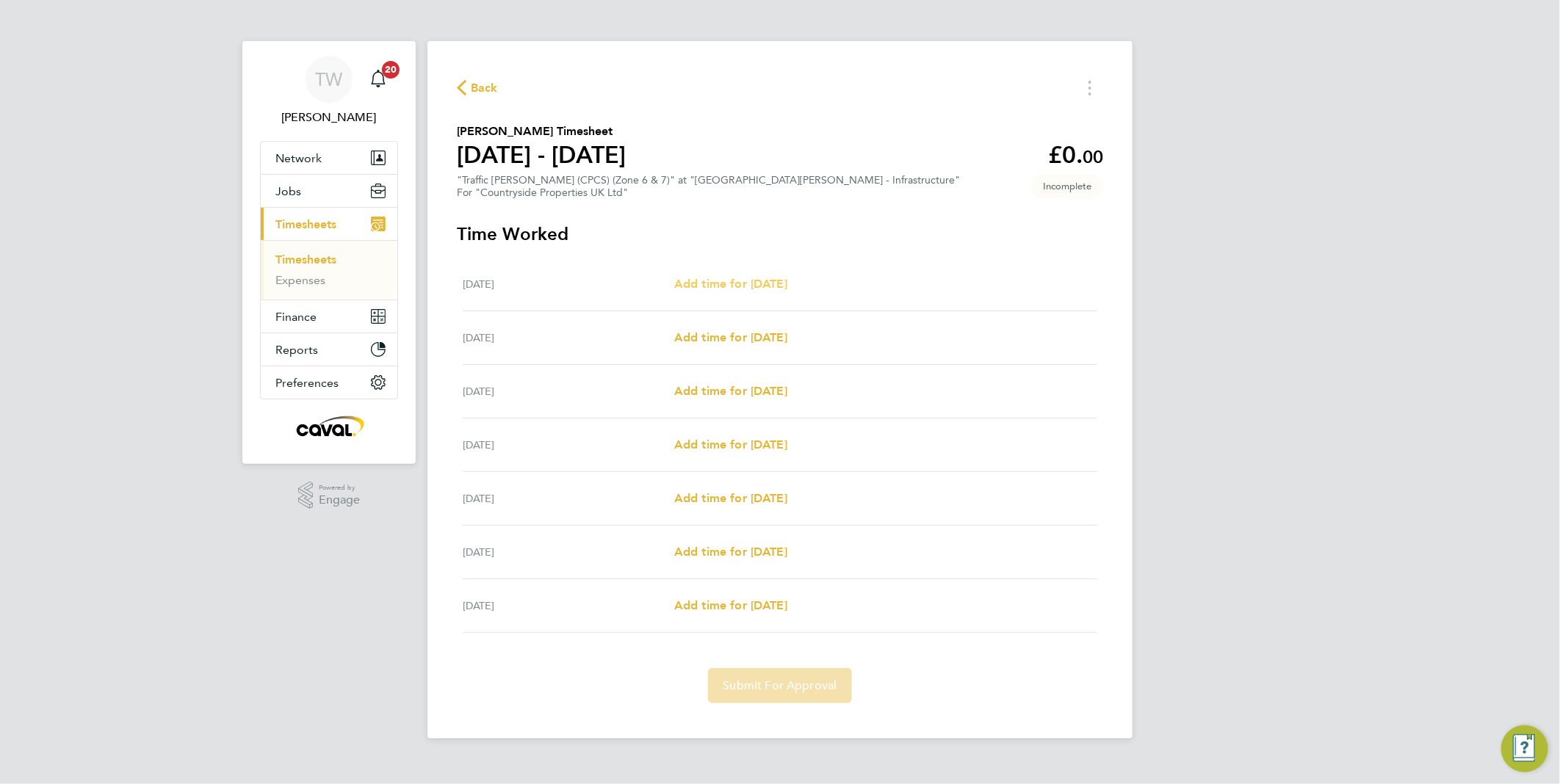
drag, startPoint x: 797, startPoint y: 284, endPoint x: 903, endPoint y: 287, distance: 106.0
click at [788, 284] on span "Add time for Mon 18 Aug" at bounding box center [731, 283] width 113 height 14
select select "30"
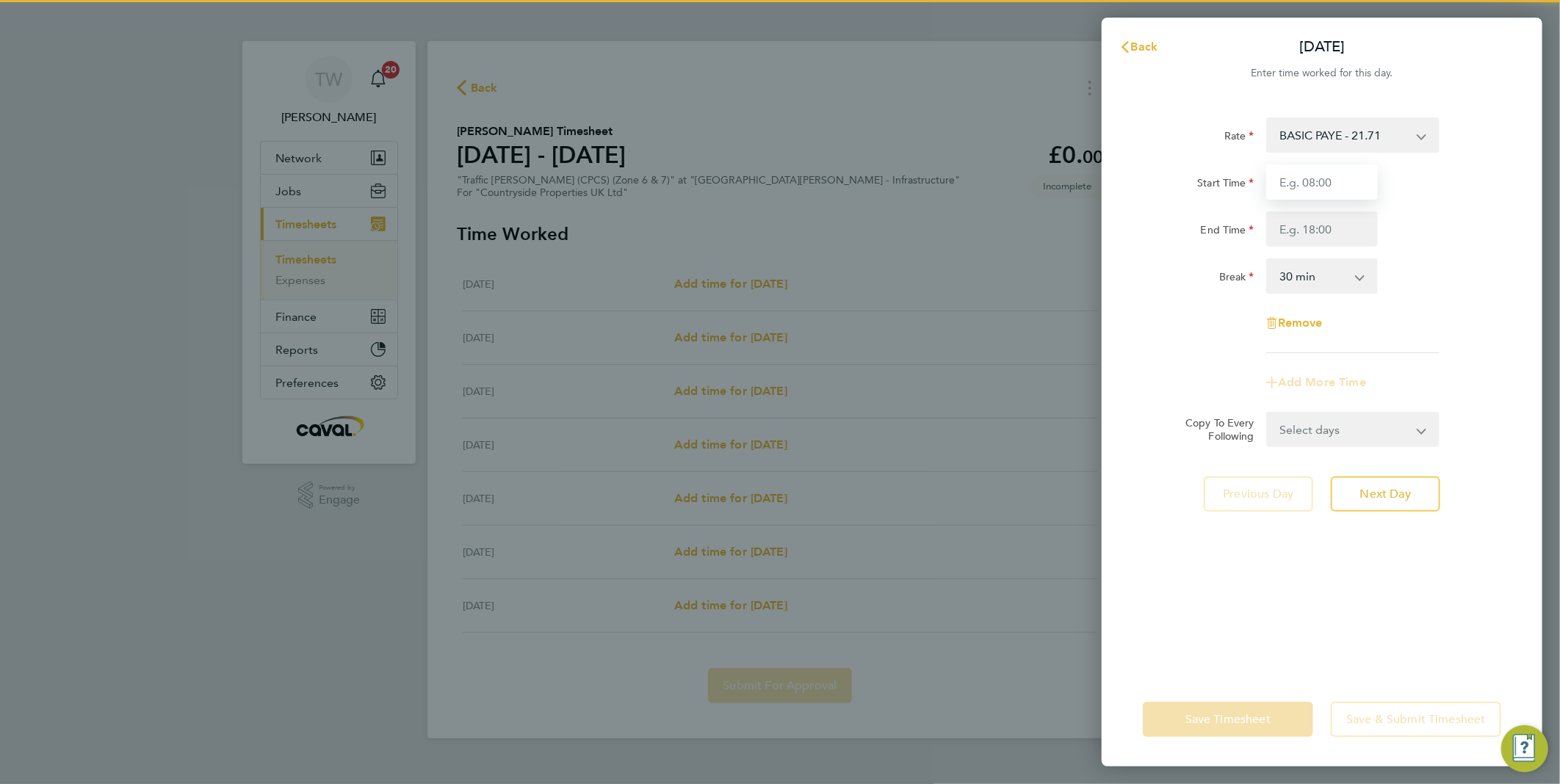
drag, startPoint x: 1317, startPoint y: 186, endPoint x: 1329, endPoint y: 193, distance: 13.9
click at [1317, 186] on input "Start Time" at bounding box center [1322, 182] width 112 height 35
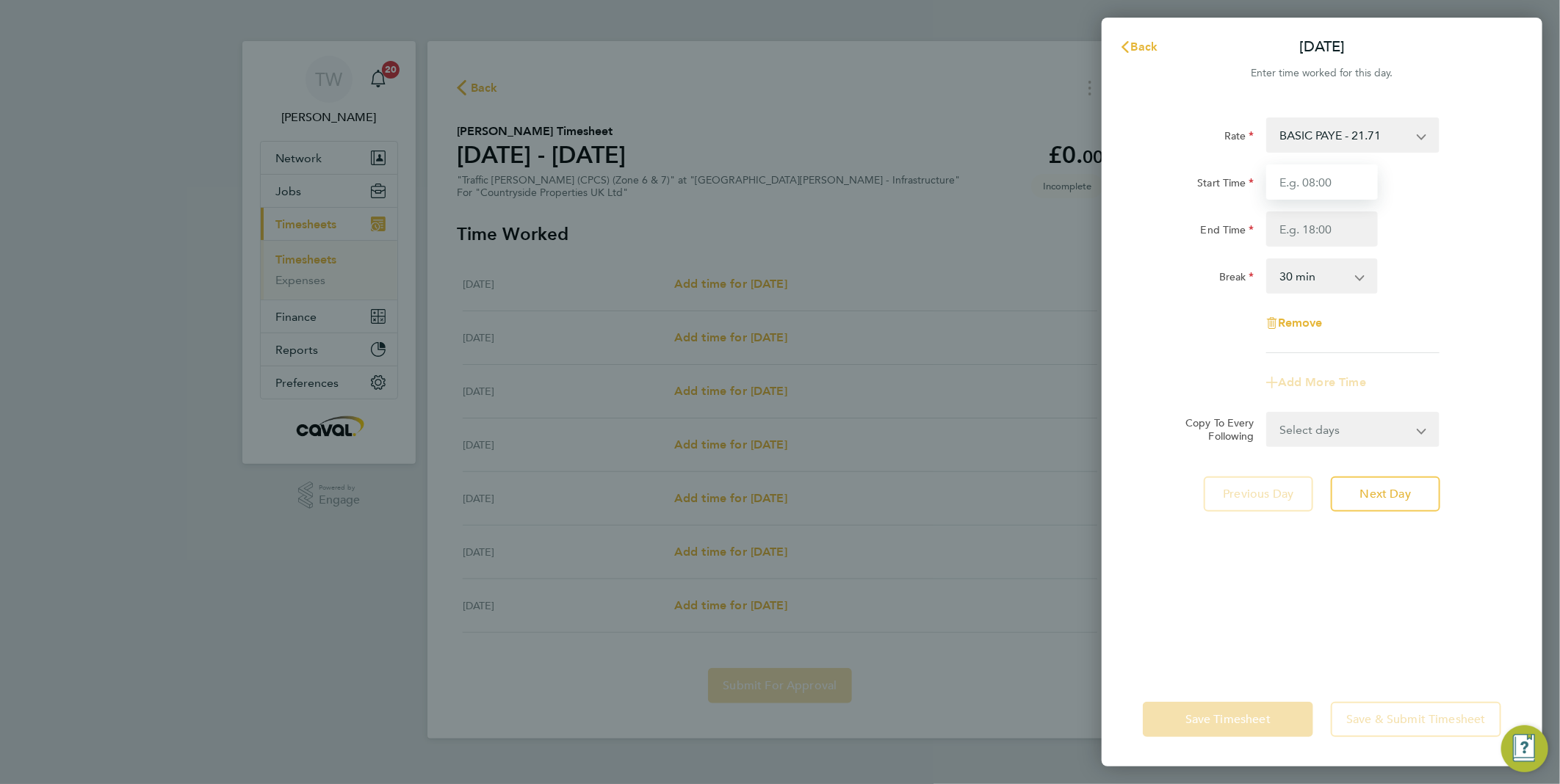
type input "07:30"
type input "17:00"
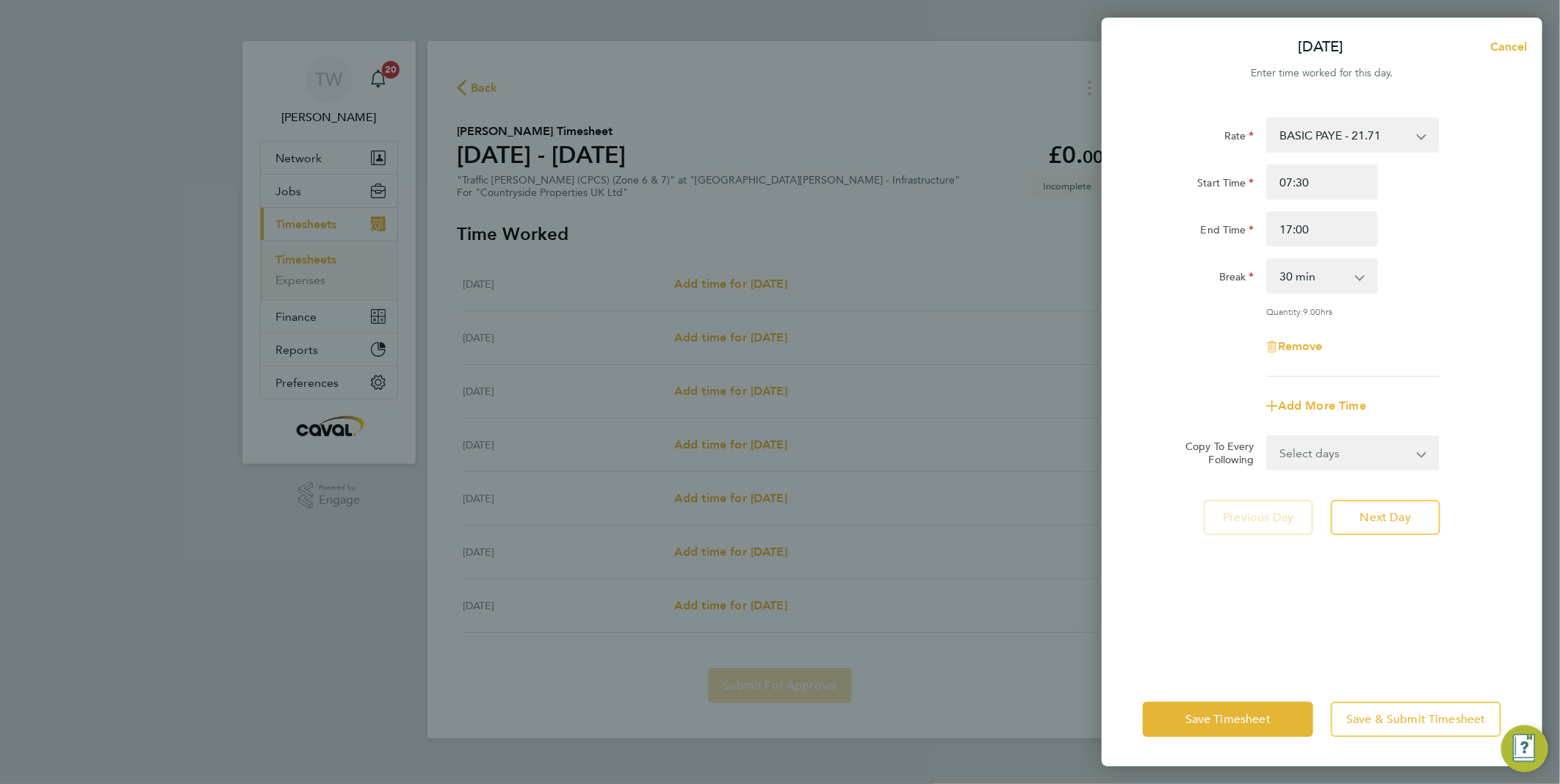
click at [1404, 277] on div "Break 0 min 15 min 30 min 45 min 60 min 75 min 90 min" at bounding box center [1322, 275] width 371 height 35
click at [1404, 511] on button "Next Day" at bounding box center [1386, 517] width 109 height 35
select select "30"
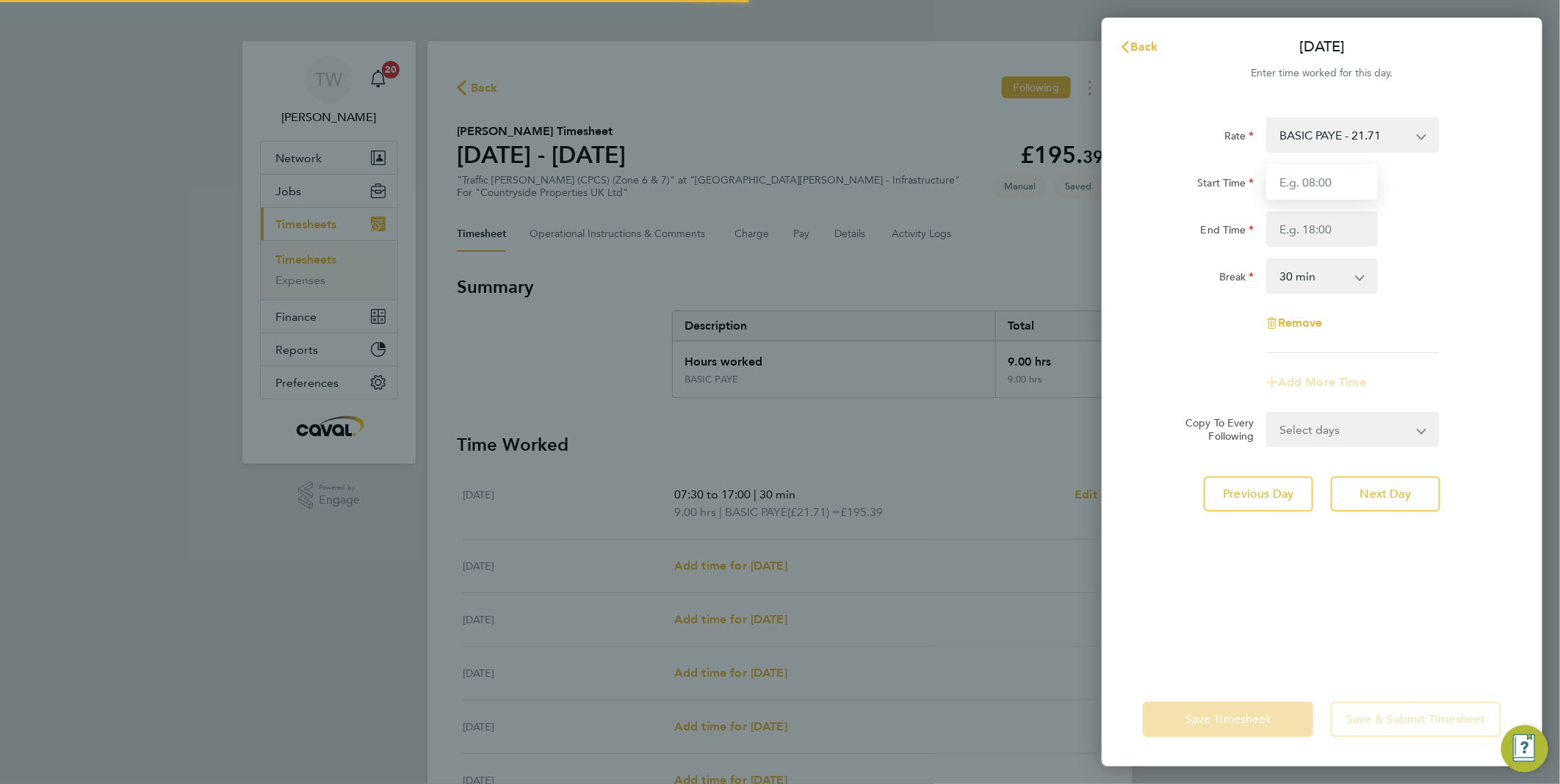
click at [1323, 183] on input "Start Time" at bounding box center [1322, 182] width 112 height 35
type input "07:30"
type input "17:00"
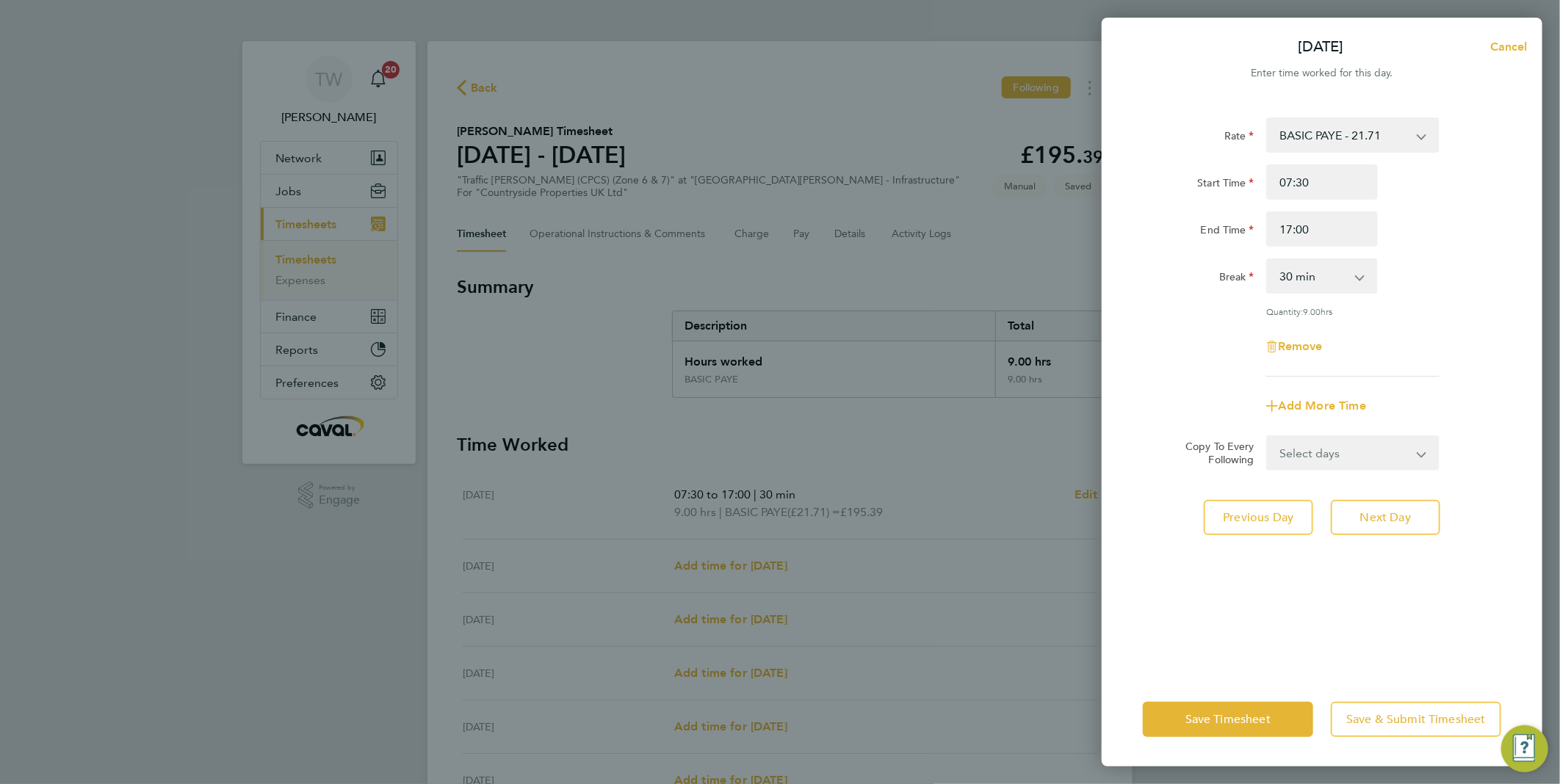
click at [1404, 296] on div "Rate BASIC PAYE - 21.71 Start Time 07:30 End Time 17:00 Break 0 min 15 min 30 m…" at bounding box center [1322, 247] width 358 height 259
click at [1404, 505] on button "Next Day" at bounding box center [1386, 517] width 109 height 35
select select "30"
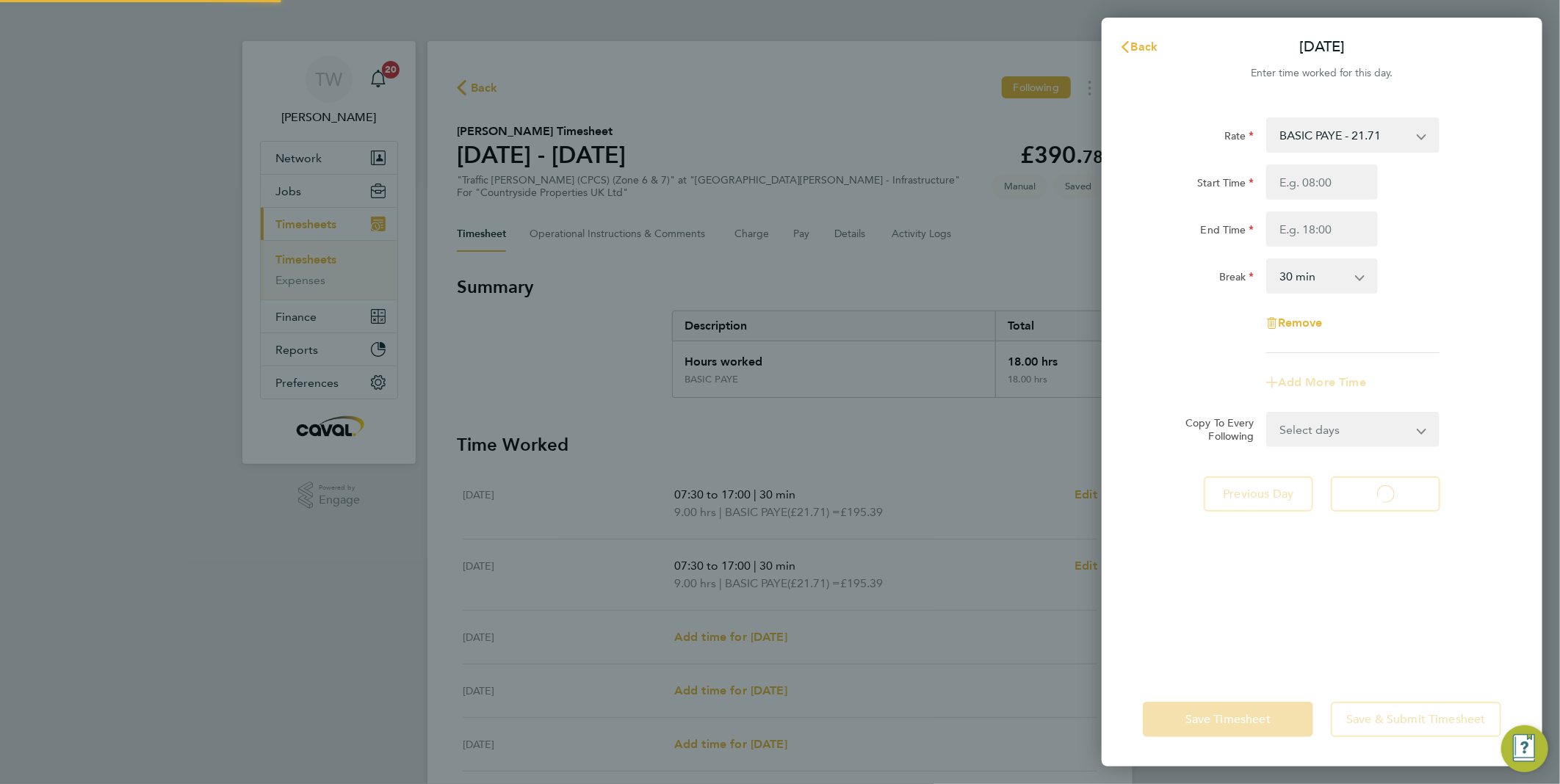
select select "30"
click at [1316, 182] on input "Start Time" at bounding box center [1322, 182] width 112 height 35
type input "07:30"
type input "17:00"
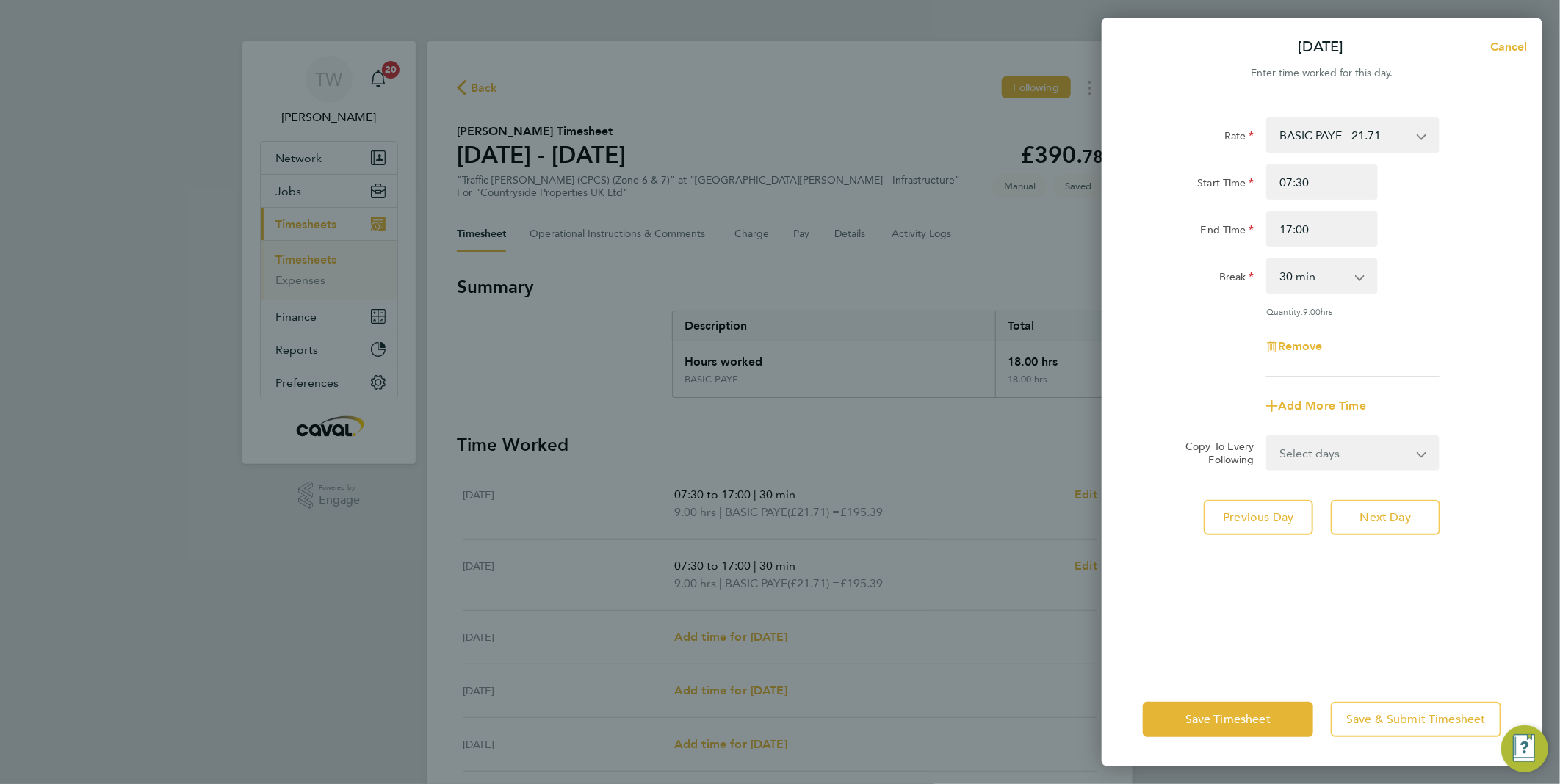
click at [1404, 318] on div "Rate BASIC PAYE - 21.71 Start Time 07:30 End Time 17:00 Break 0 min 15 min 30 m…" at bounding box center [1322, 247] width 358 height 259
click at [1404, 522] on button "Next Day" at bounding box center [1386, 517] width 109 height 35
select select "30"
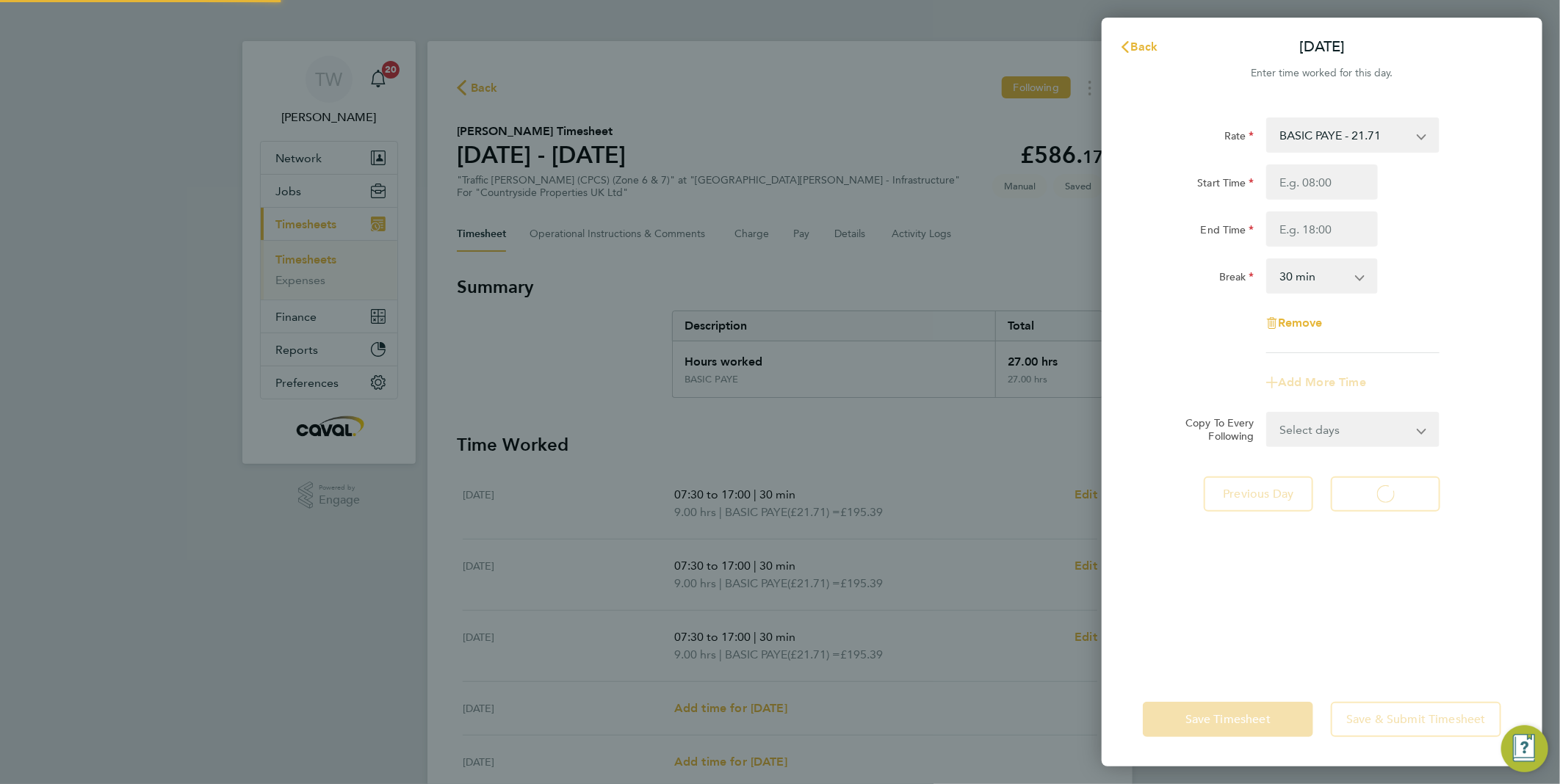
select select "30"
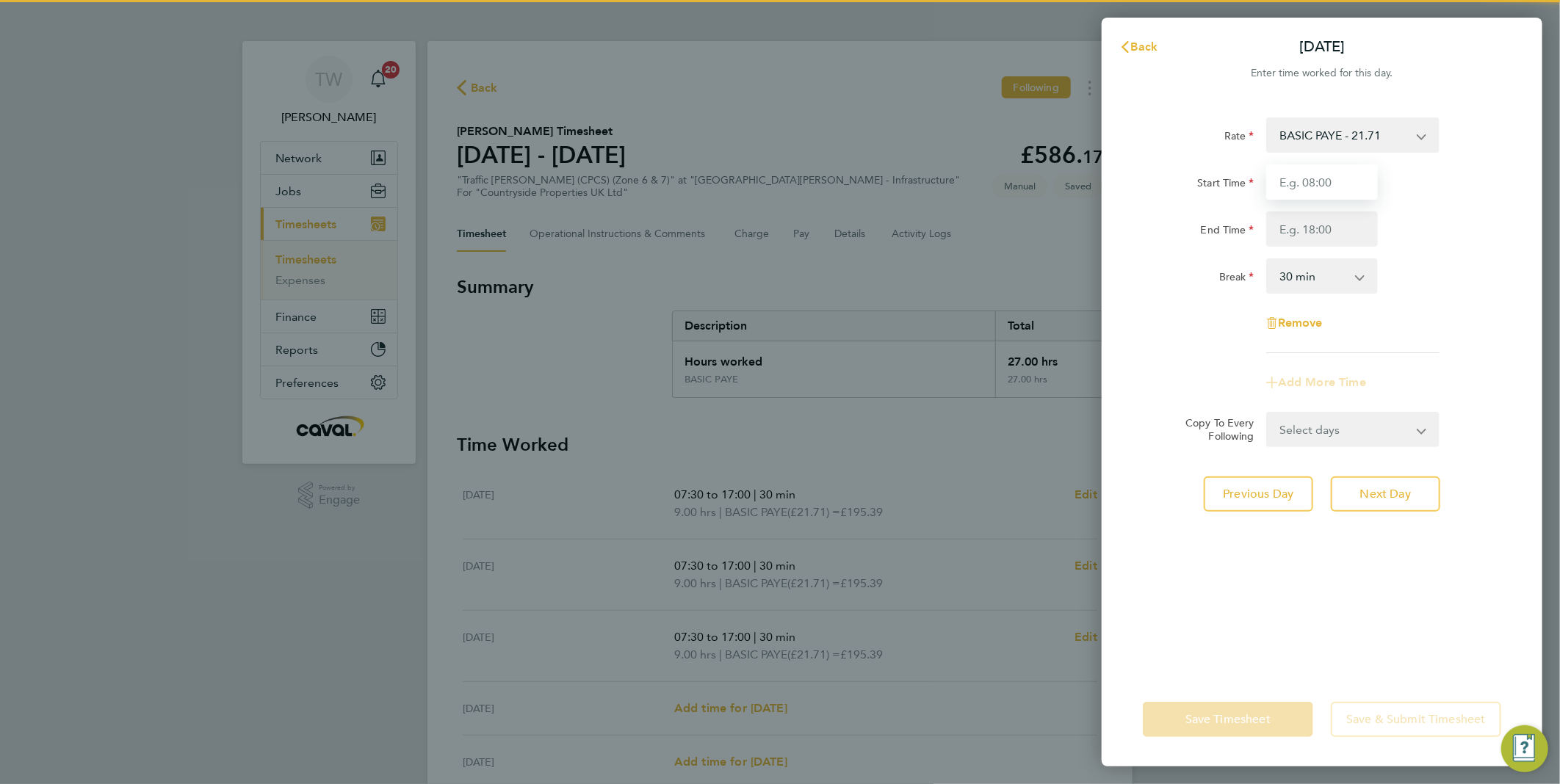
click at [1335, 189] on input "Start Time" at bounding box center [1322, 182] width 112 height 35
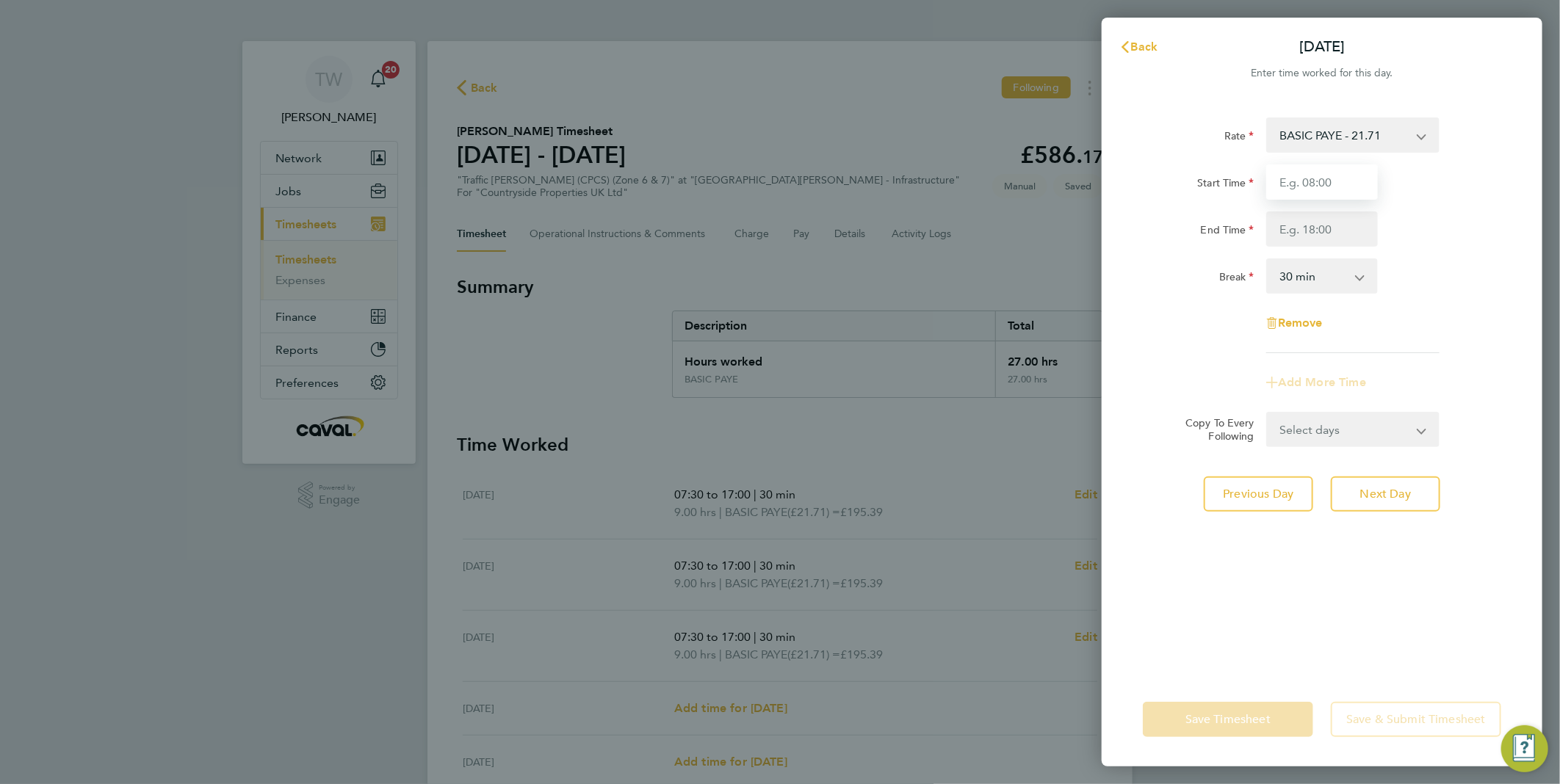
type input "07:30"
type input "17:00"
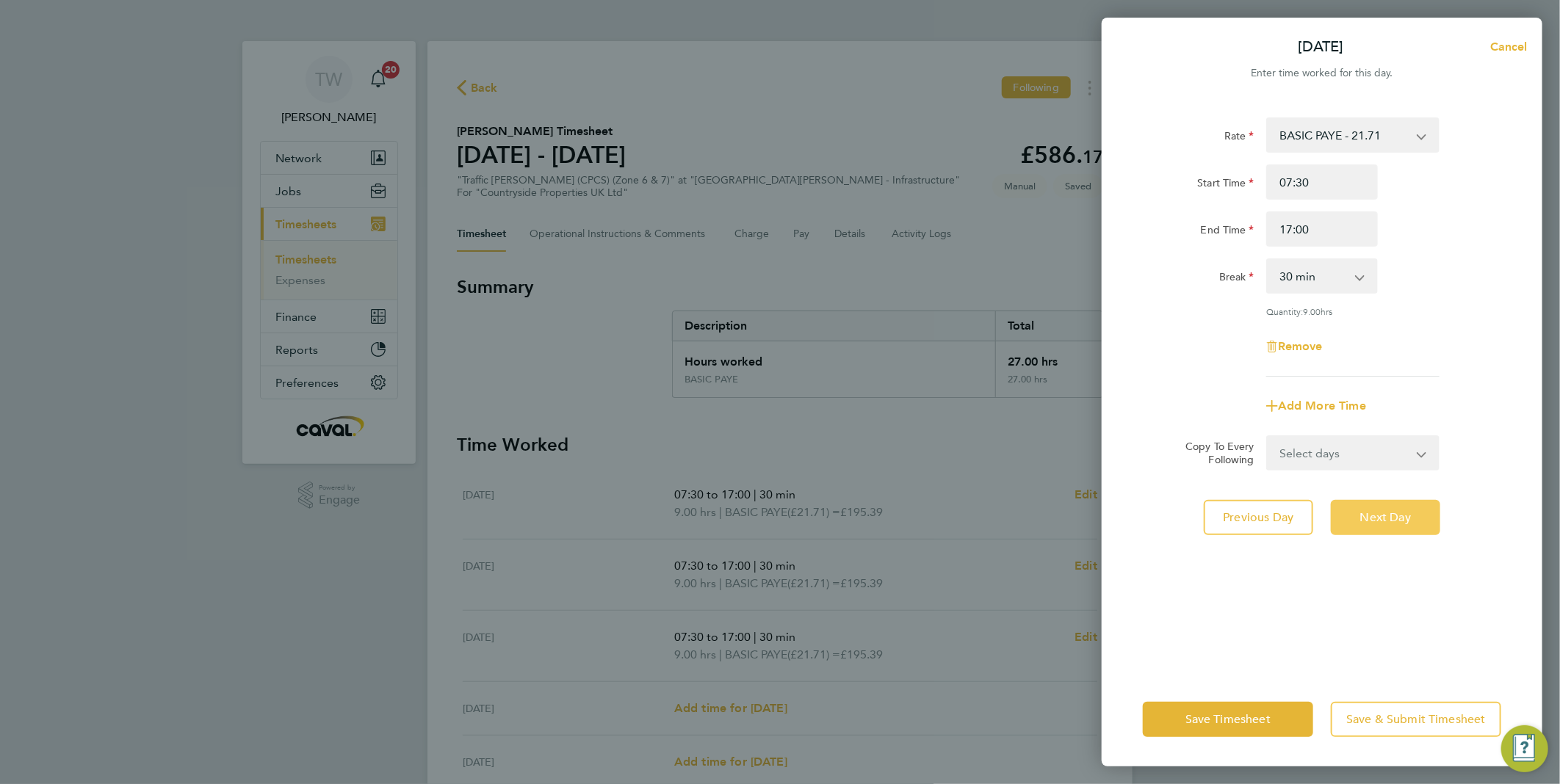
click at [1404, 528] on button "Next Day" at bounding box center [1386, 517] width 109 height 35
select select "30"
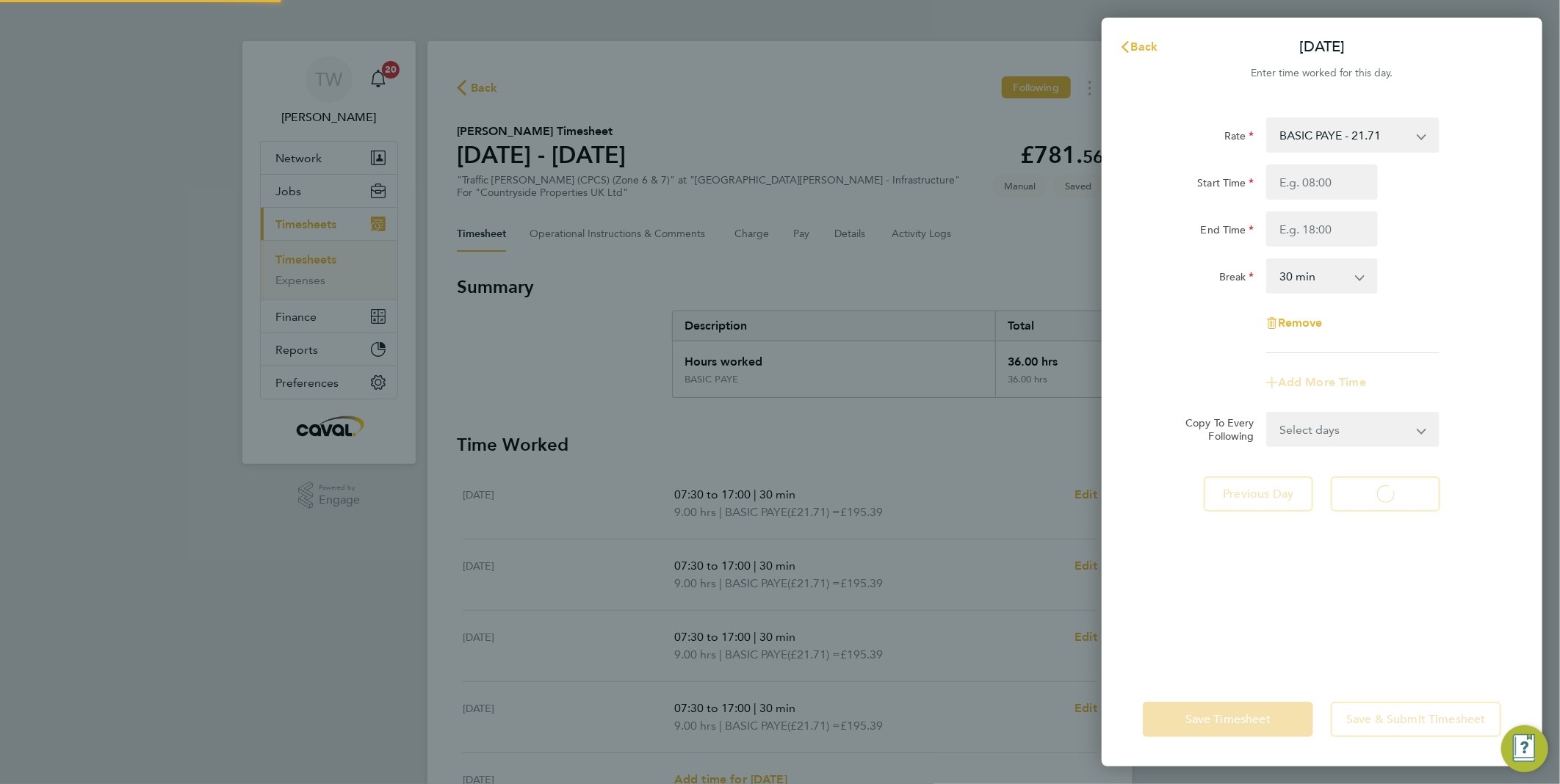
select select "30"
click at [1341, 181] on input "Start Time" at bounding box center [1322, 182] width 112 height 35
type input "07:30"
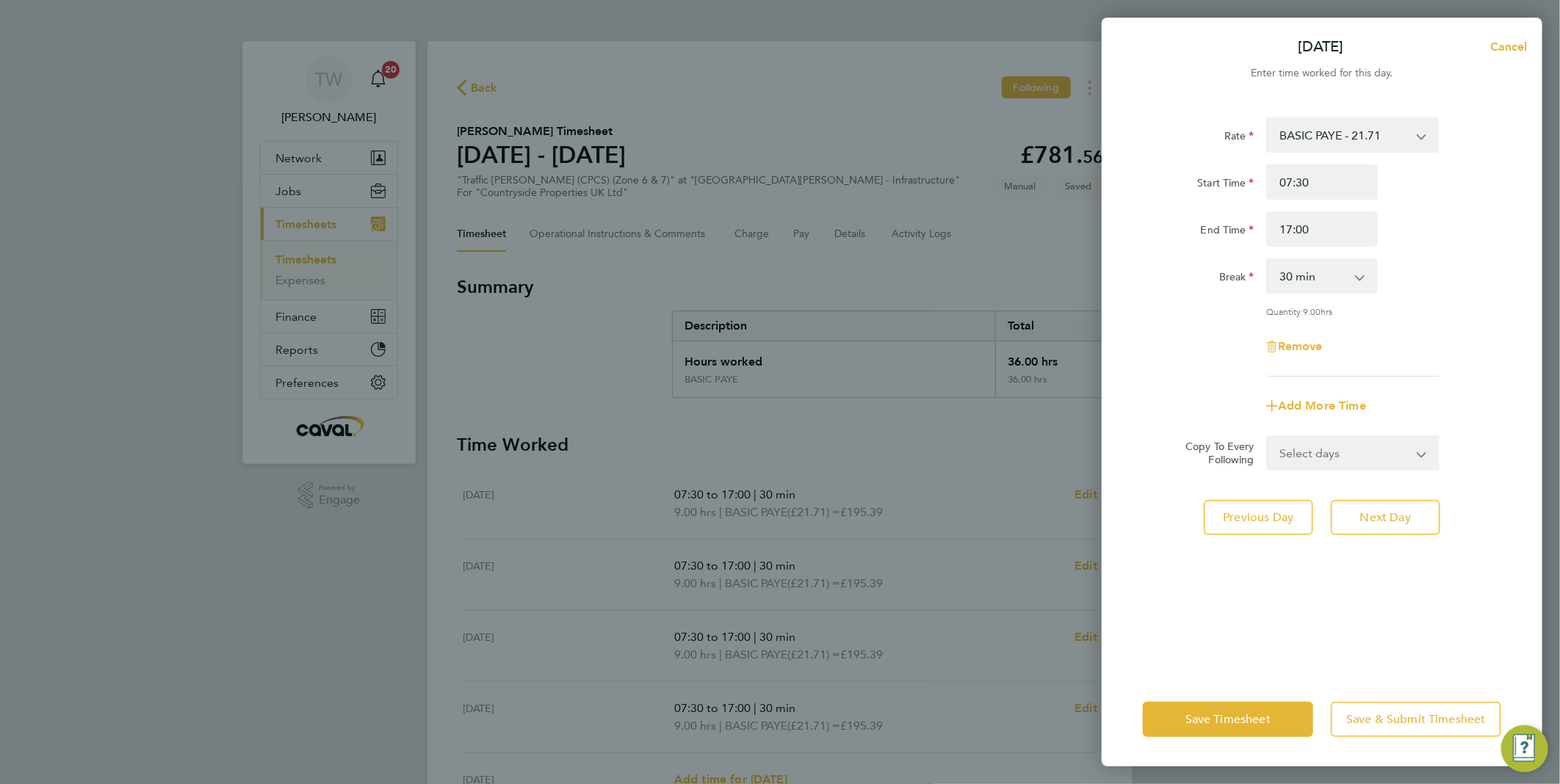
click at [1404, 230] on div "End Time 17:00" at bounding box center [1322, 229] width 371 height 35
click at [1288, 232] on input "17:00" at bounding box center [1322, 229] width 112 height 35
type input "15:00"
click at [1404, 245] on div "End Time 15:00" at bounding box center [1322, 229] width 371 height 35
click at [1303, 706] on button "Save Timesheet" at bounding box center [1228, 719] width 170 height 35
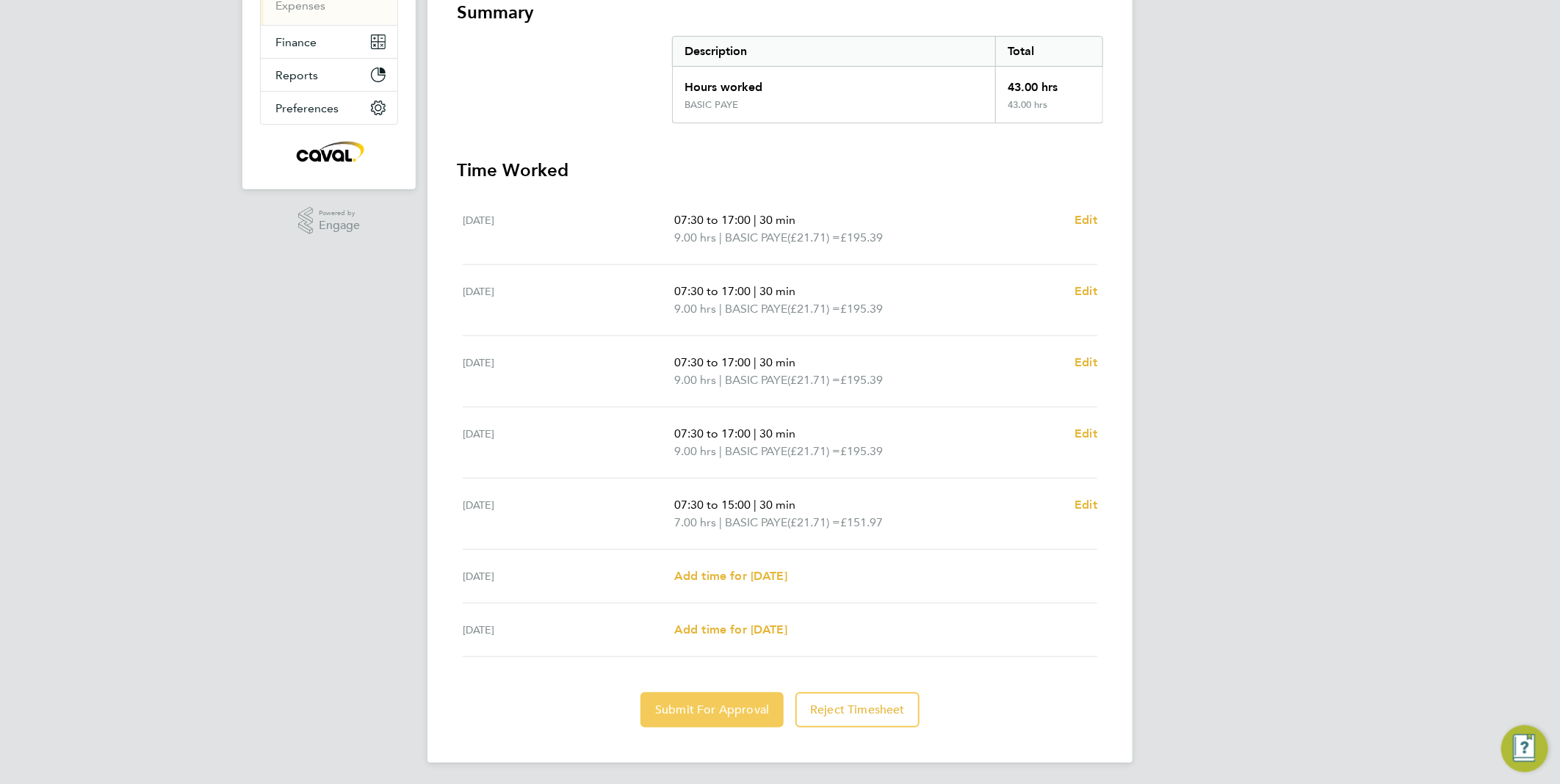
click at [724, 706] on span "Submit For Approval" at bounding box center [712, 710] width 114 height 15
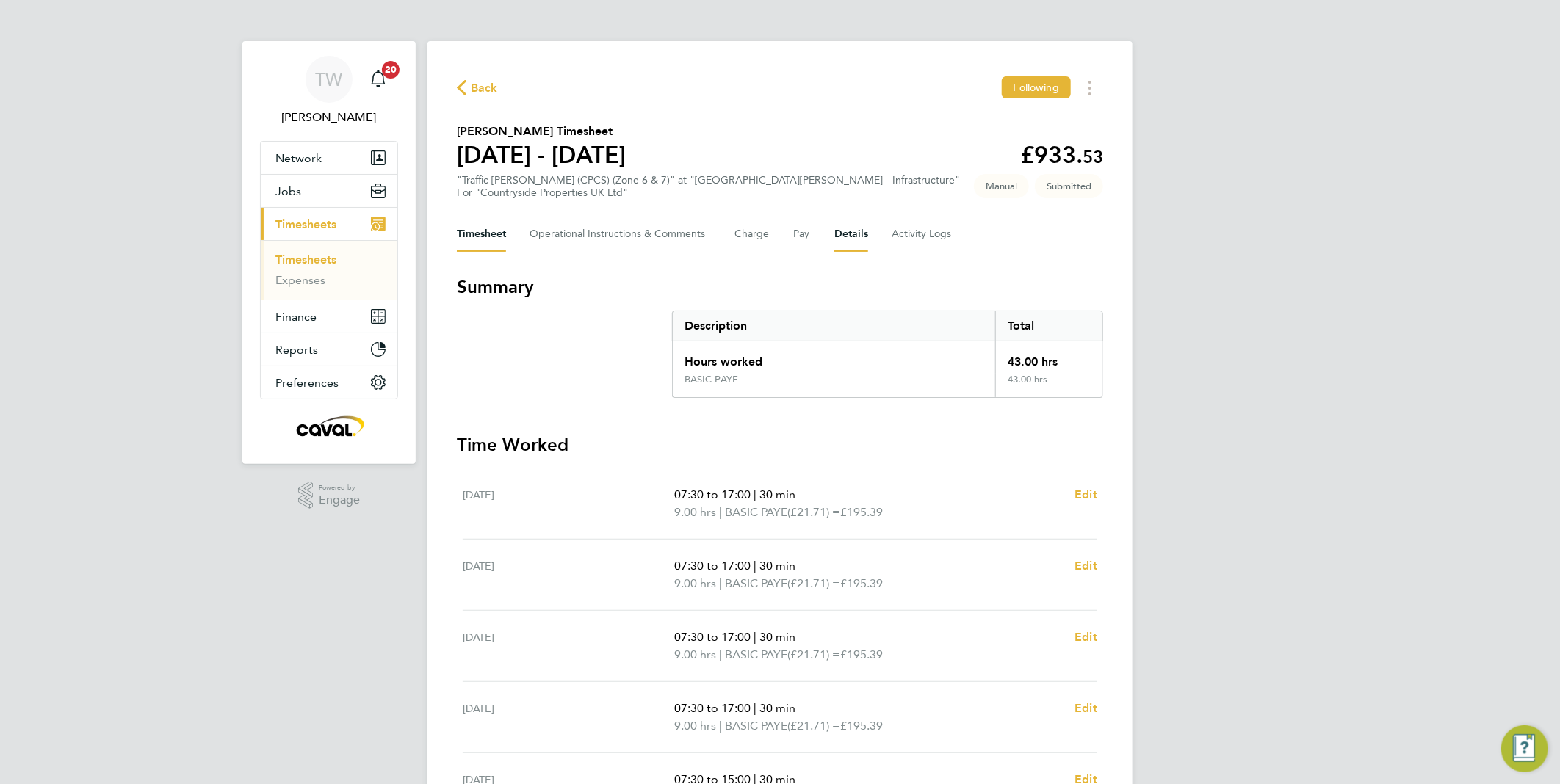
click at [843, 225] on button "Details" at bounding box center [850, 234] width 33 height 35
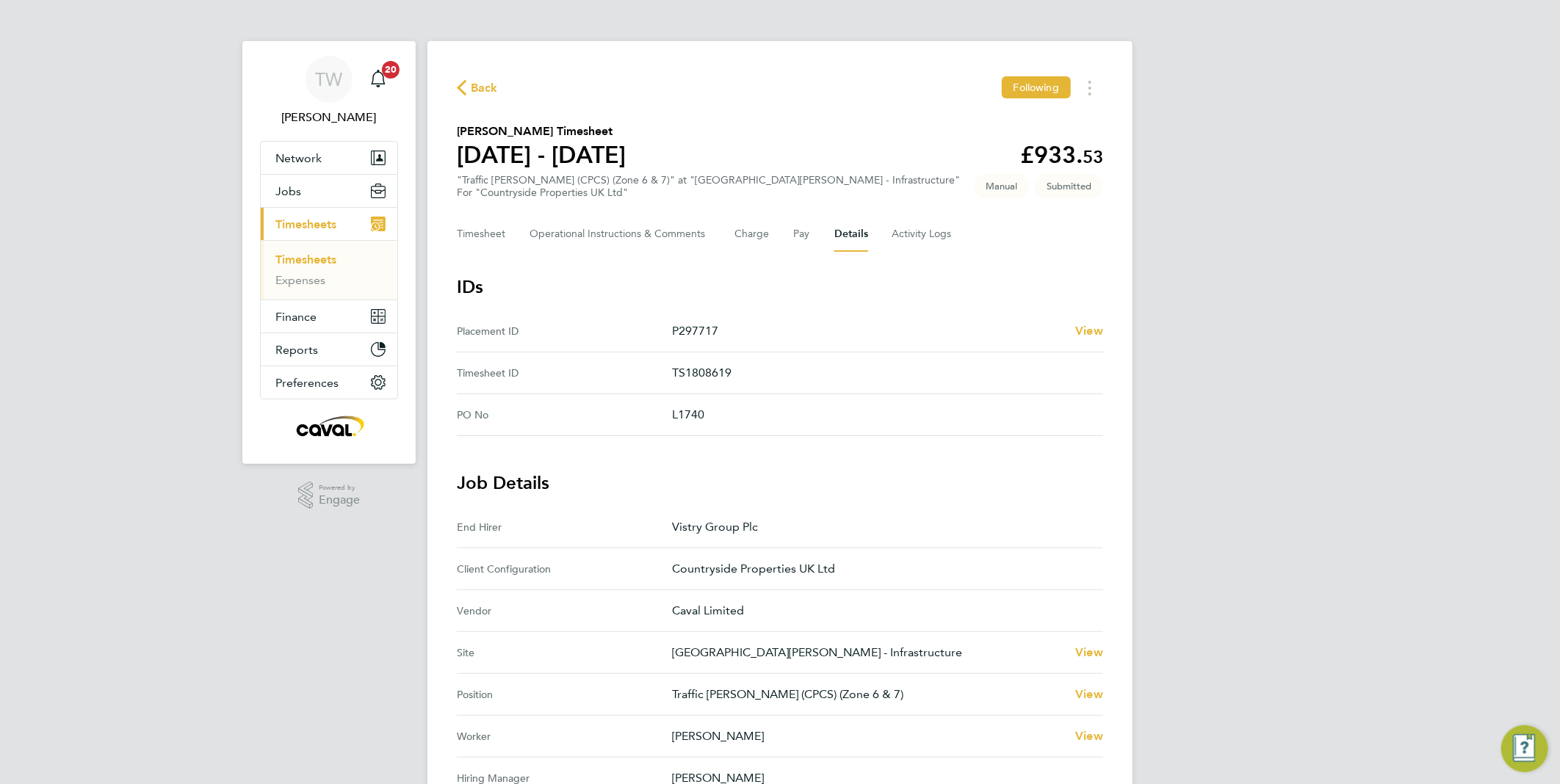
drag, startPoint x: 310, startPoint y: 260, endPoint x: 405, endPoint y: 238, distance: 97.5
click at [310, 260] on link "Timesheets" at bounding box center [305, 259] width 61 height 14
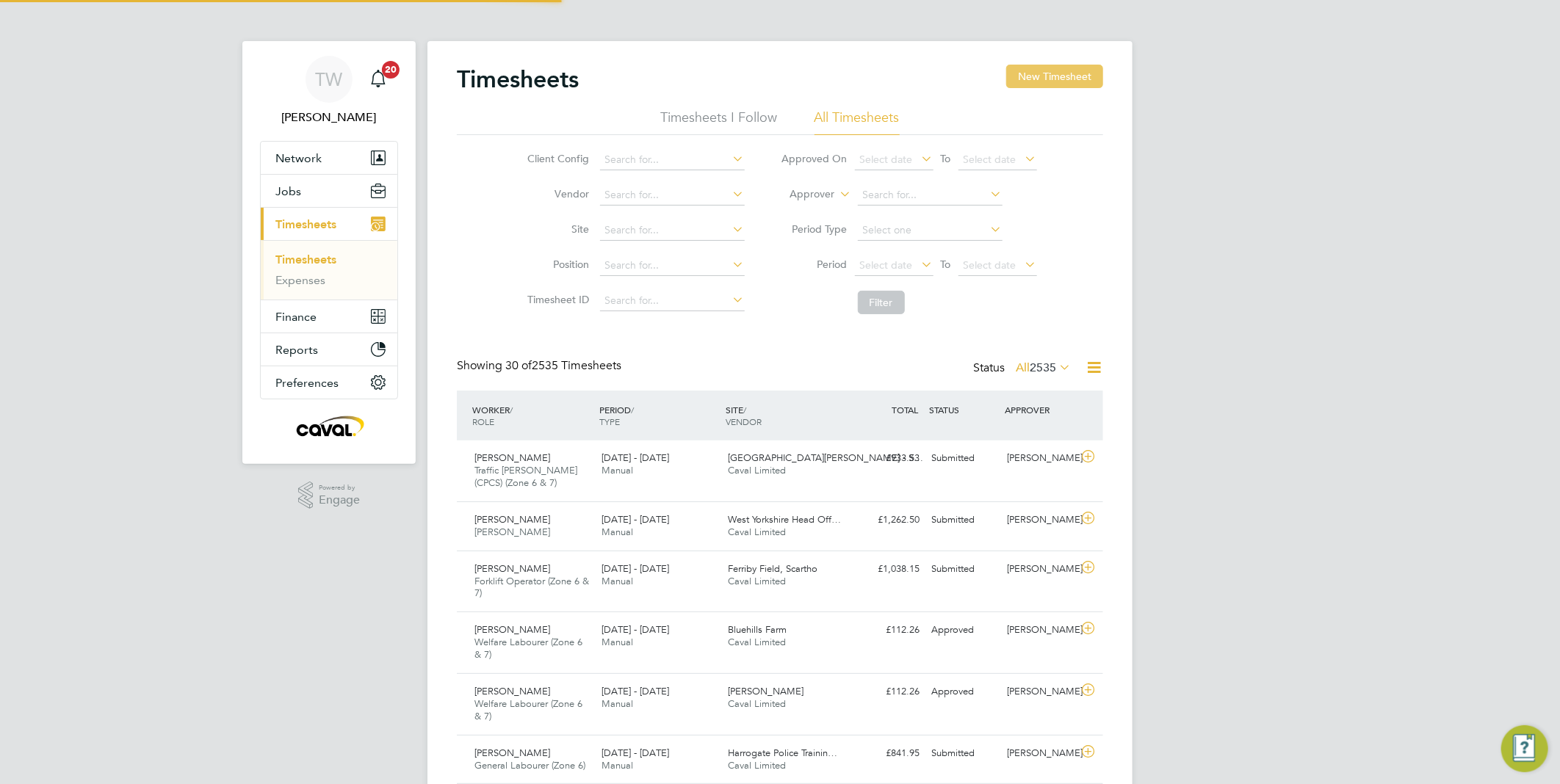
scroll to position [49, 128]
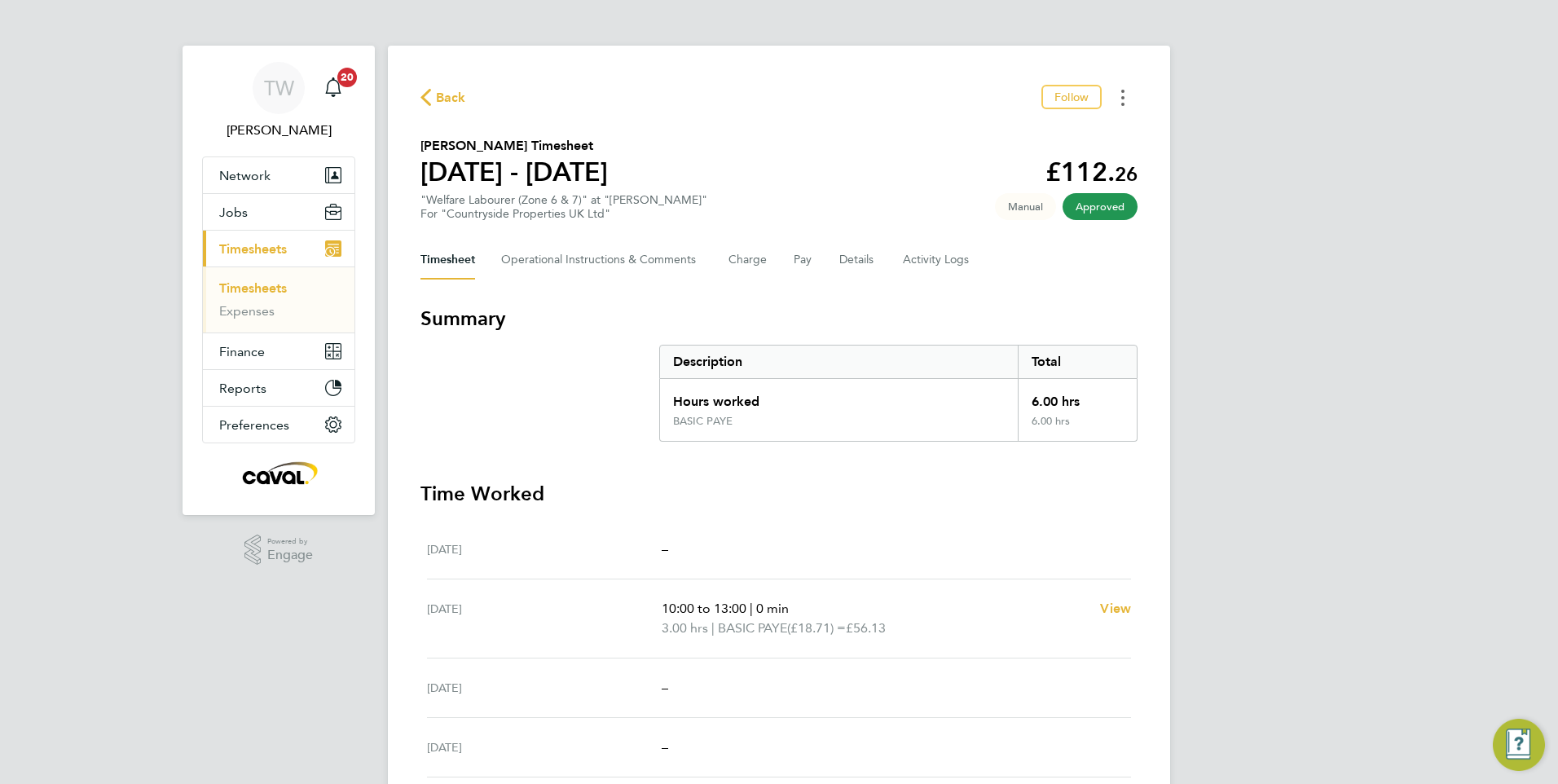
click at [1133, 96] on button "Timesheets Menu" at bounding box center [1122, 98] width 29 height 25
click at [1070, 135] on link "Download timesheet" at bounding box center [1040, 134] width 195 height 33
click at [1120, 102] on button "Timesheets Menu" at bounding box center [1122, 98] width 29 height 25
click at [1023, 137] on link "Download timesheet" at bounding box center [1040, 134] width 195 height 33
click at [1122, 89] on icon "Timesheets Menu" at bounding box center [1123, 98] width 4 height 16
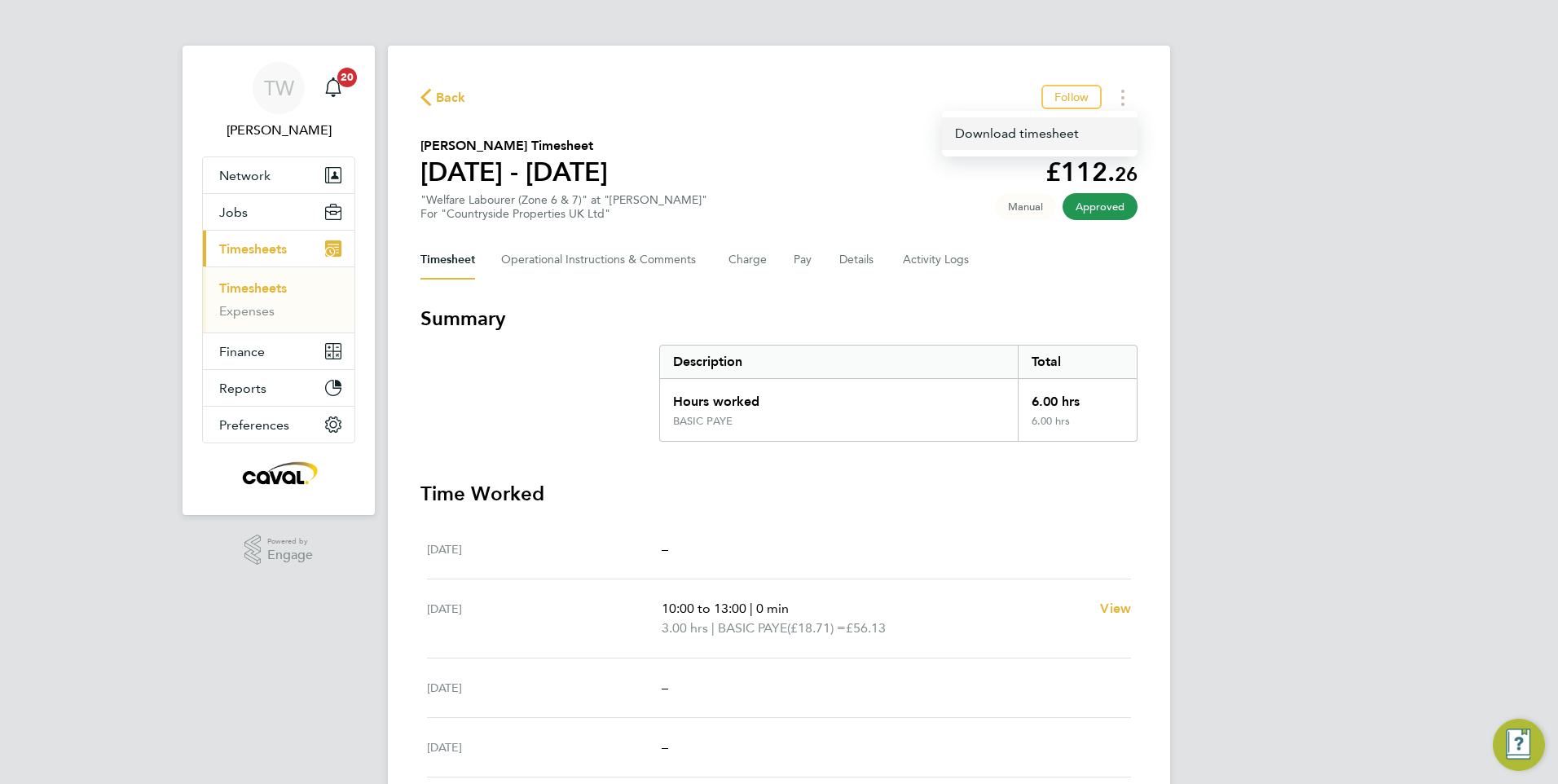
click at [1087, 128] on link "Download timesheet" at bounding box center [1040, 134] width 195 height 33
click at [443, 95] on span "Back" at bounding box center [450, 98] width 30 height 20
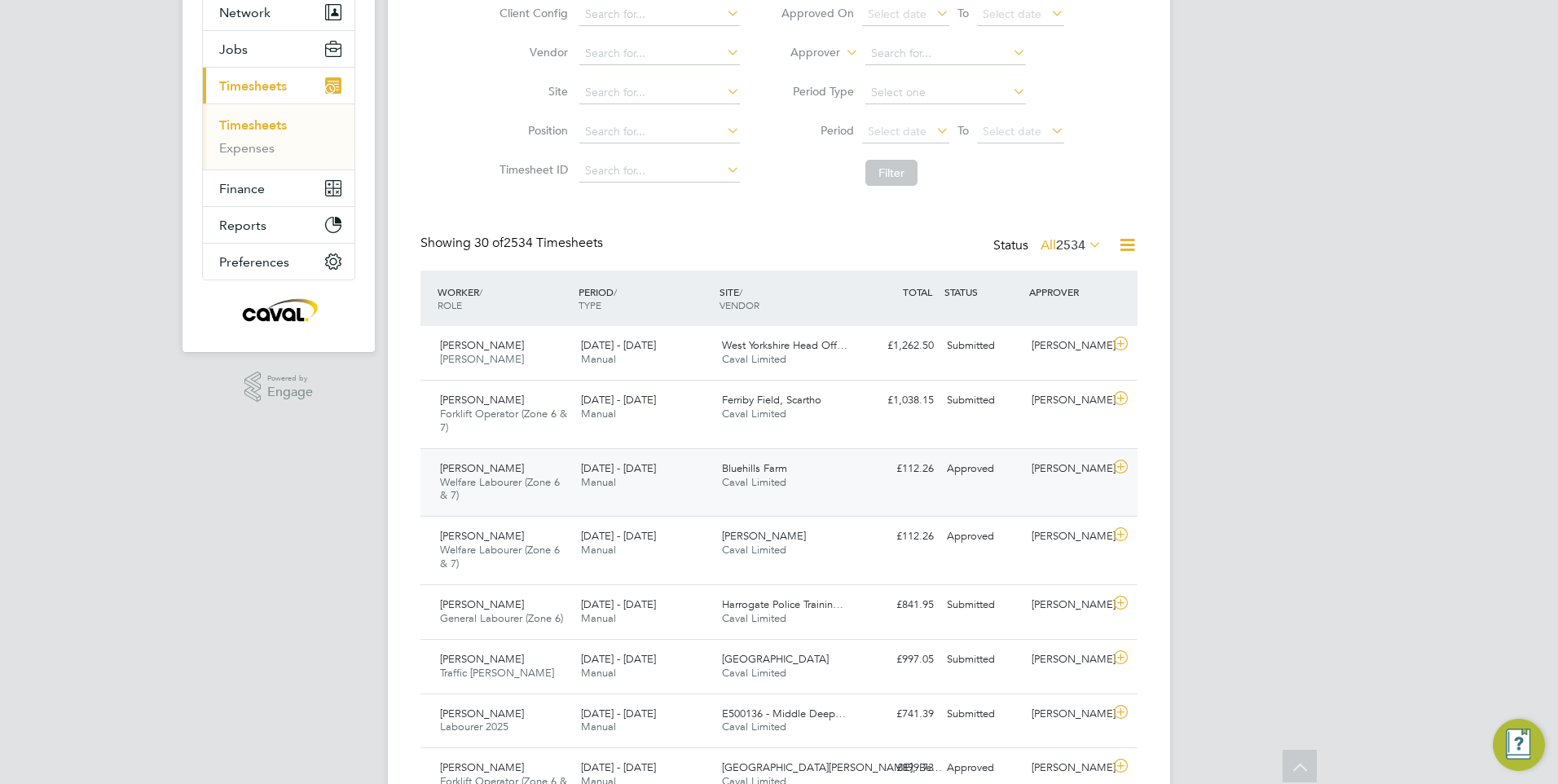
click at [825, 492] on div "Bluehills Farm Caval Limited" at bounding box center [786, 475] width 141 height 41
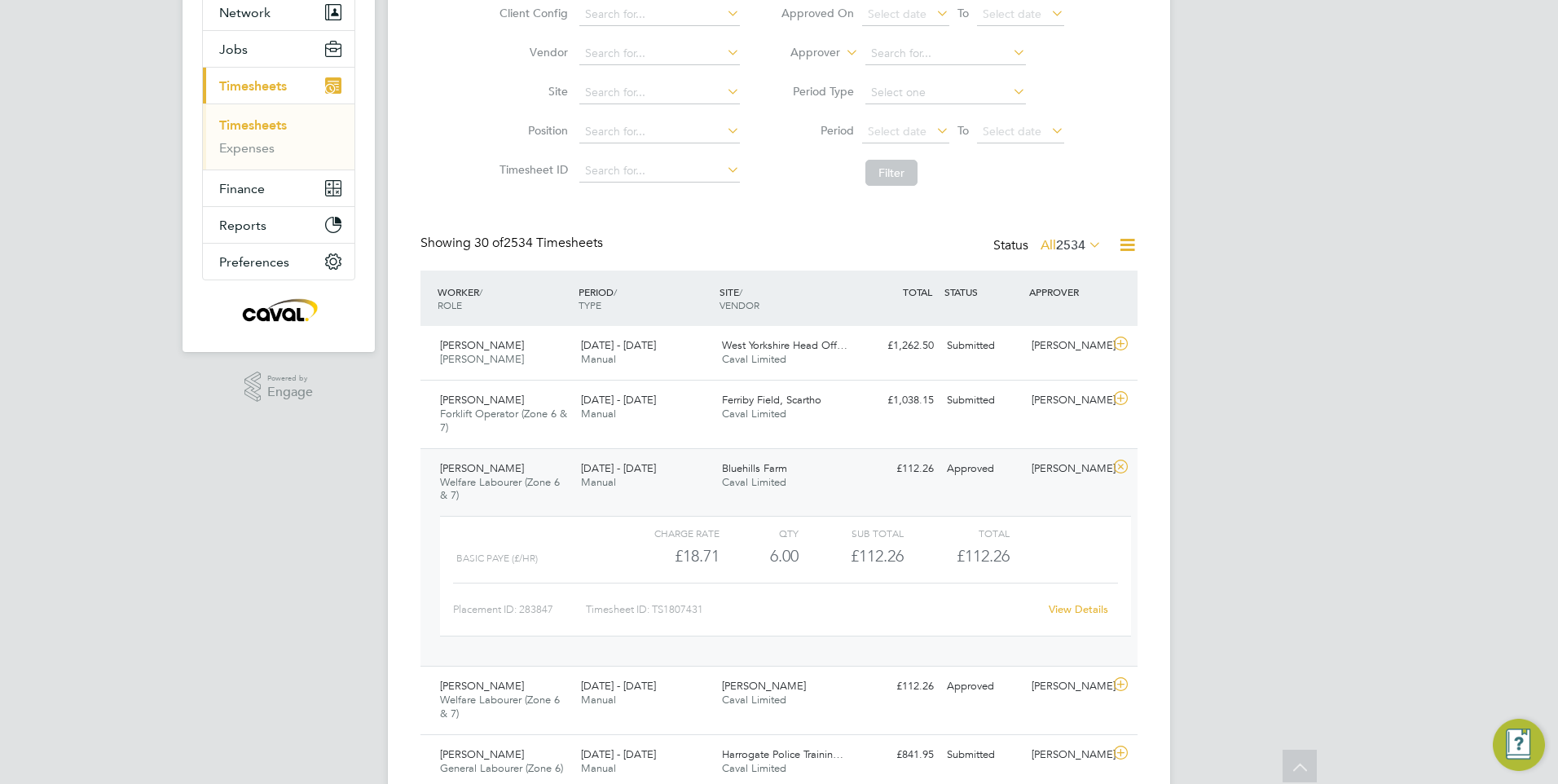
click at [1092, 607] on link "View Details" at bounding box center [1079, 608] width 60 height 14
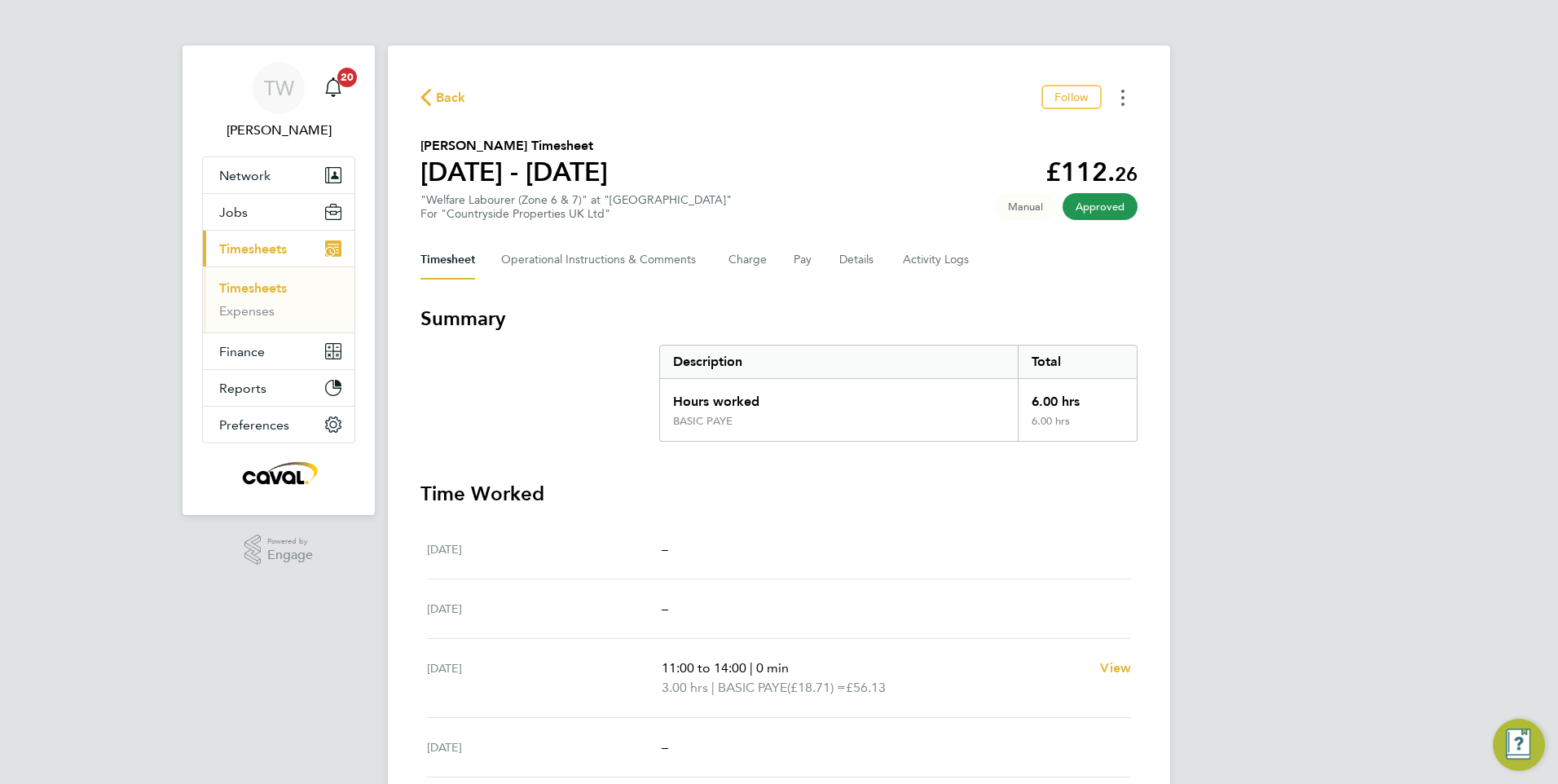
click at [1128, 101] on button "Timesheets Menu" at bounding box center [1122, 98] width 29 height 25
click at [1035, 137] on link "Download timesheet" at bounding box center [1040, 134] width 195 height 33
click at [1119, 97] on button "Timesheets Menu" at bounding box center [1122, 98] width 29 height 25
